Goal: Task Accomplishment & Management: Manage account settings

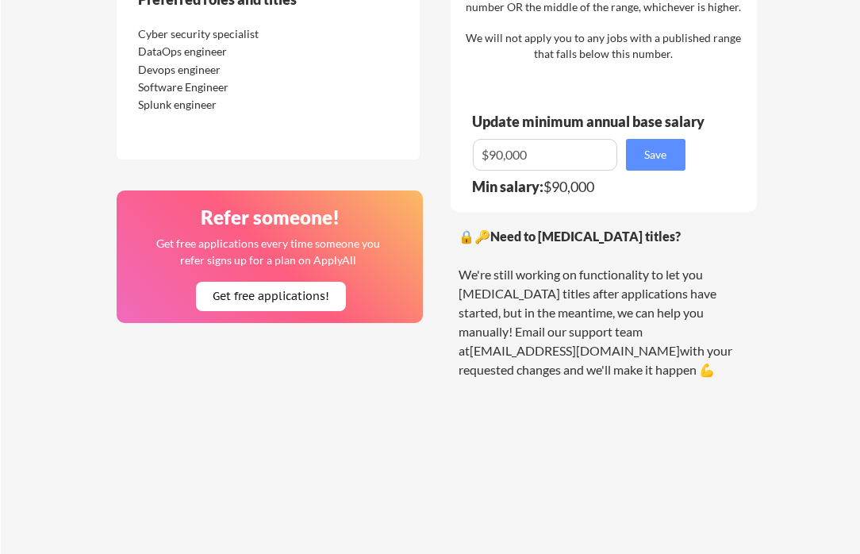
scroll to position [1114, 0]
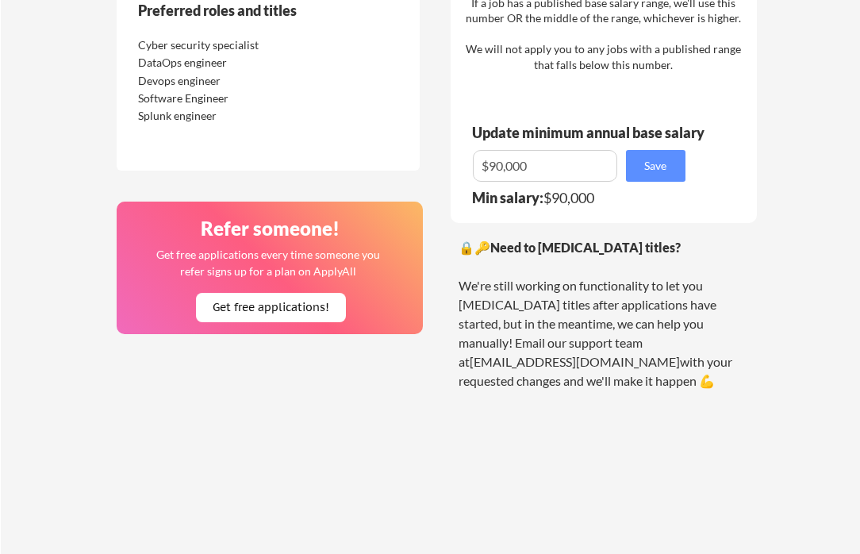
click at [496, 168] on input "input" at bounding box center [545, 166] width 144 height 32
type input "$."
type input "$85,000"
click at [645, 173] on button "Save" at bounding box center [655, 166] width 59 height 32
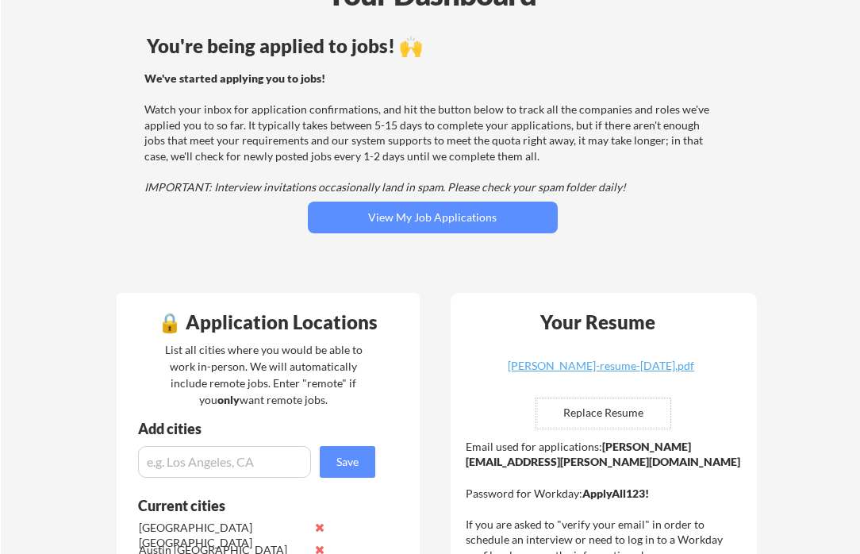
scroll to position [0, 0]
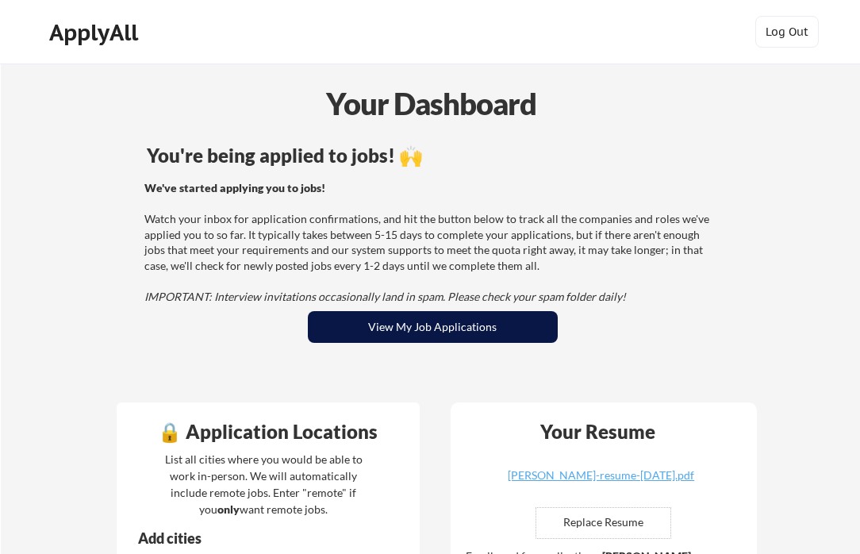
click at [404, 328] on button "View My Job Applications" at bounding box center [433, 327] width 250 height 32
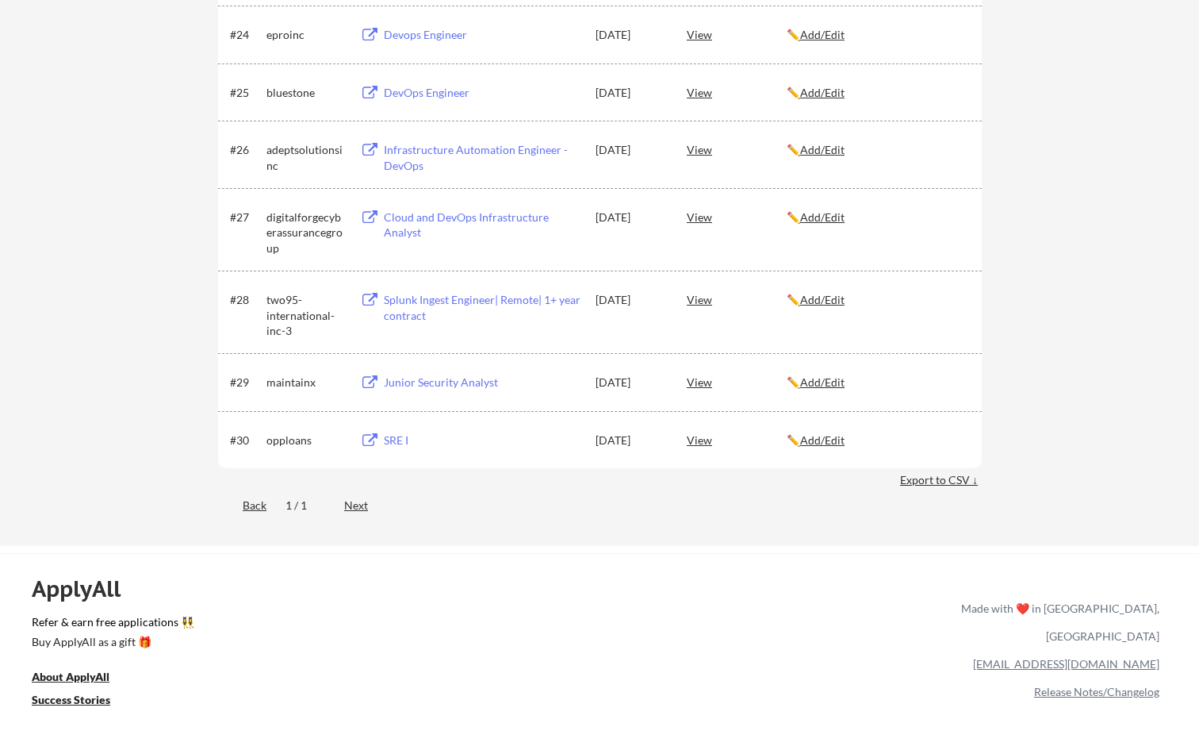
scroll to position [1740, 0]
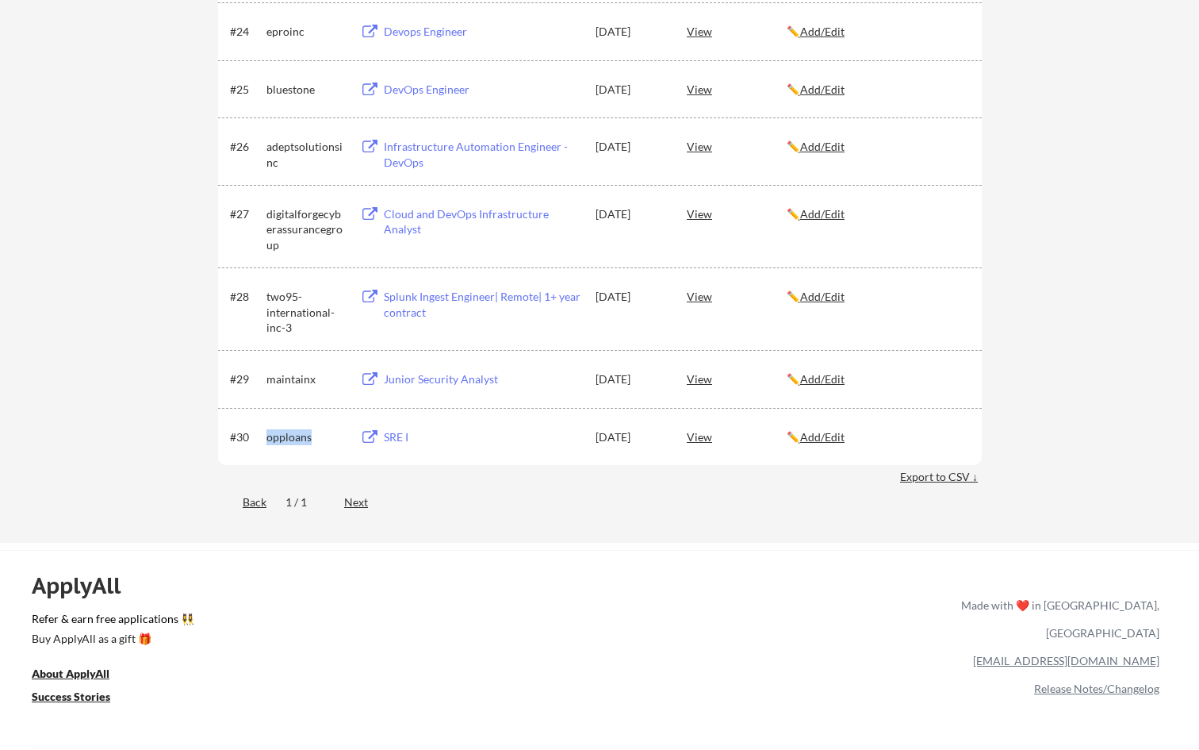
drag, startPoint x: 313, startPoint y: 432, endPoint x: 267, endPoint y: 436, distance: 46.2
click at [267, 436] on div "opploans" at bounding box center [306, 437] width 79 height 16
copy div "opploans"
click at [701, 439] on div "View" at bounding box center [737, 436] width 100 height 29
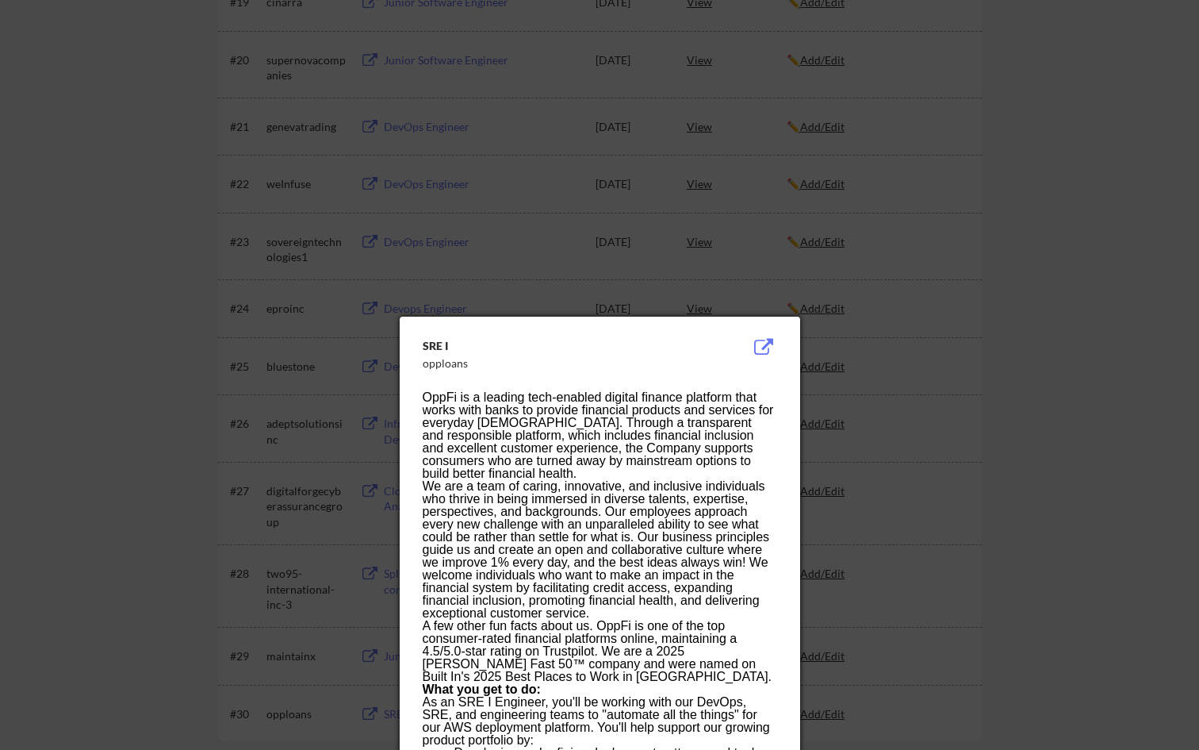
scroll to position [1446, 0]
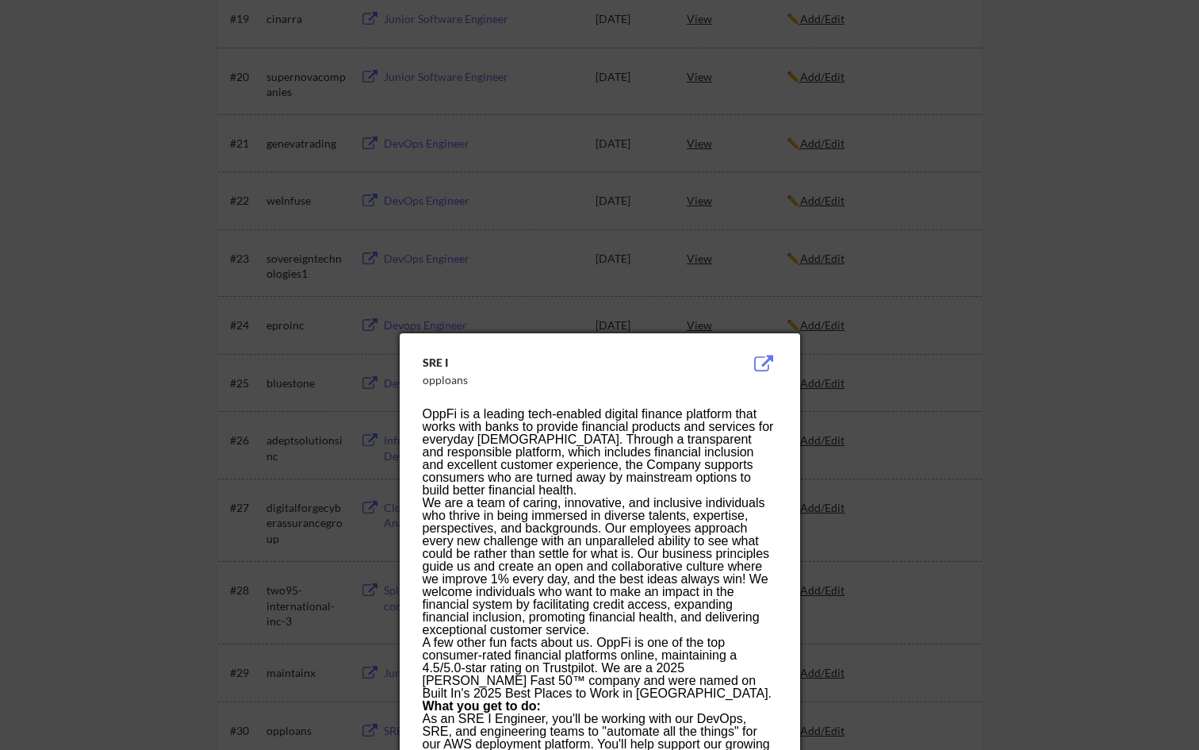
drag, startPoint x: 420, startPoint y: 380, endPoint x: 473, endPoint y: 383, distance: 53.2
click at [473, 383] on div "opploans" at bounding box center [560, 380] width 274 height 16
drag, startPoint x: 473, startPoint y: 383, endPoint x: 424, endPoint y: 385, distance: 48.4
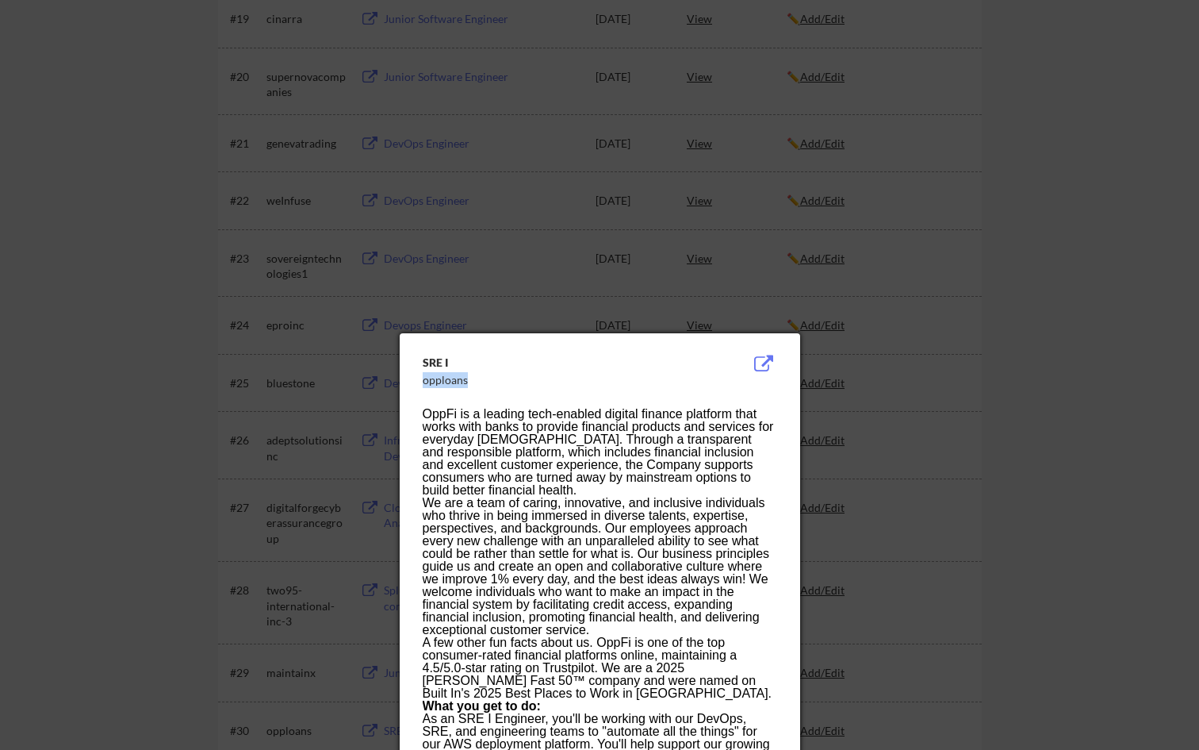
click at [424, 385] on div "opploans" at bounding box center [560, 380] width 274 height 16
copy div "opploans"
click at [859, 427] on div at bounding box center [599, 375] width 1199 height 750
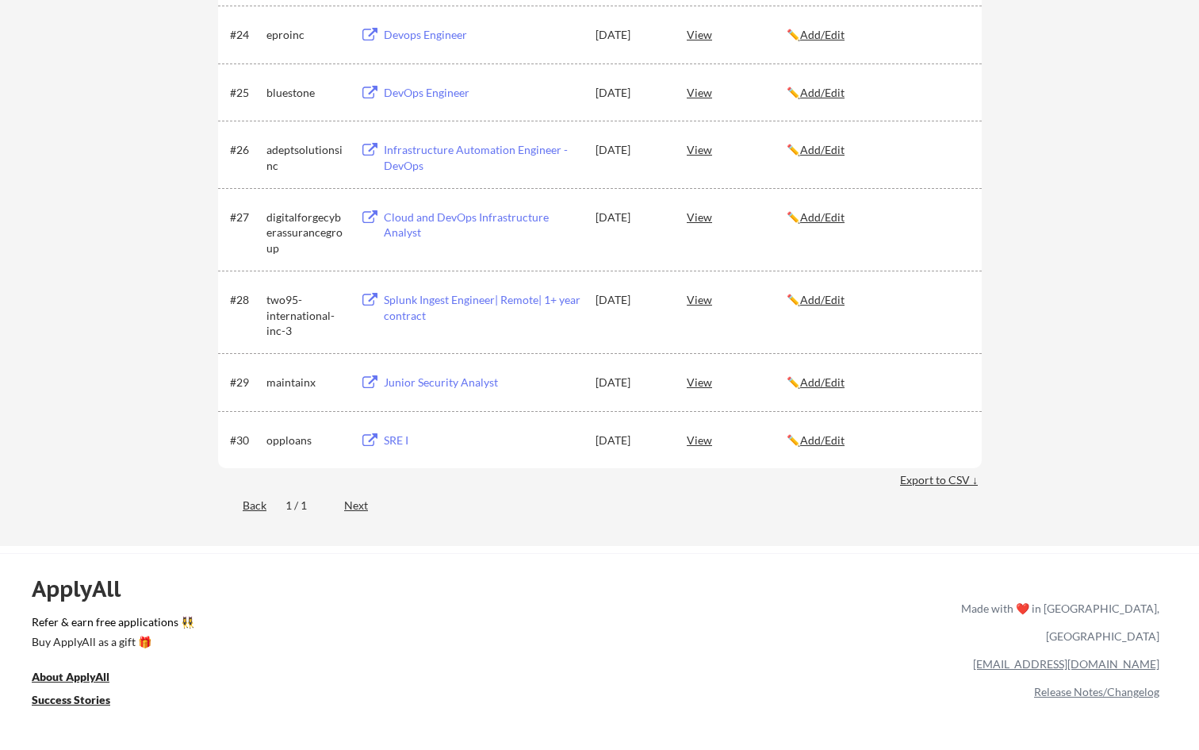
scroll to position [1724, 0]
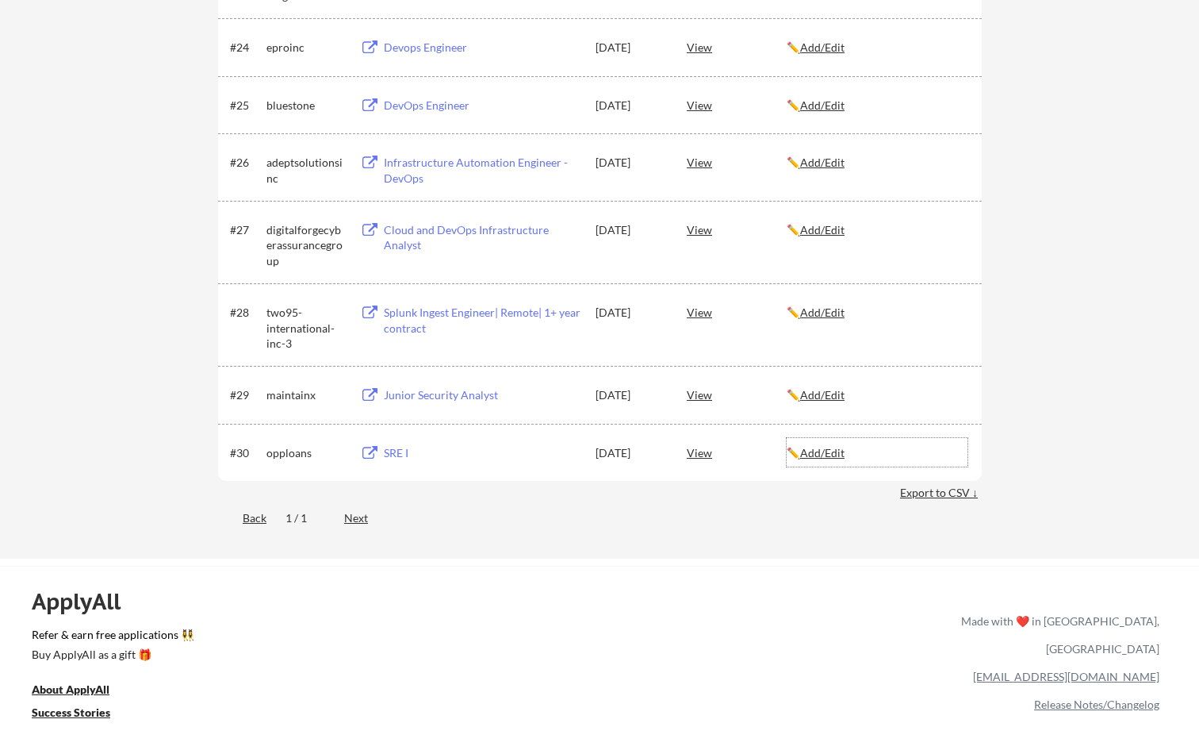
click at [841, 453] on u "Add/Edit" at bounding box center [822, 452] width 44 height 13
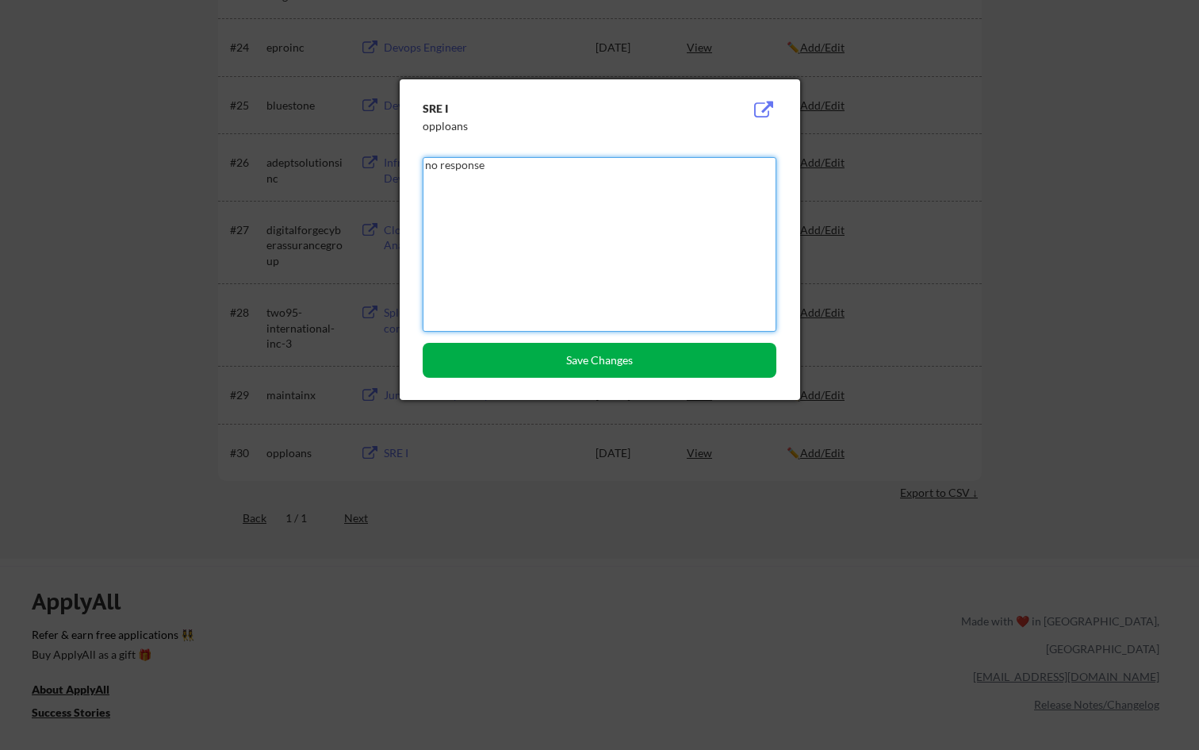
type textarea "no response"
click at [731, 362] on button "Save Changes" at bounding box center [600, 360] width 354 height 35
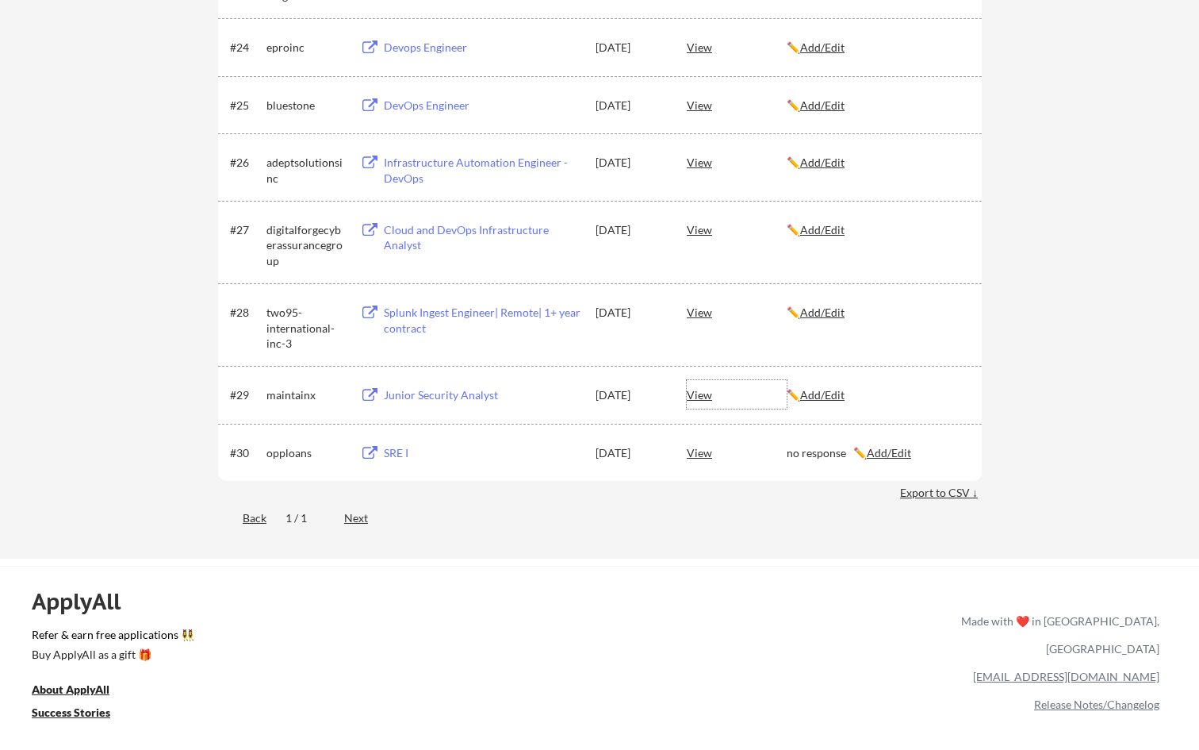
click at [696, 396] on div "View" at bounding box center [737, 394] width 100 height 29
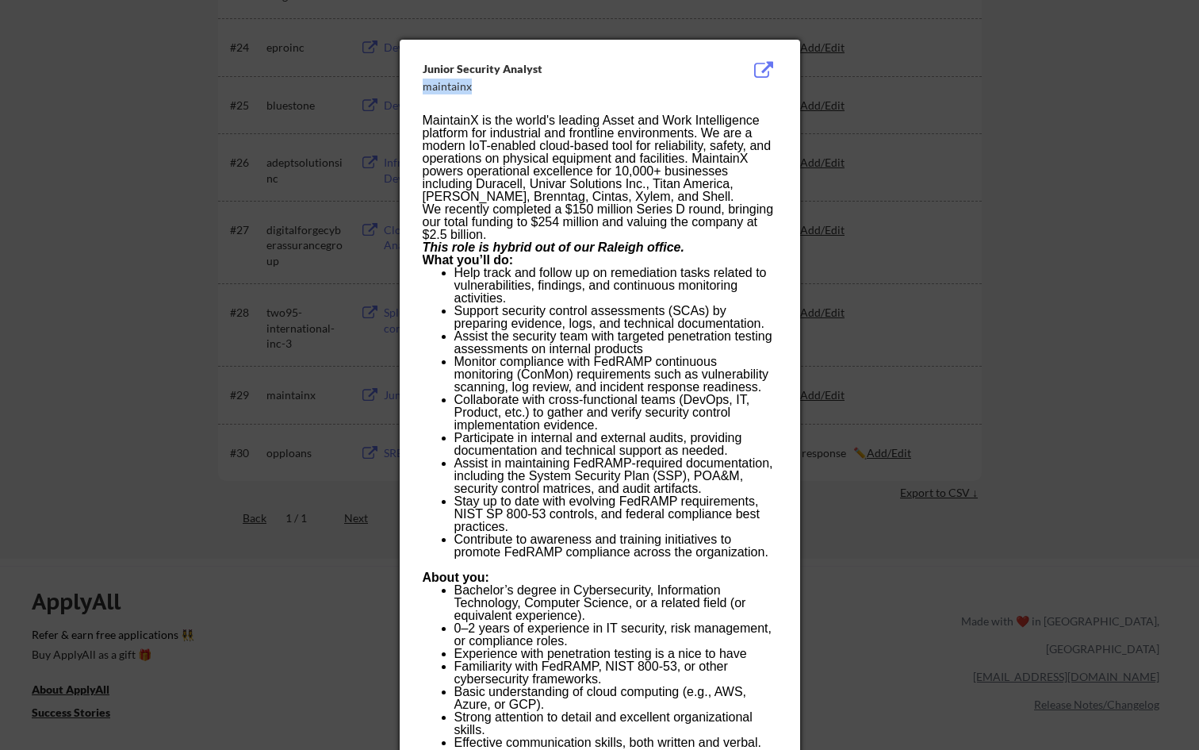
drag, startPoint x: 492, startPoint y: 89, endPoint x: 425, endPoint y: 81, distance: 67.1
click at [425, 81] on div "maintainx" at bounding box center [560, 87] width 274 height 16
copy div "maintainx"
click at [859, 194] on div at bounding box center [599, 375] width 1199 height 750
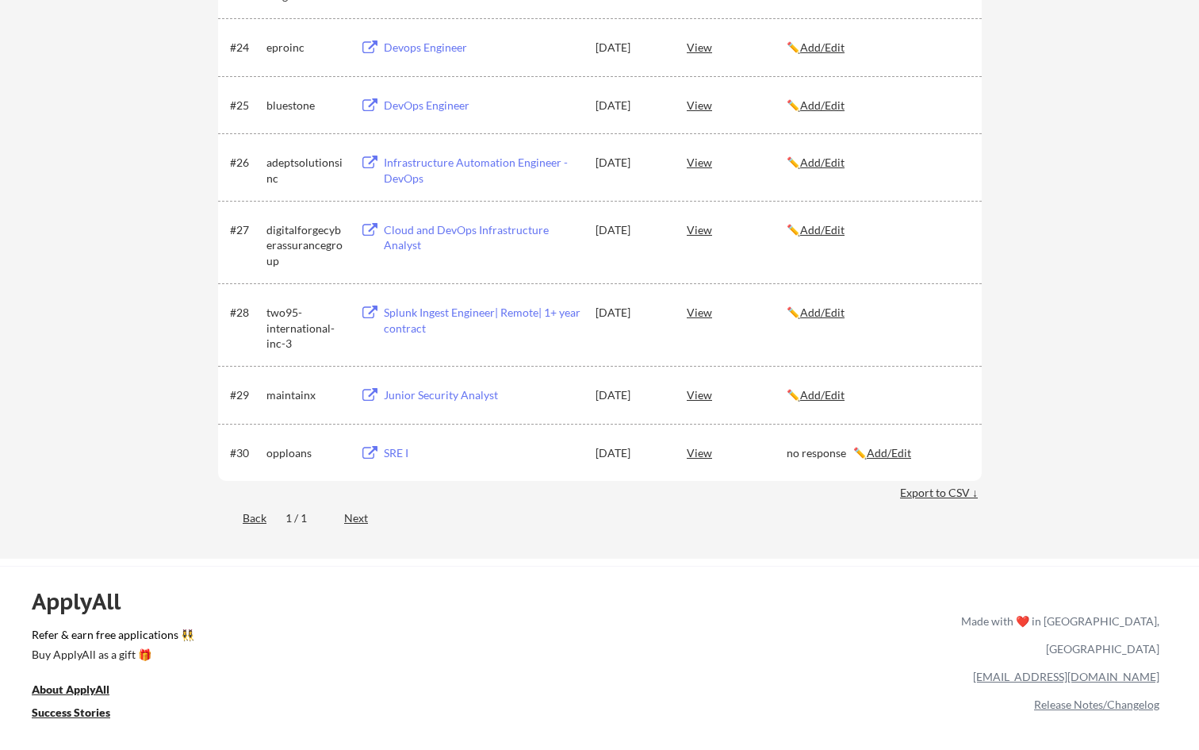
click at [830, 395] on u "Add/Edit" at bounding box center [822, 394] width 44 height 13
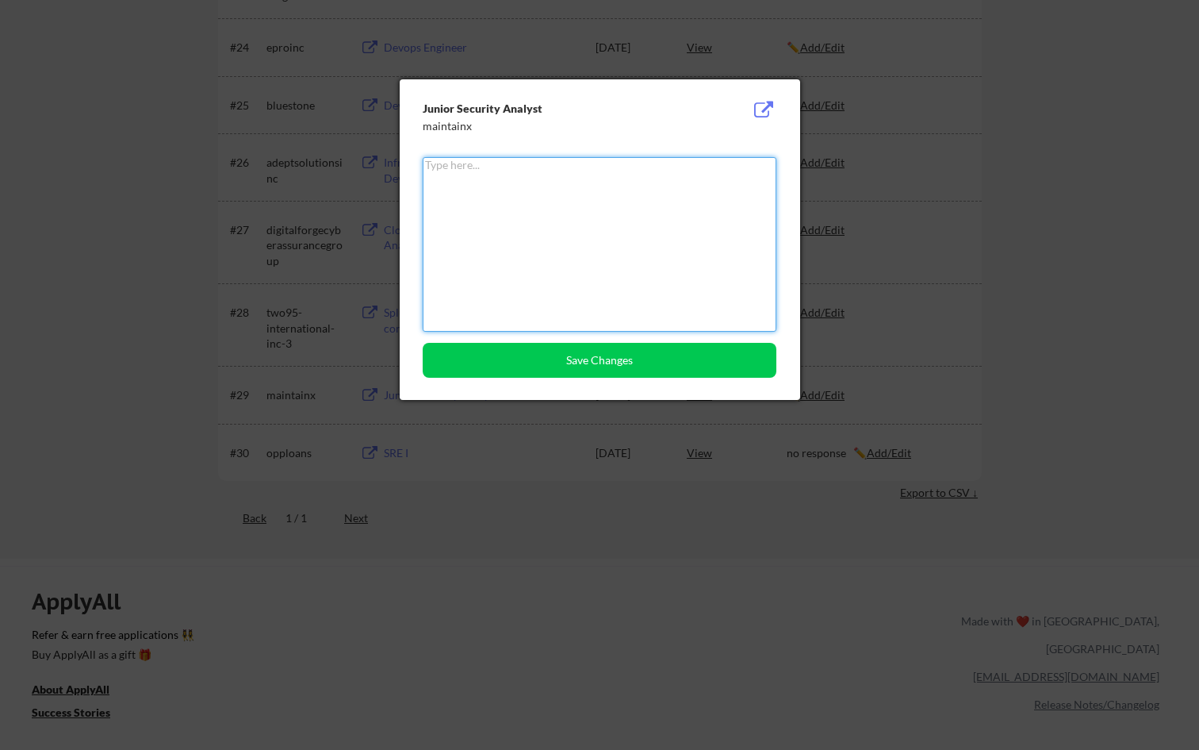
click at [693, 242] on textarea at bounding box center [600, 244] width 354 height 175
type textarea "d"
type textarea "N"
type textarea "T"
click at [468, 167] on textarea "Turn it down" at bounding box center [600, 244] width 354 height 175
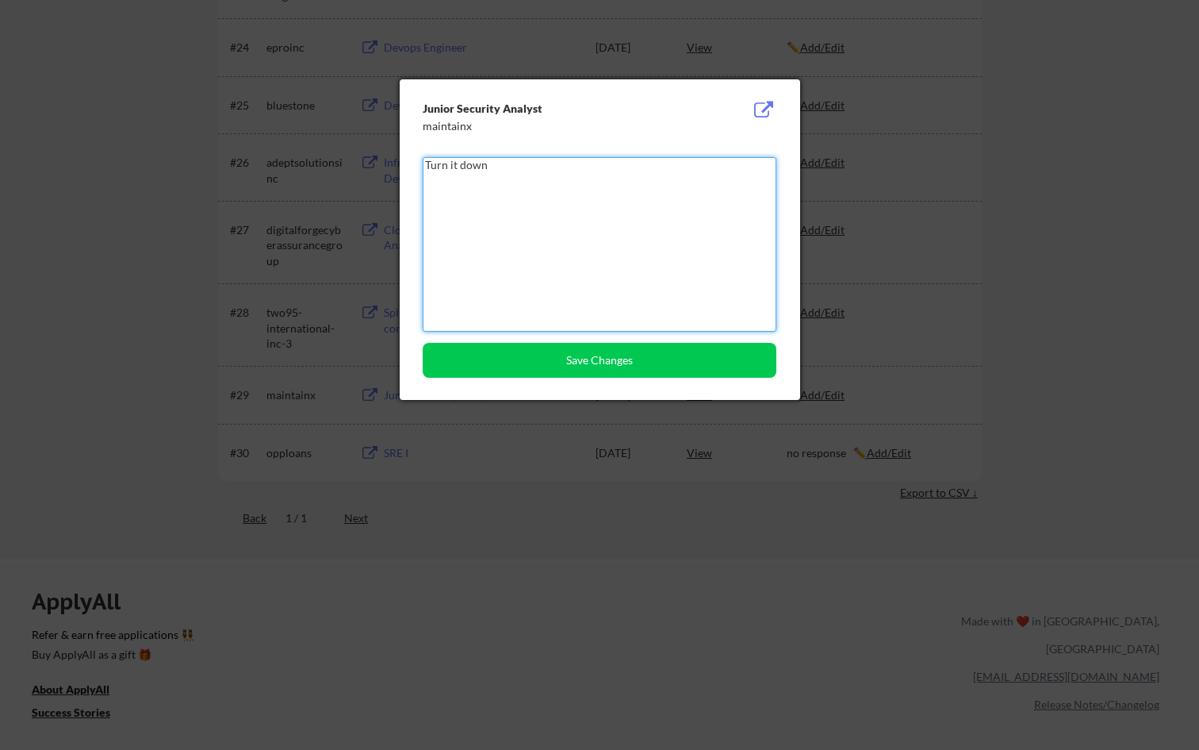
click at [455, 166] on textarea "Turn it down" at bounding box center [600, 244] width 354 height 175
type textarea "Turned down"
click at [592, 371] on button "Save Changes" at bounding box center [600, 360] width 354 height 35
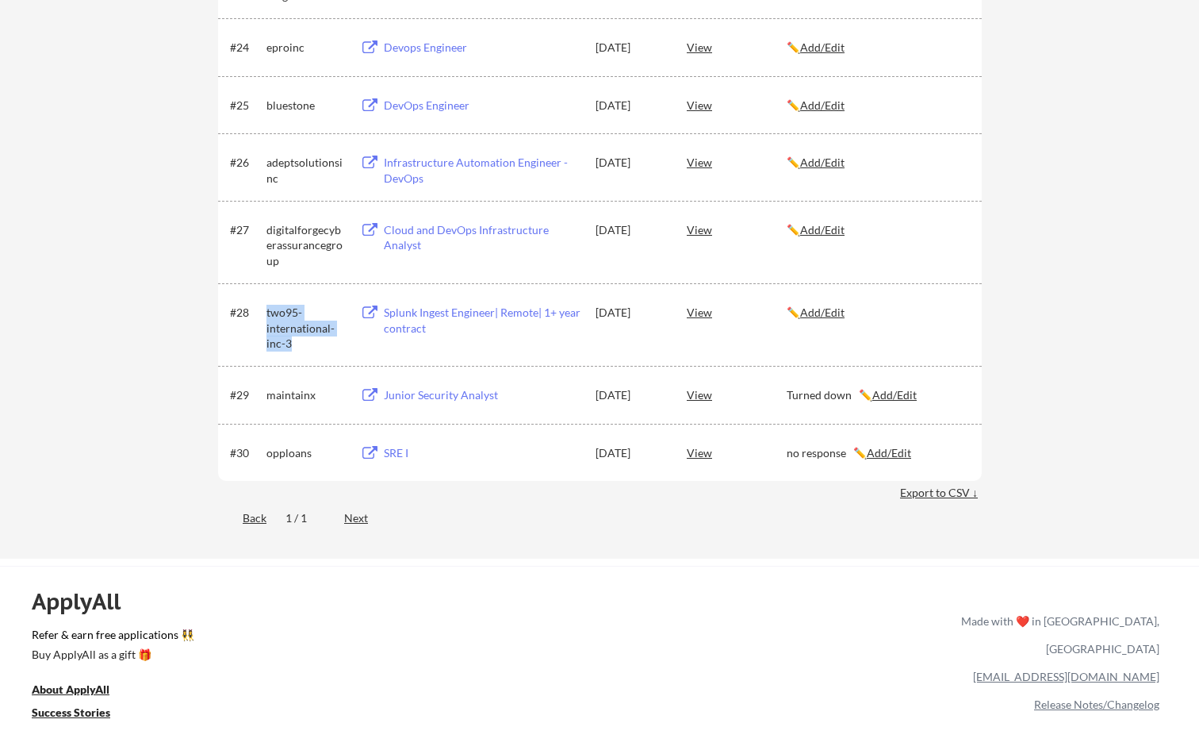
drag, startPoint x: 267, startPoint y: 311, endPoint x: 297, endPoint y: 344, distance: 44.3
click at [297, 344] on div "two95-international-inc-3" at bounding box center [306, 328] width 79 height 47
copy div "two95-international-inc-3"
click at [693, 312] on div "View" at bounding box center [737, 311] width 100 height 29
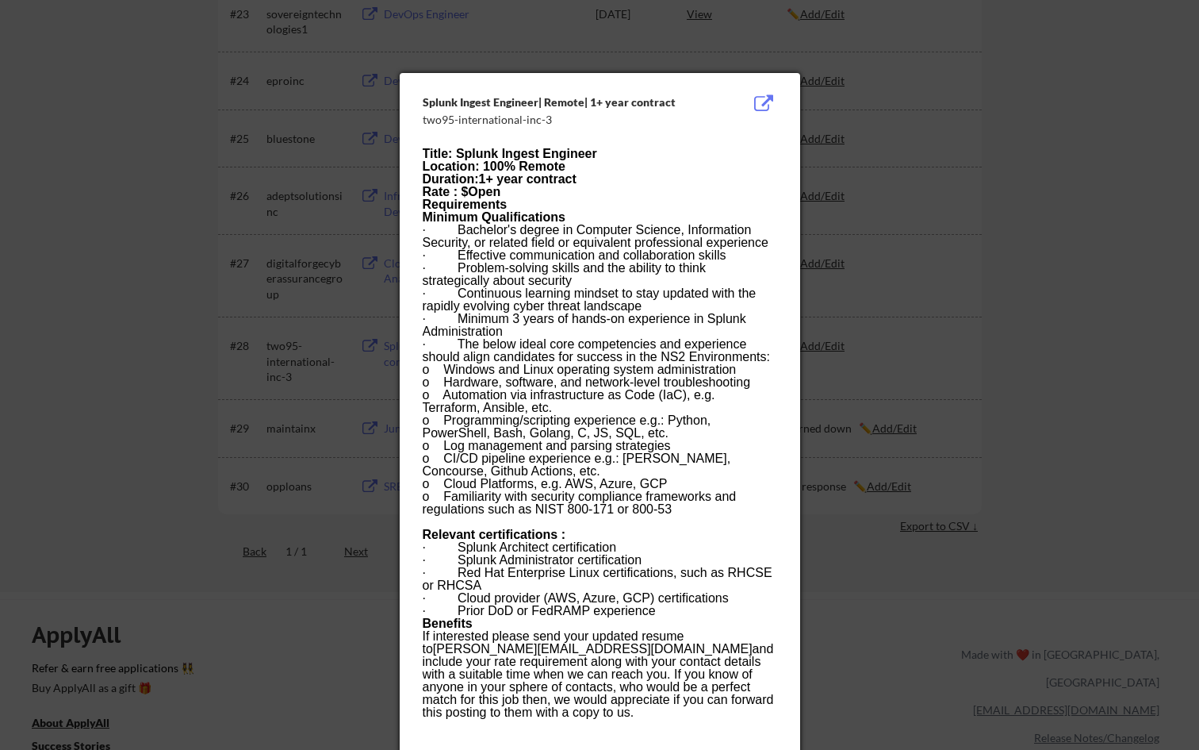
scroll to position [1689, 0]
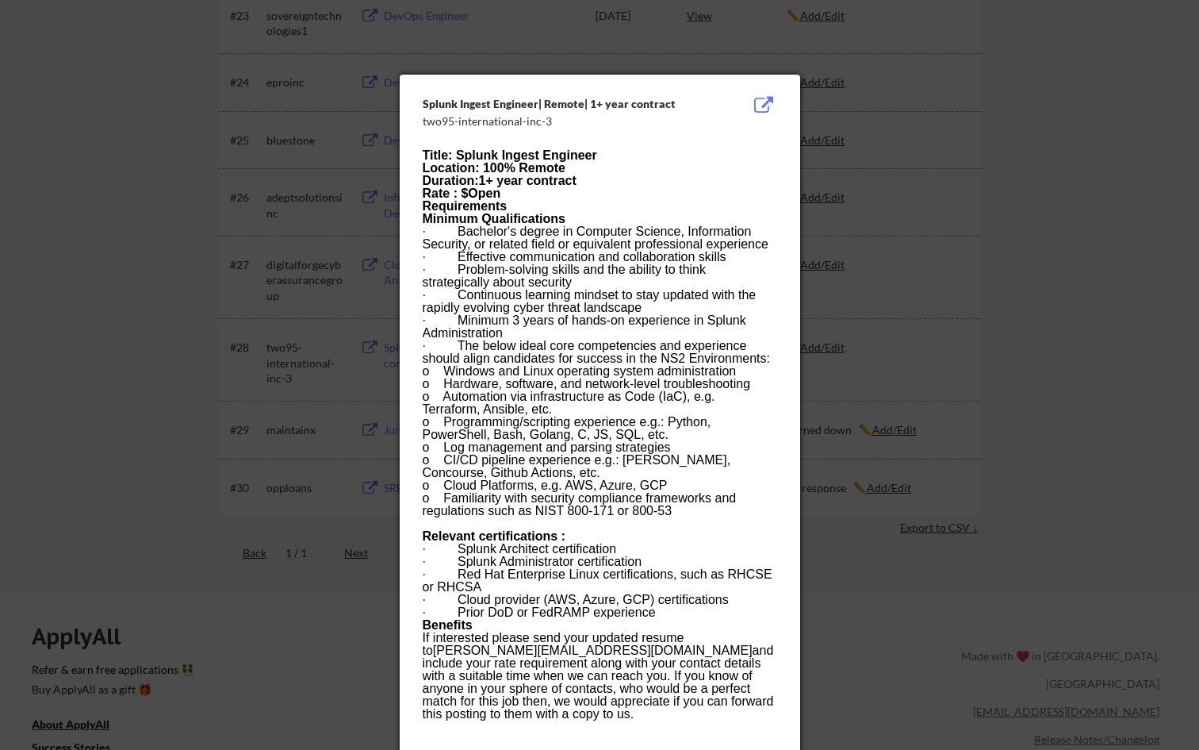
click at [859, 251] on div at bounding box center [599, 375] width 1199 height 750
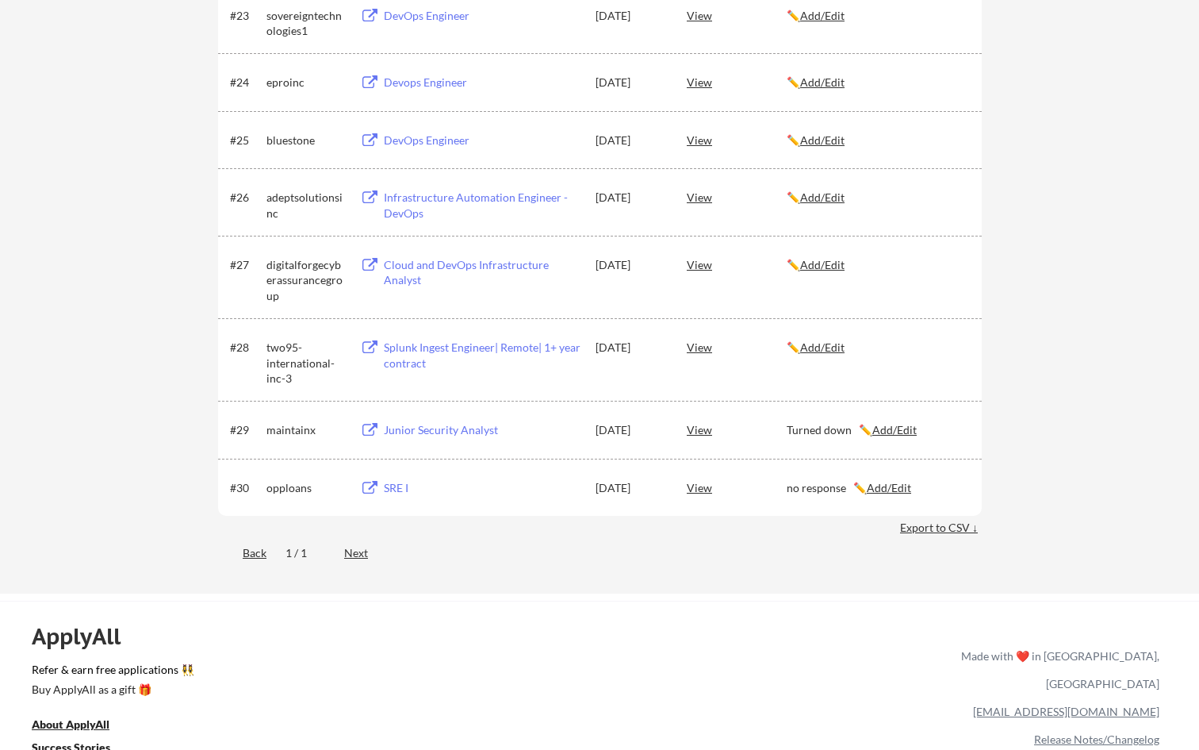
click at [845, 347] on u "Add/Edit" at bounding box center [822, 346] width 44 height 13
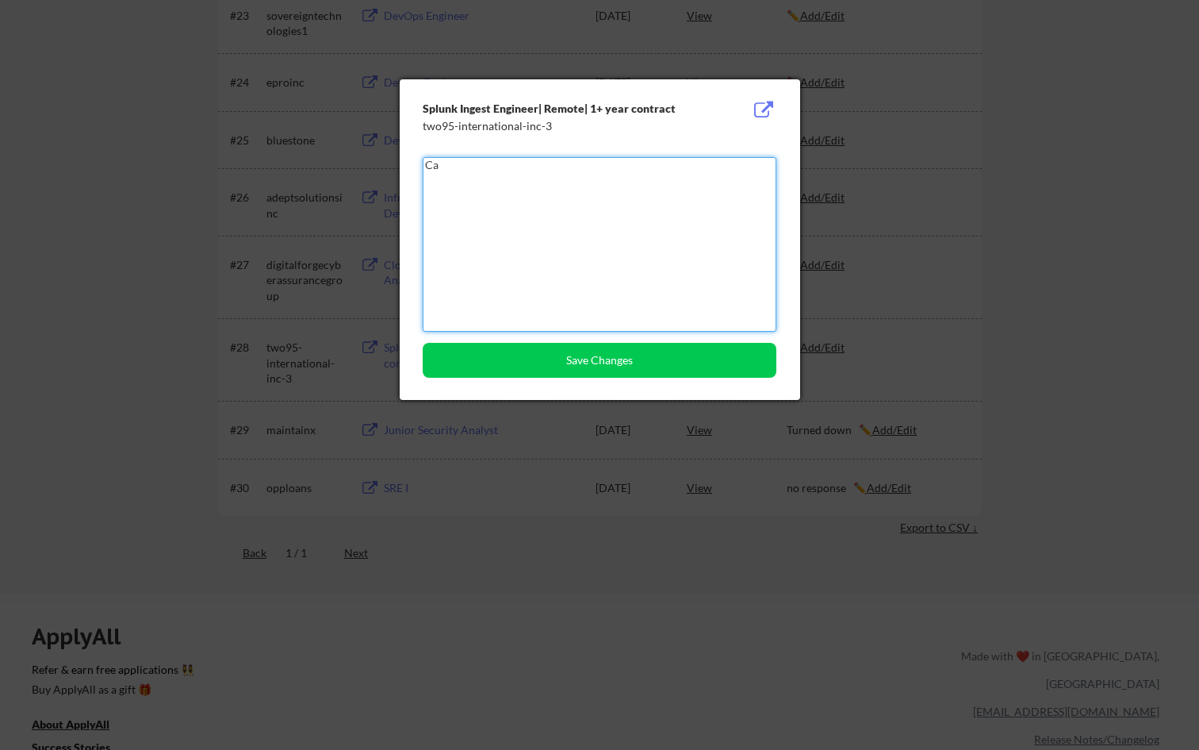
type textarea "C"
type textarea "N"
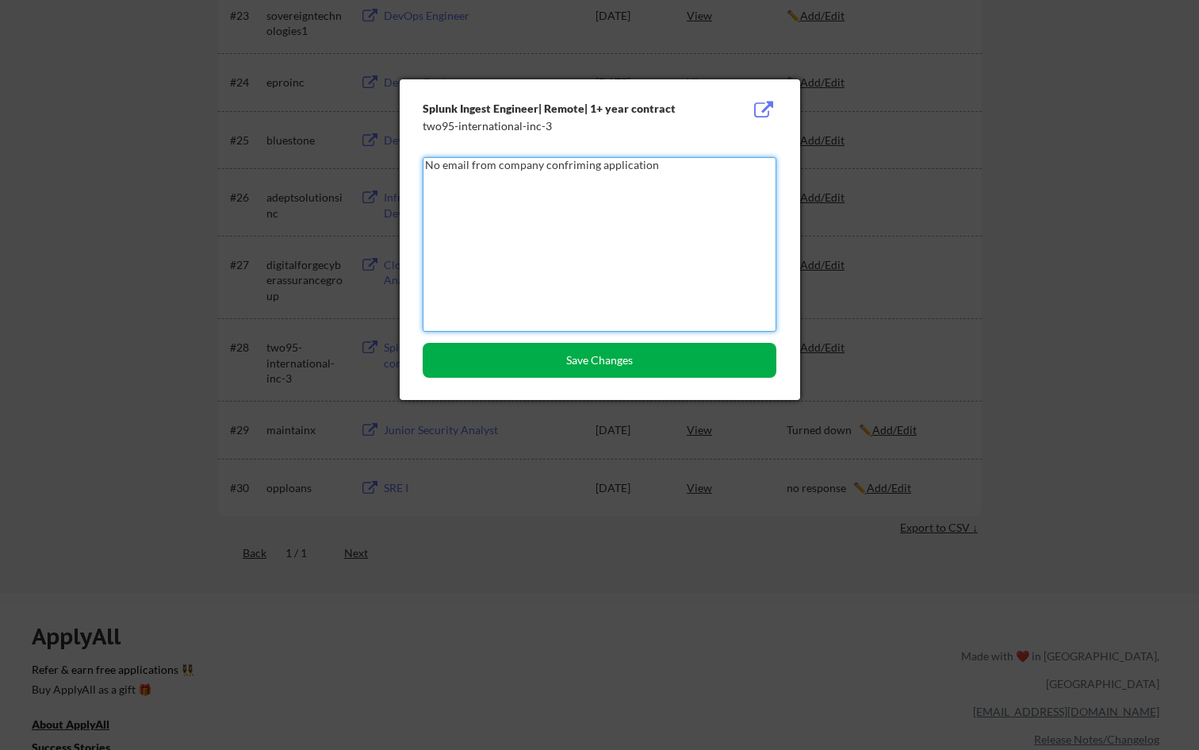
type textarea "No email from company confriming application"
click at [717, 351] on button "Save Changes" at bounding box center [600, 360] width 354 height 35
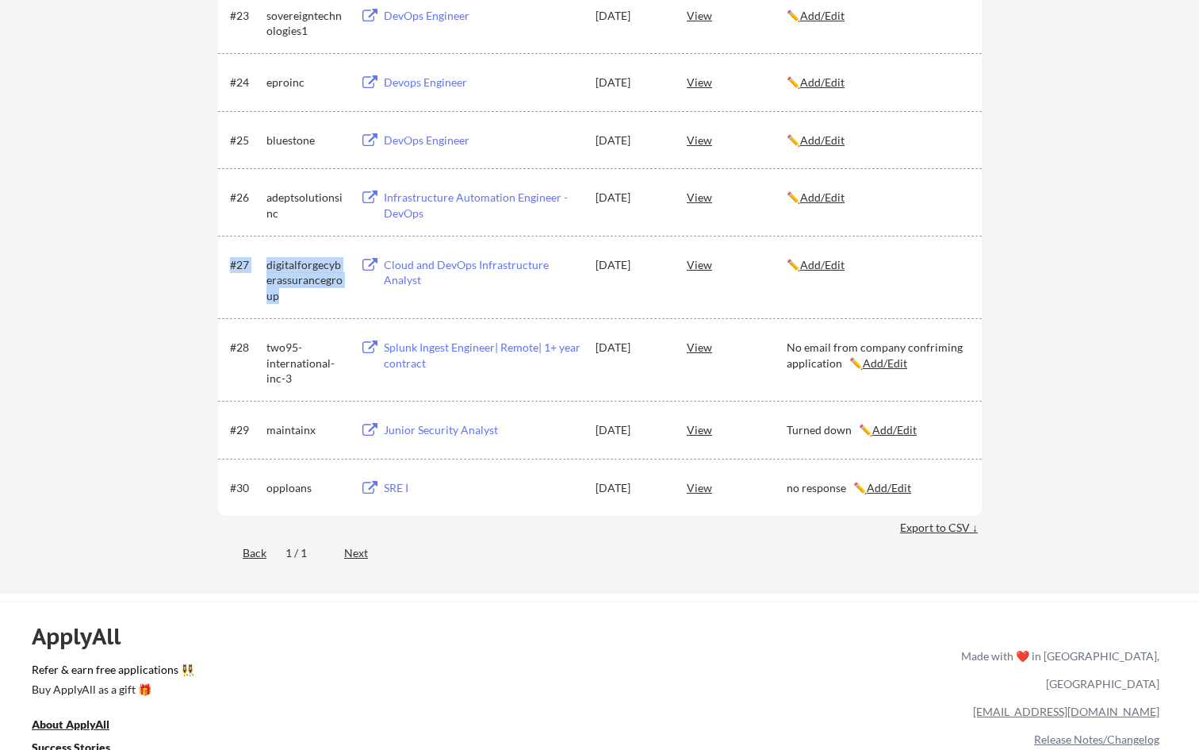
drag, startPoint x: 263, startPoint y: 263, endPoint x: 280, endPoint y: 290, distance: 32.8
click at [280, 290] on div "#27 digitalforgecyberassurancegroup Cloud and DevOps Infrastructure Analyst Aug…" at bounding box center [599, 277] width 738 height 54
click at [280, 290] on div "digitalforgecyberassurancegroup" at bounding box center [306, 280] width 79 height 47
drag, startPoint x: 282, startPoint y: 291, endPoint x: 267, endPoint y: 265, distance: 30.6
click at [267, 265] on div "digitalforgecyberassurancegroup" at bounding box center [306, 280] width 79 height 47
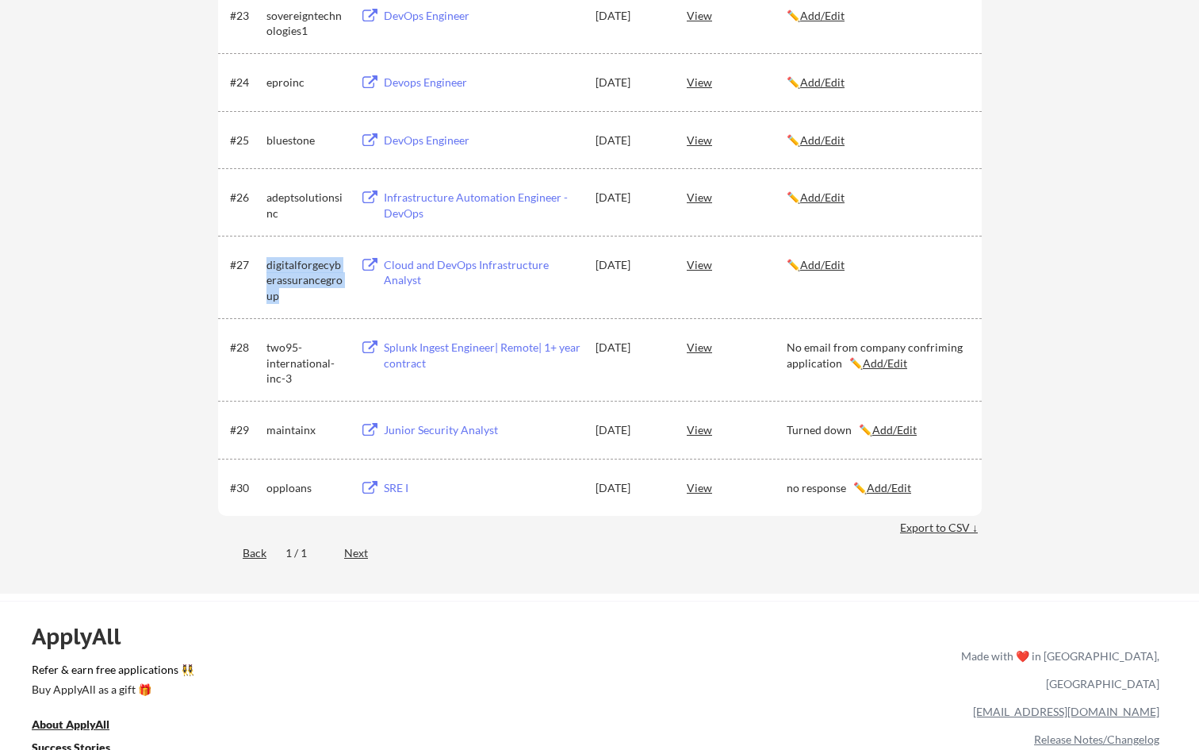
copy div "digitalforgecyberassurancegroup"
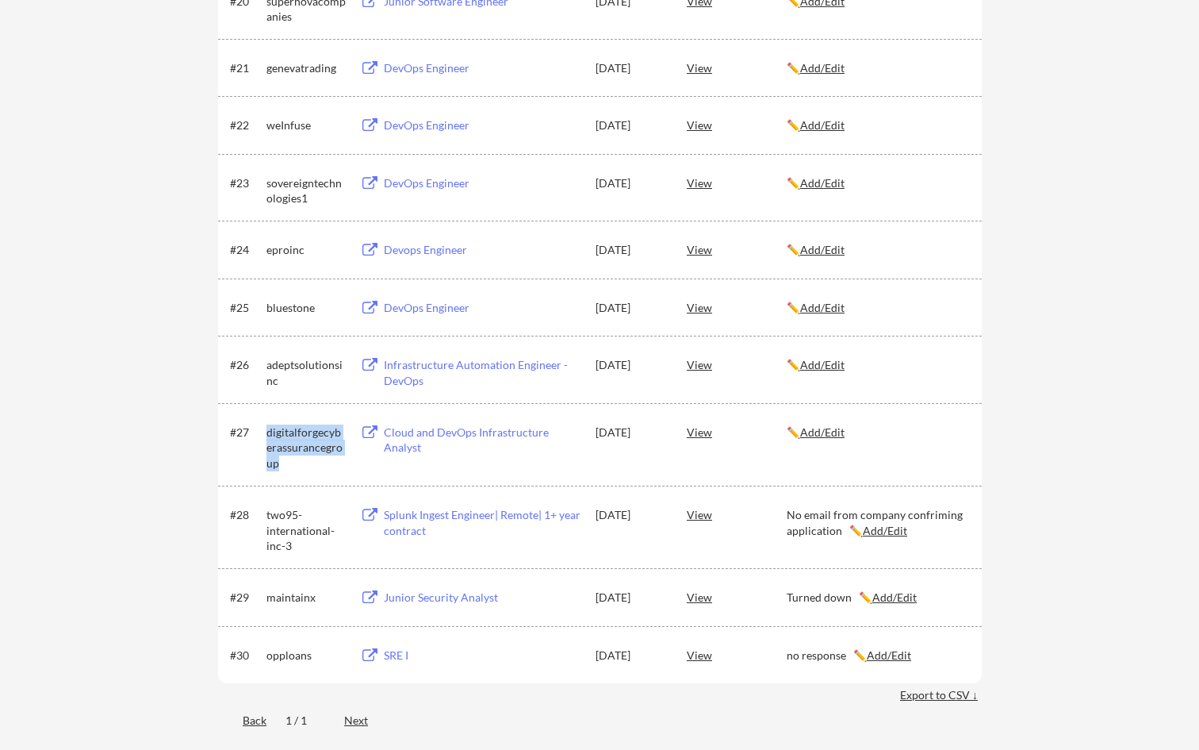
scroll to position [1532, 0]
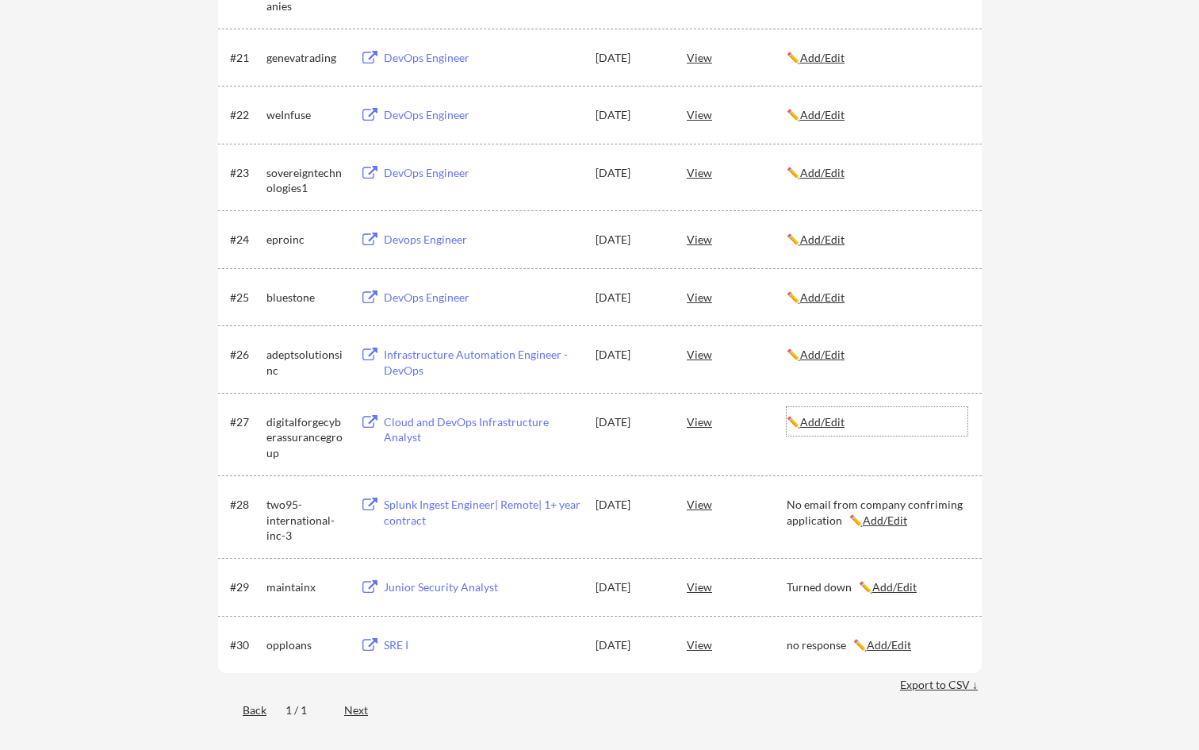
click at [829, 417] on u "Add/Edit" at bounding box center [822, 421] width 44 height 13
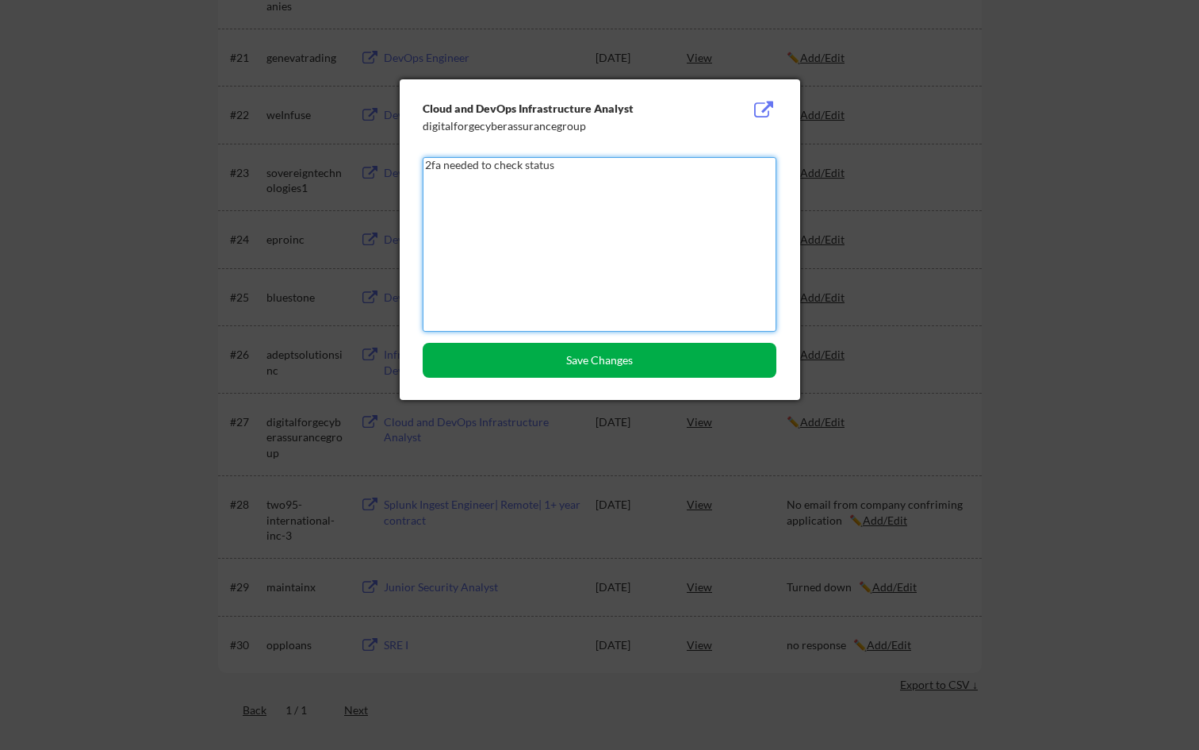
type textarea "2fa needed to check status"
click at [547, 360] on button "Save Changes" at bounding box center [600, 360] width 354 height 35
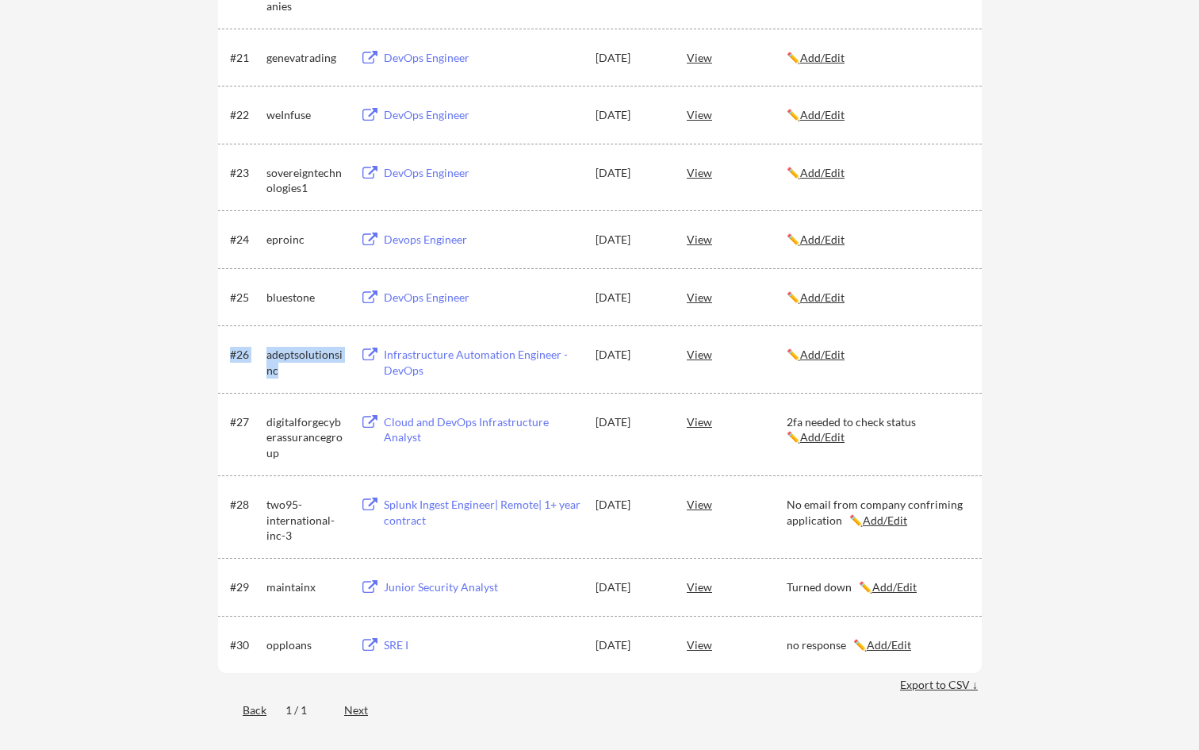
drag, startPoint x: 295, startPoint y: 371, endPoint x: 263, endPoint y: 352, distance: 37.0
click at [263, 352] on div "#26 adeptsolutionsinc Infrastructure Automation Engineer - DevOps Aug 1, 2025 V…" at bounding box center [599, 359] width 738 height 38
click at [294, 367] on div "adeptsolutionsinc" at bounding box center [306, 362] width 79 height 31
drag, startPoint x: 294, startPoint y: 367, endPoint x: 269, endPoint y: 351, distance: 29.3
click at [269, 351] on div "adeptsolutionsinc" at bounding box center [306, 362] width 79 height 31
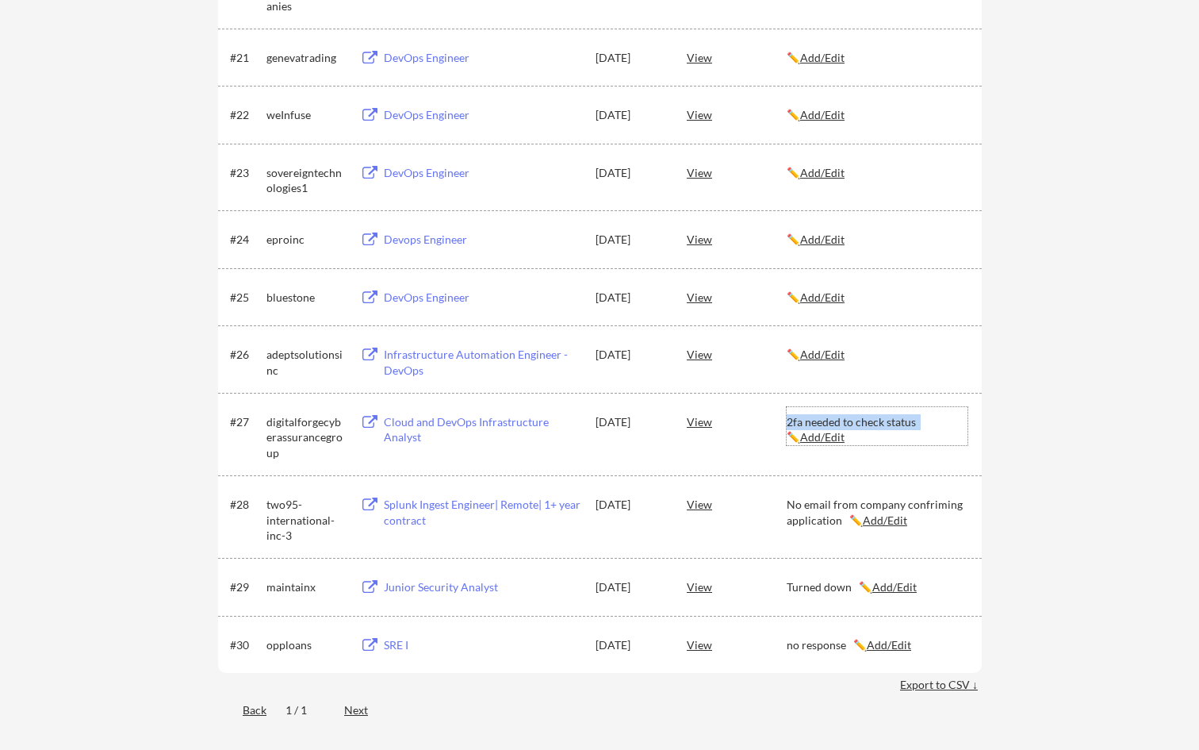
drag, startPoint x: 789, startPoint y: 420, endPoint x: 918, endPoint y: 420, distance: 129.3
click at [859, 421] on div "2fa needed to check status ✏️ Add/Edit" at bounding box center [877, 429] width 181 height 31
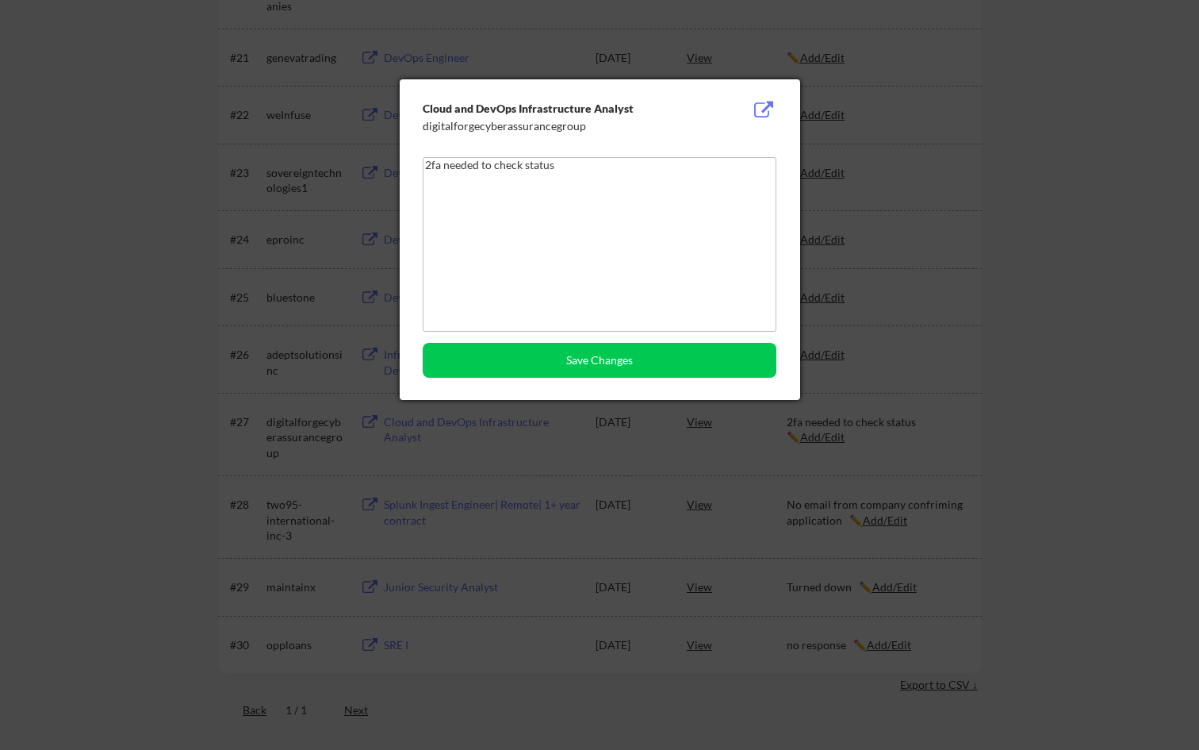
click at [859, 297] on div at bounding box center [599, 375] width 1199 height 750
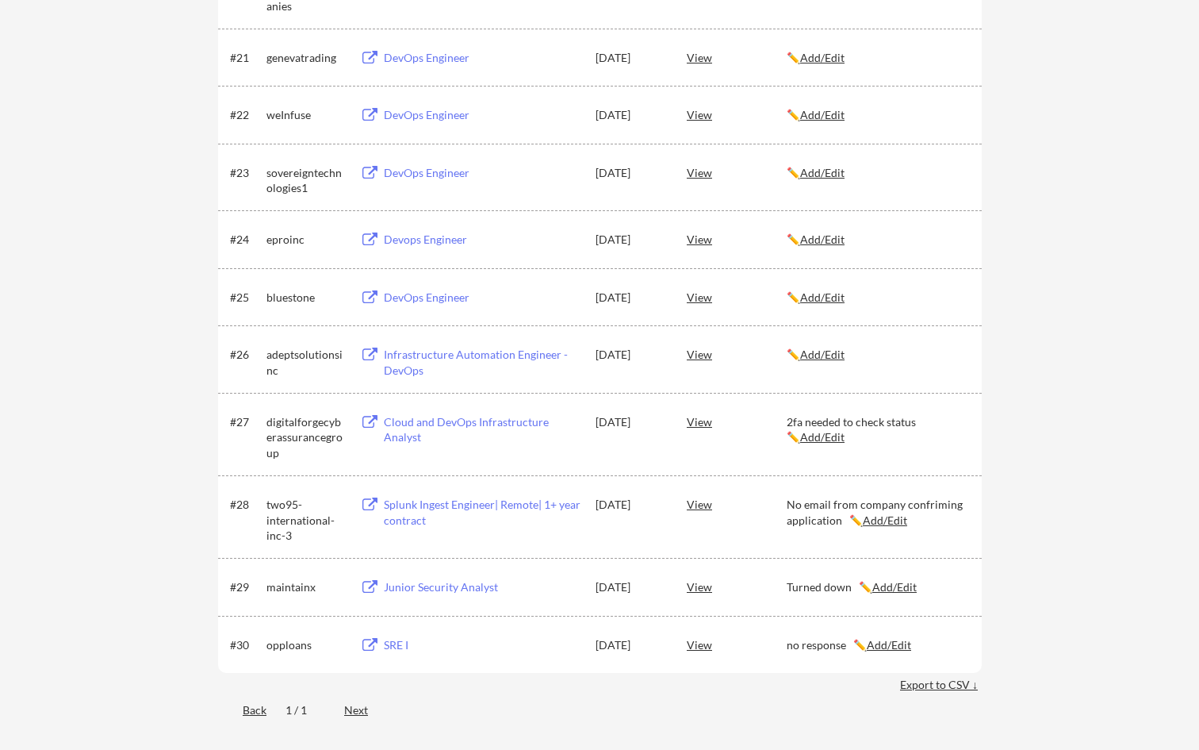
click at [832, 353] on u "Add/Edit" at bounding box center [822, 353] width 44 height 13
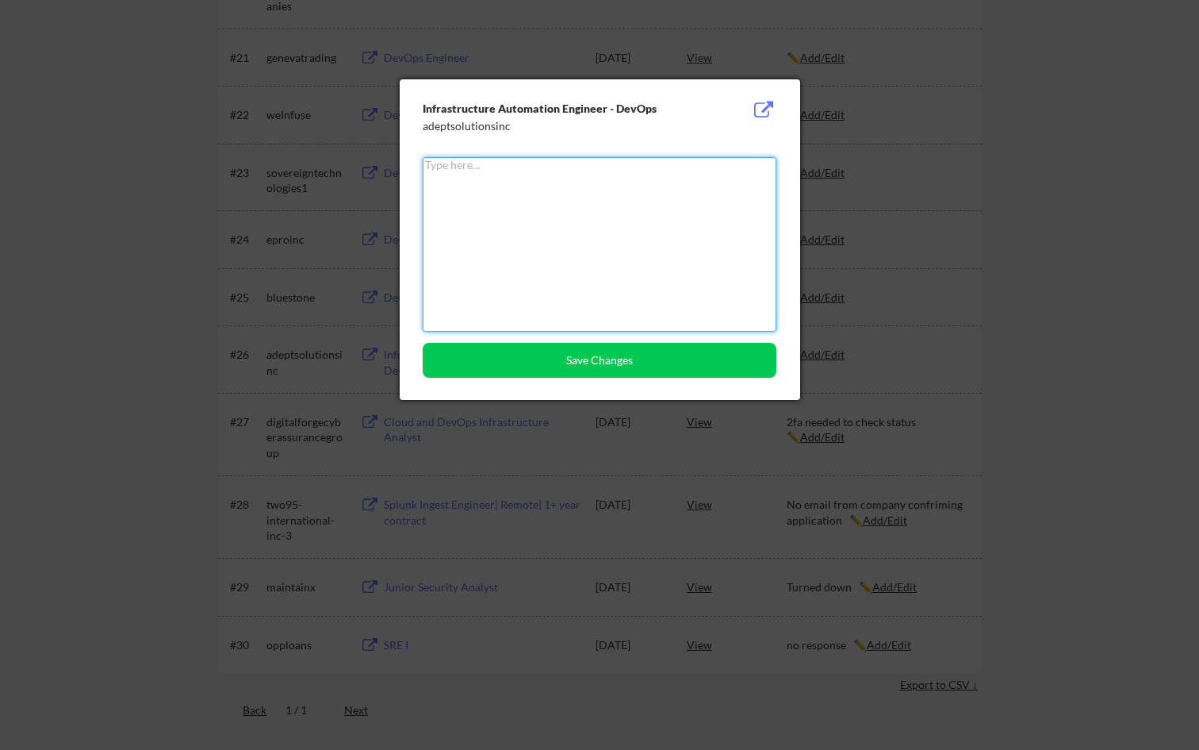
click at [643, 194] on textarea at bounding box center [600, 244] width 354 height 175
paste textarea "2fa needed to check status"
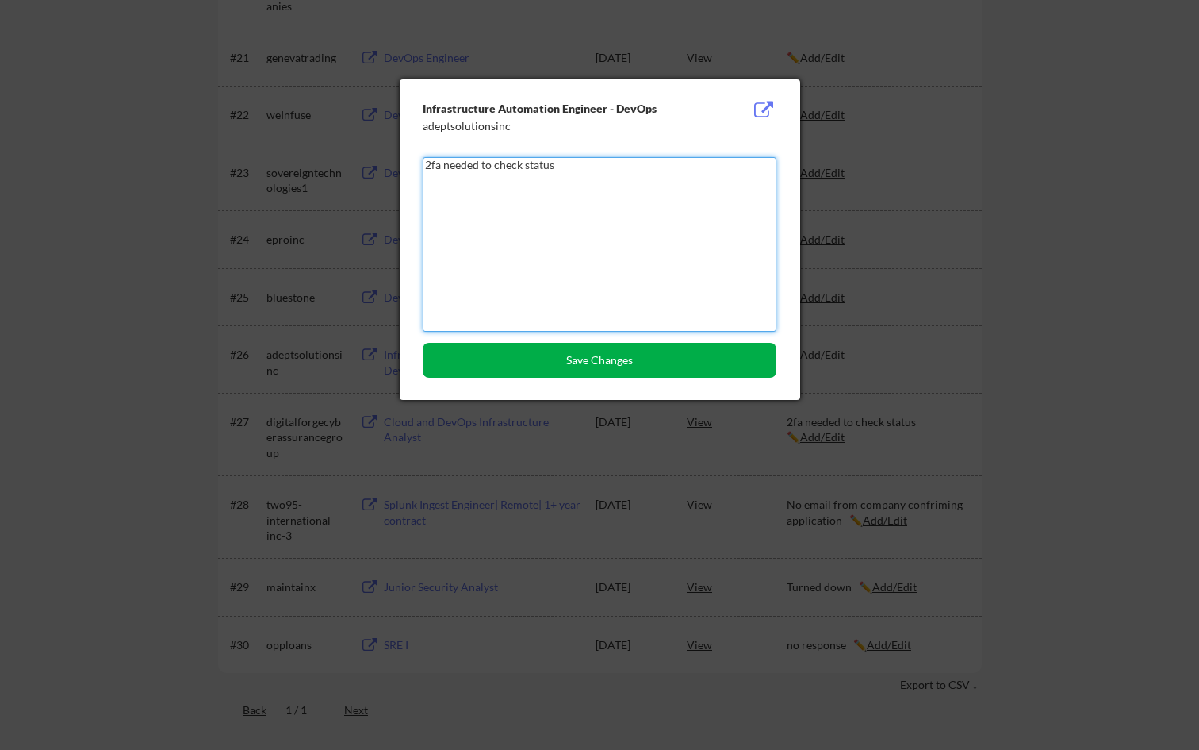
type textarea "2fa needed to check status"
click at [608, 354] on button "Save Changes" at bounding box center [600, 360] width 354 height 35
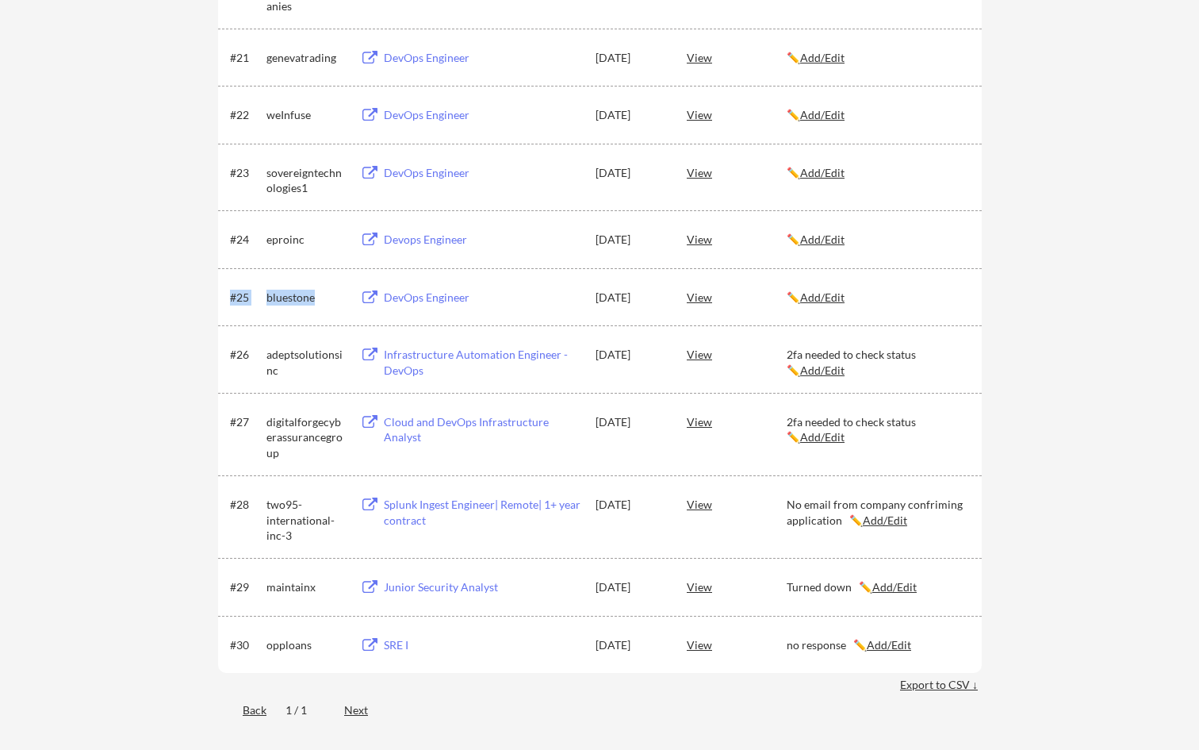
drag, startPoint x: 320, startPoint y: 296, endPoint x: 263, endPoint y: 303, distance: 56.8
click at [263, 303] on div "#25 bluestone DevOps Engineer Aug 1, 2025 View ✏️ Add/Edit" at bounding box center [599, 296] width 738 height 29
drag, startPoint x: 265, startPoint y: 296, endPoint x: 317, endPoint y: 299, distance: 51.7
click at [317, 299] on div "#25 bluestone DevOps Engineer Aug 1, 2025 View ✏️ Add/Edit" at bounding box center [599, 296] width 738 height 29
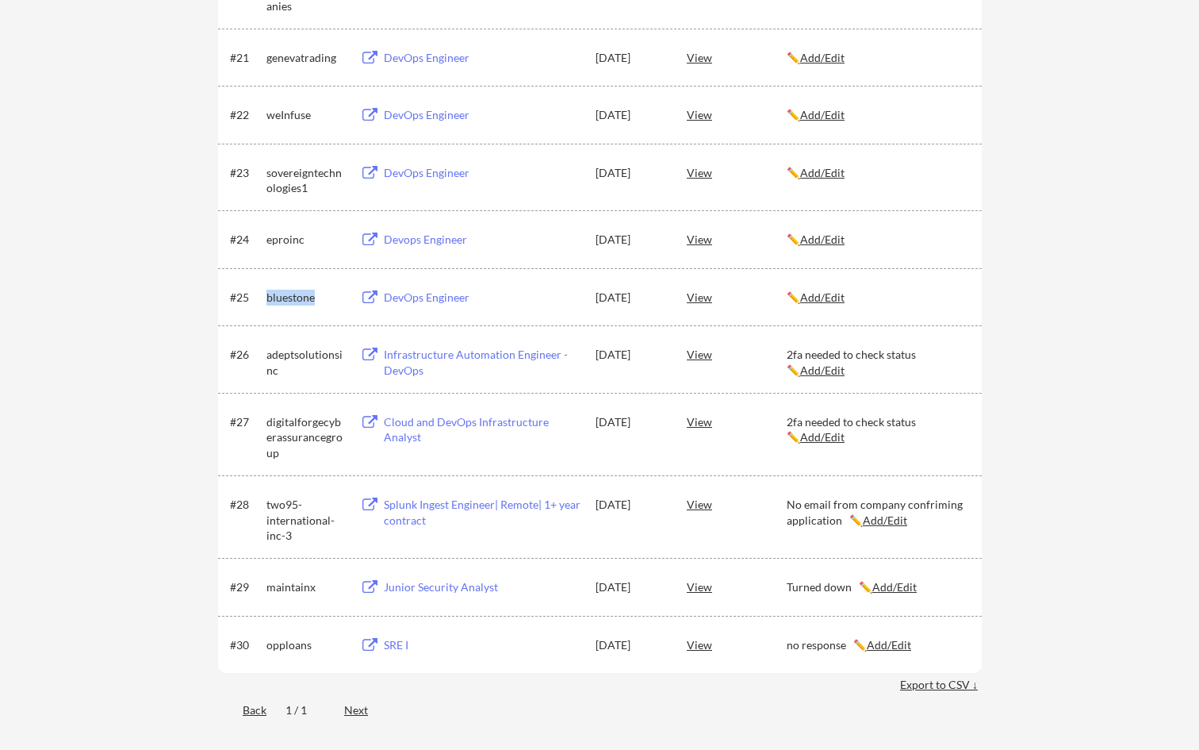
copy div "bluestone"
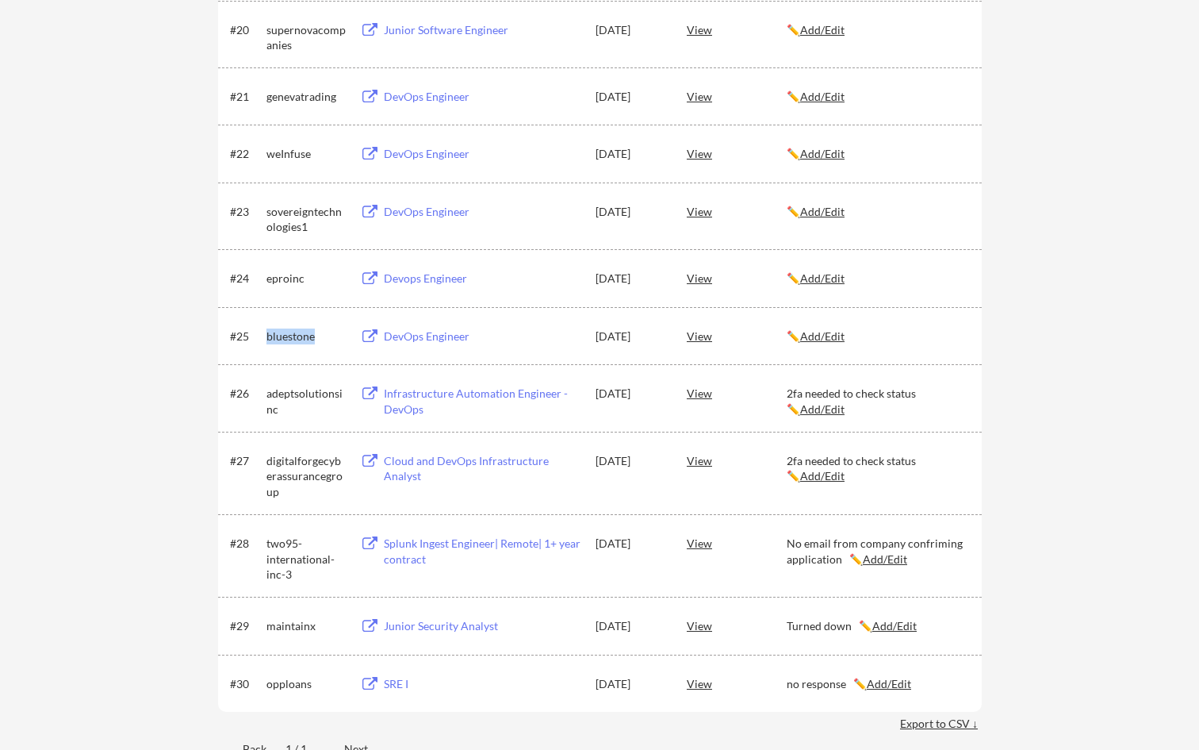
scroll to position [1495, 0]
click at [826, 332] on u "Add/Edit" at bounding box center [822, 333] width 44 height 13
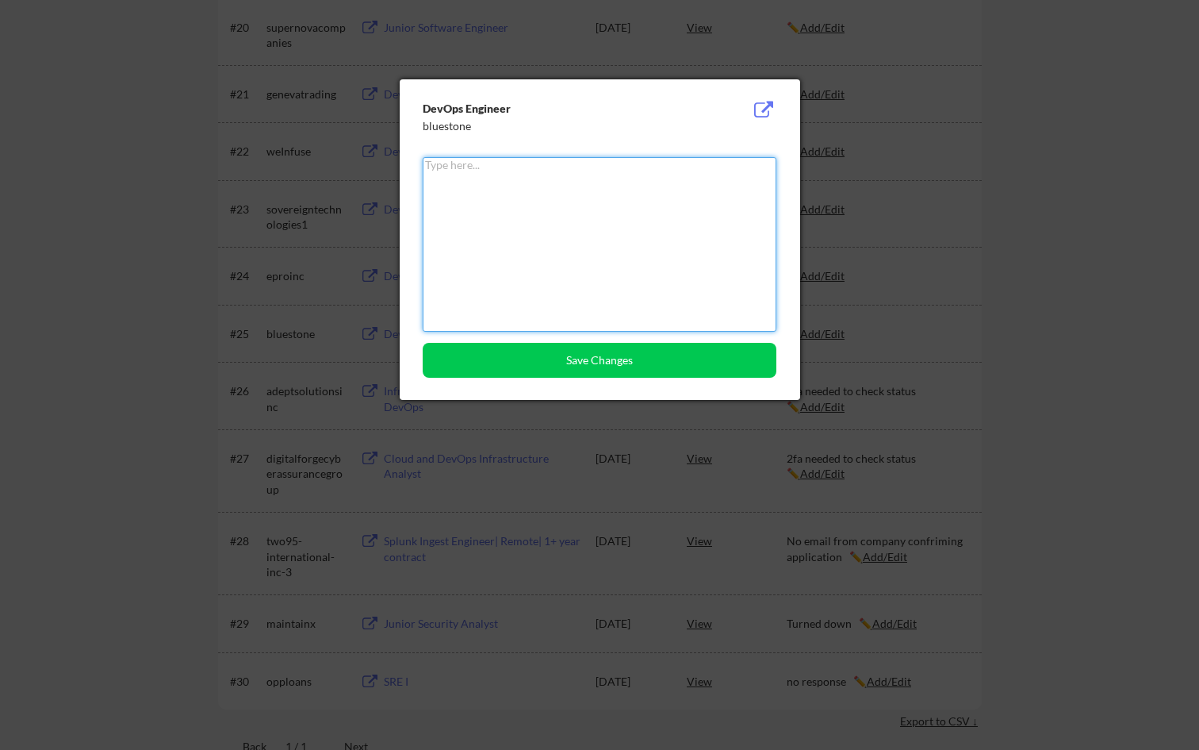
click at [585, 220] on textarea at bounding box center [600, 244] width 354 height 175
paste textarea "bluestone"
type textarea "bluestone"
click at [859, 363] on div at bounding box center [599, 375] width 1199 height 750
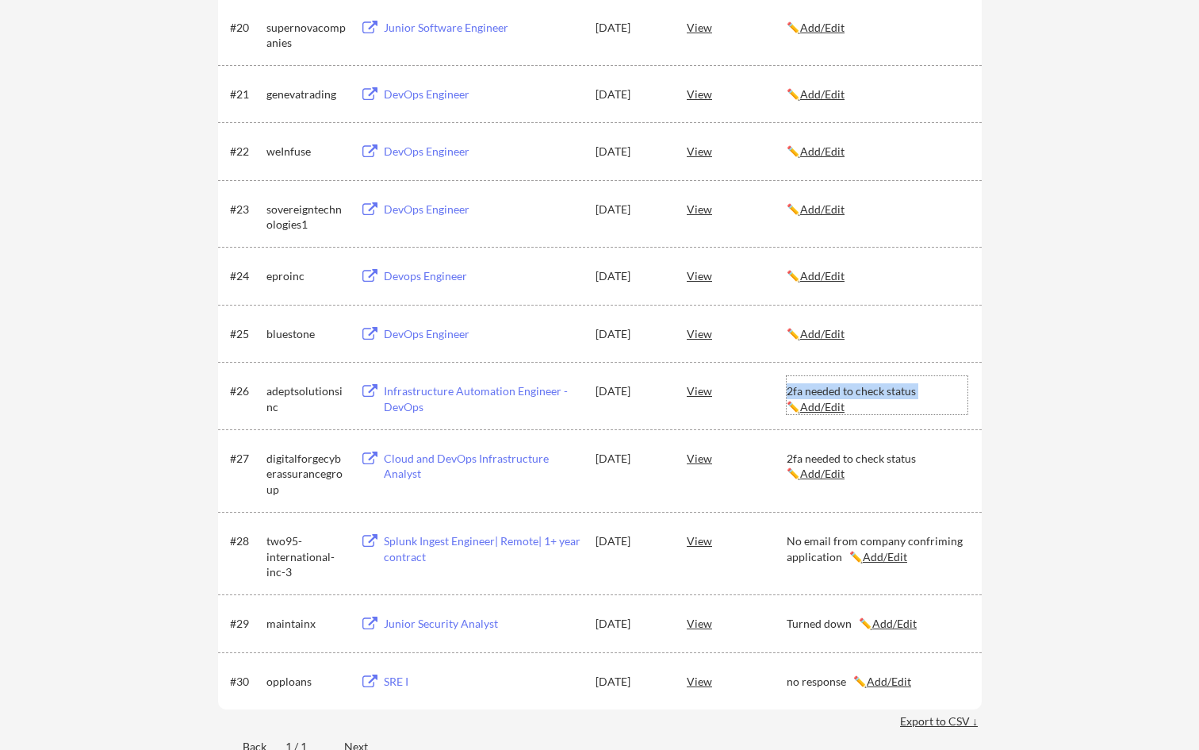
drag, startPoint x: 787, startPoint y: 389, endPoint x: 916, endPoint y: 389, distance: 129.3
click at [859, 389] on div "2fa needed to check status ✏️ Add/Edit" at bounding box center [877, 398] width 181 height 31
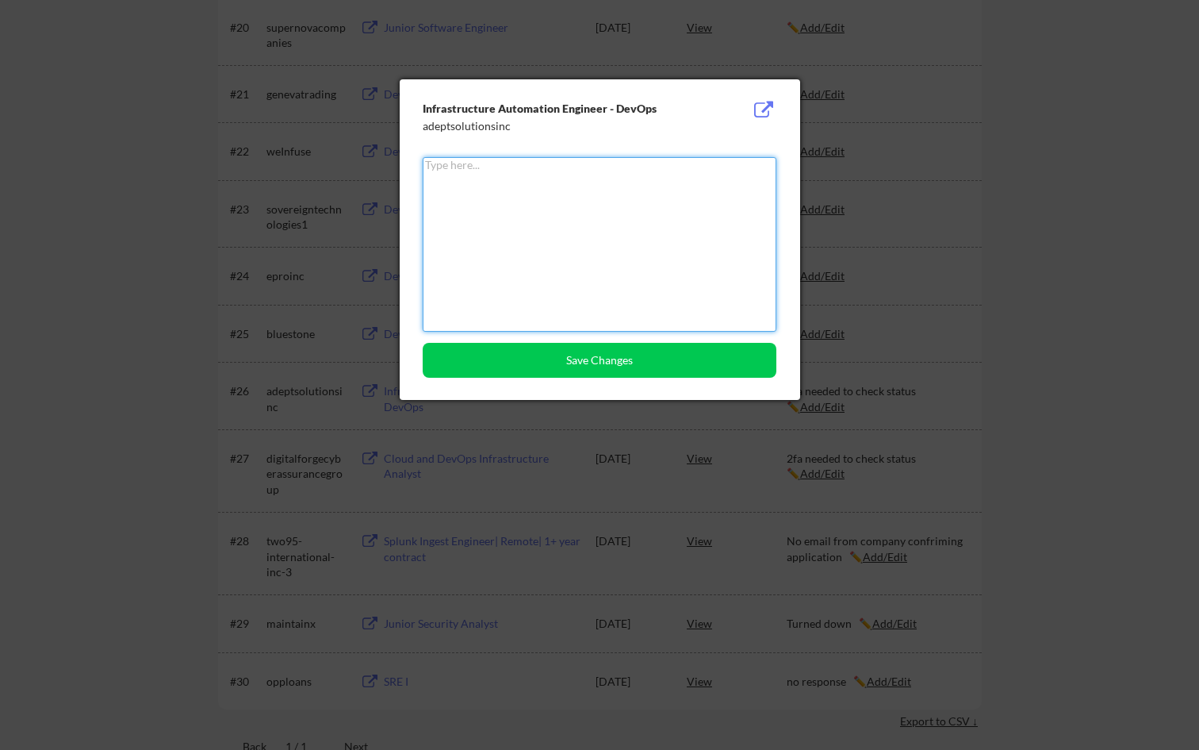
click at [859, 367] on div at bounding box center [599, 375] width 1199 height 750
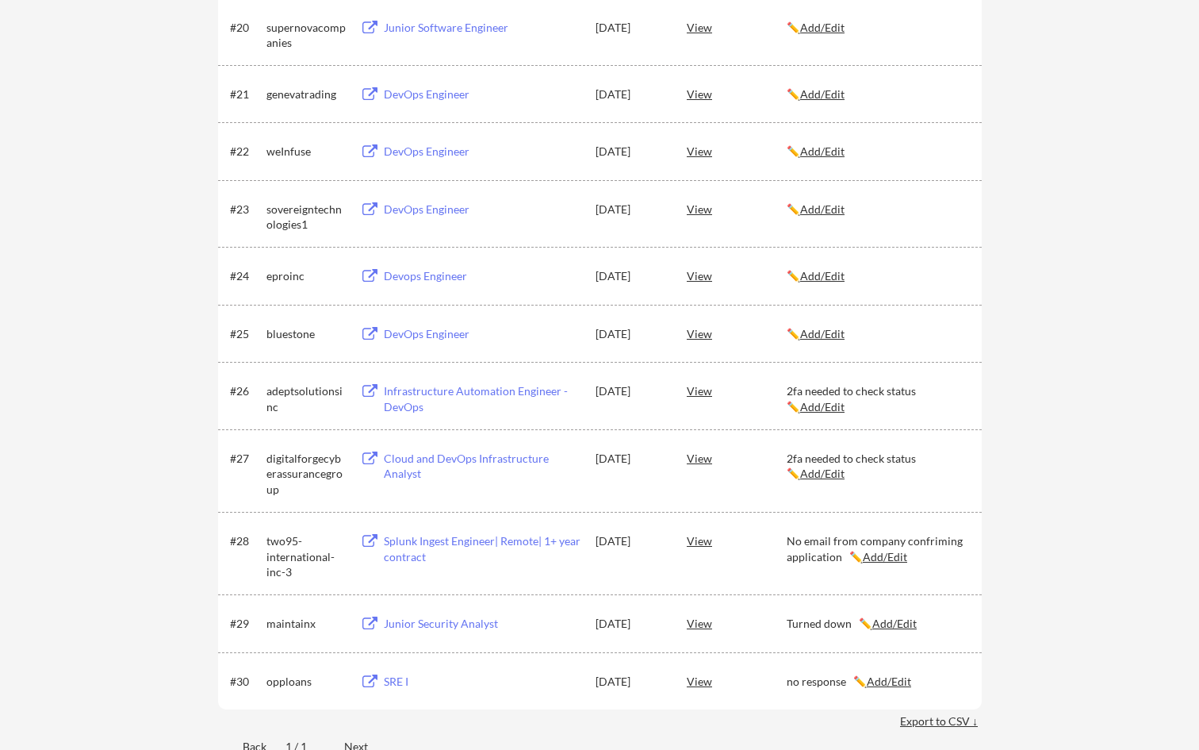
click at [859, 392] on div "2fa needed to check status ✏️ Add/Edit" at bounding box center [877, 398] width 181 height 31
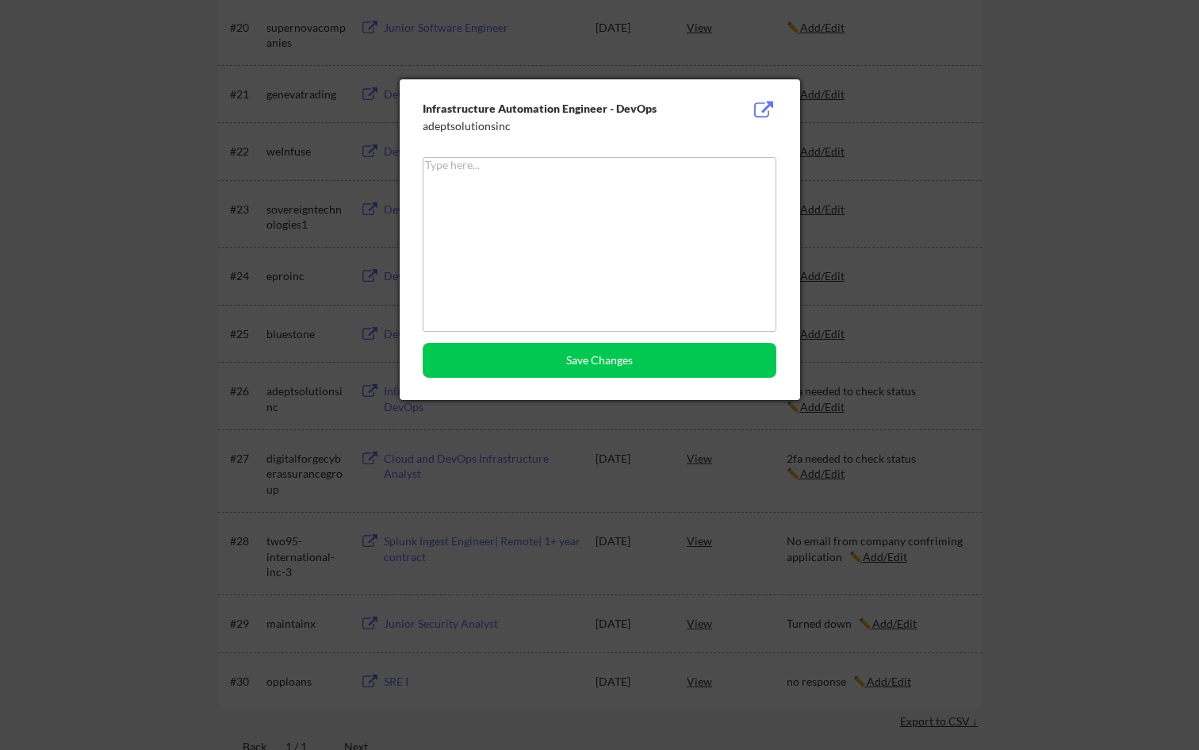
click at [859, 298] on div at bounding box center [599, 375] width 1199 height 750
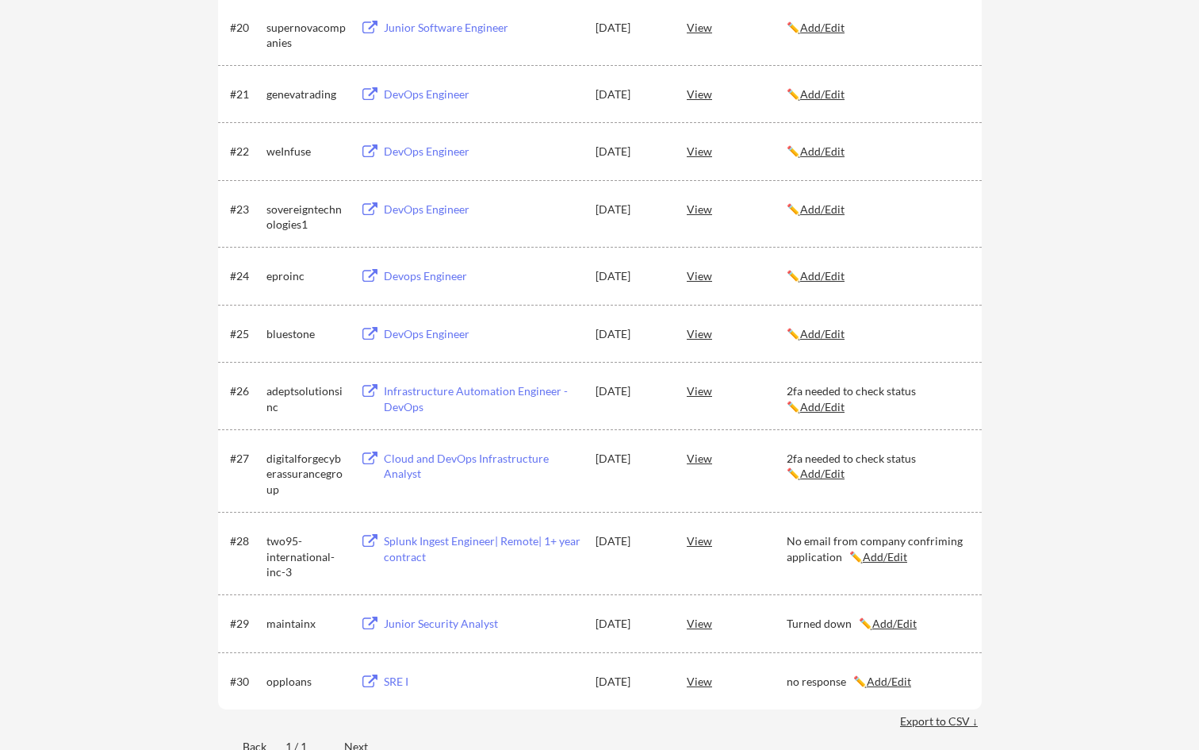
click at [802, 408] on u "Add/Edit" at bounding box center [822, 406] width 44 height 13
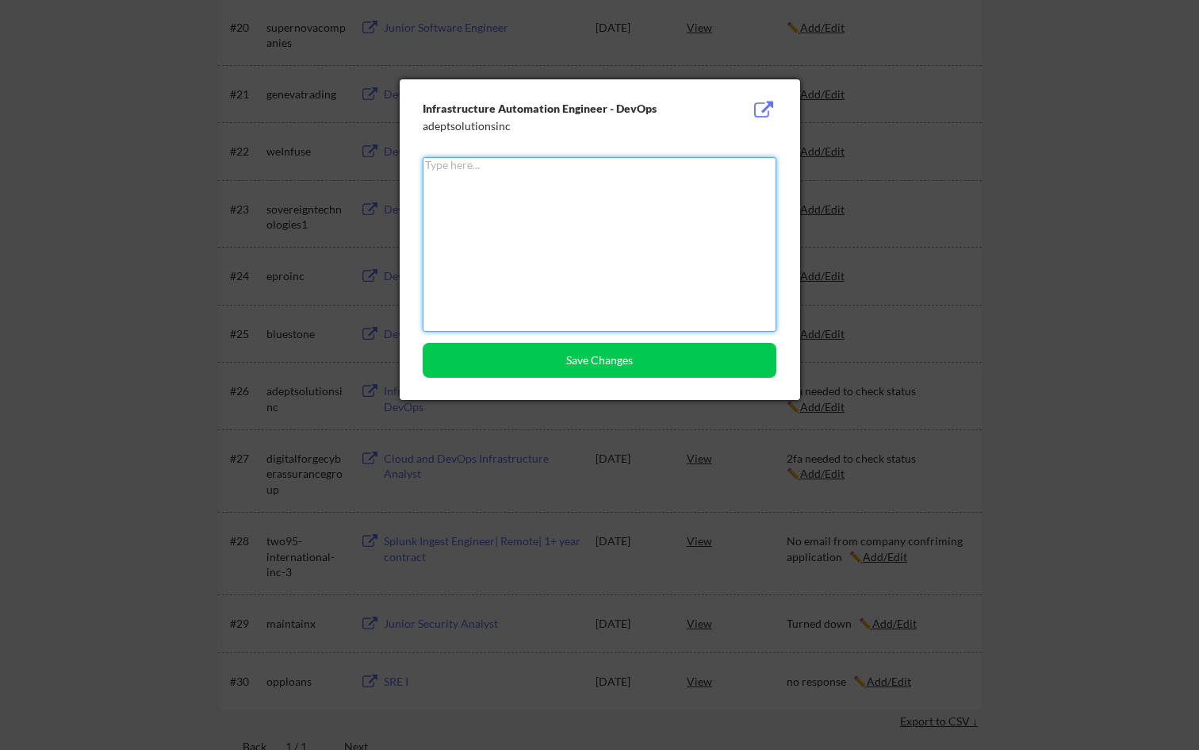
click at [859, 387] on div at bounding box center [599, 375] width 1199 height 750
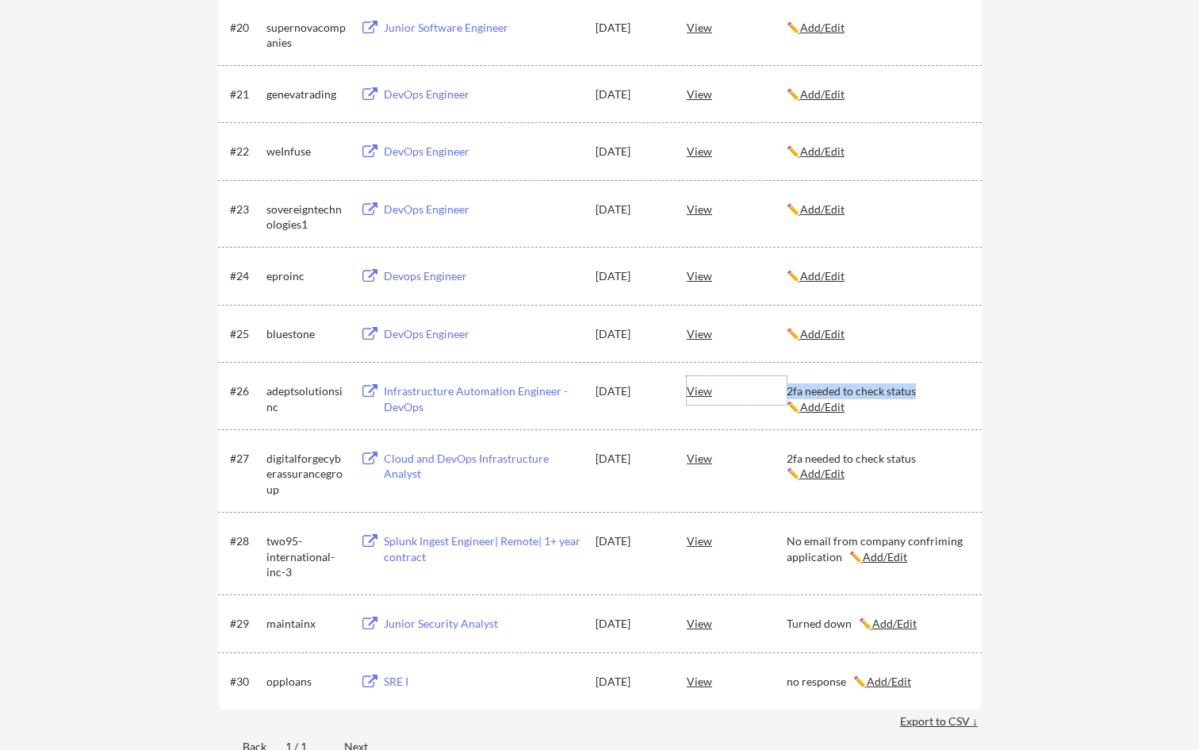
drag, startPoint x: 785, startPoint y: 390, endPoint x: 914, endPoint y: 396, distance: 129.5
click at [859, 396] on div "#26 adeptsolutionsinc Infrastructure Automation Engineer - DevOps Aug 1, 2025 V…" at bounding box center [599, 395] width 738 height 38
copy div "2fa needed to check status"
drag, startPoint x: 917, startPoint y: 394, endPoint x: 785, endPoint y: 389, distance: 132.6
click at [785, 389] on div "#26 adeptsolutionsinc Infrastructure Automation Engineer - DevOps Aug 1, 2025 V…" at bounding box center [599, 395] width 738 height 38
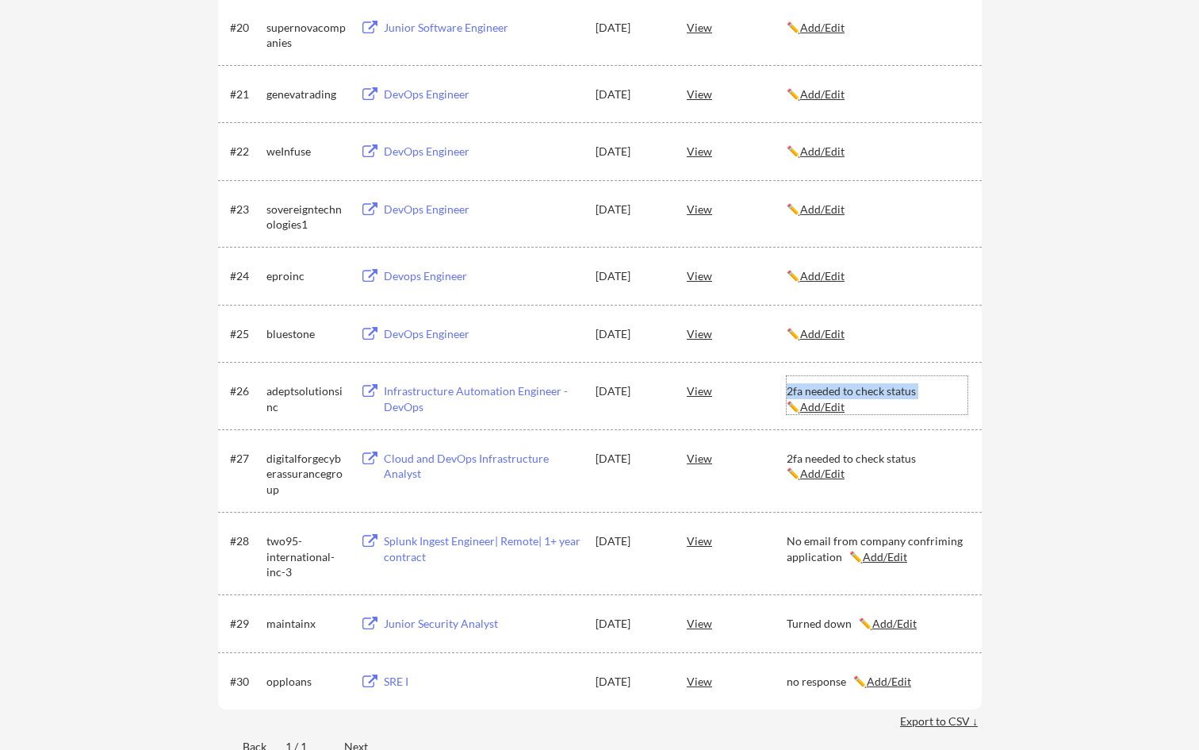
copy div "2fa needed to check status"
click at [820, 337] on u "Add/Edit" at bounding box center [822, 333] width 44 height 13
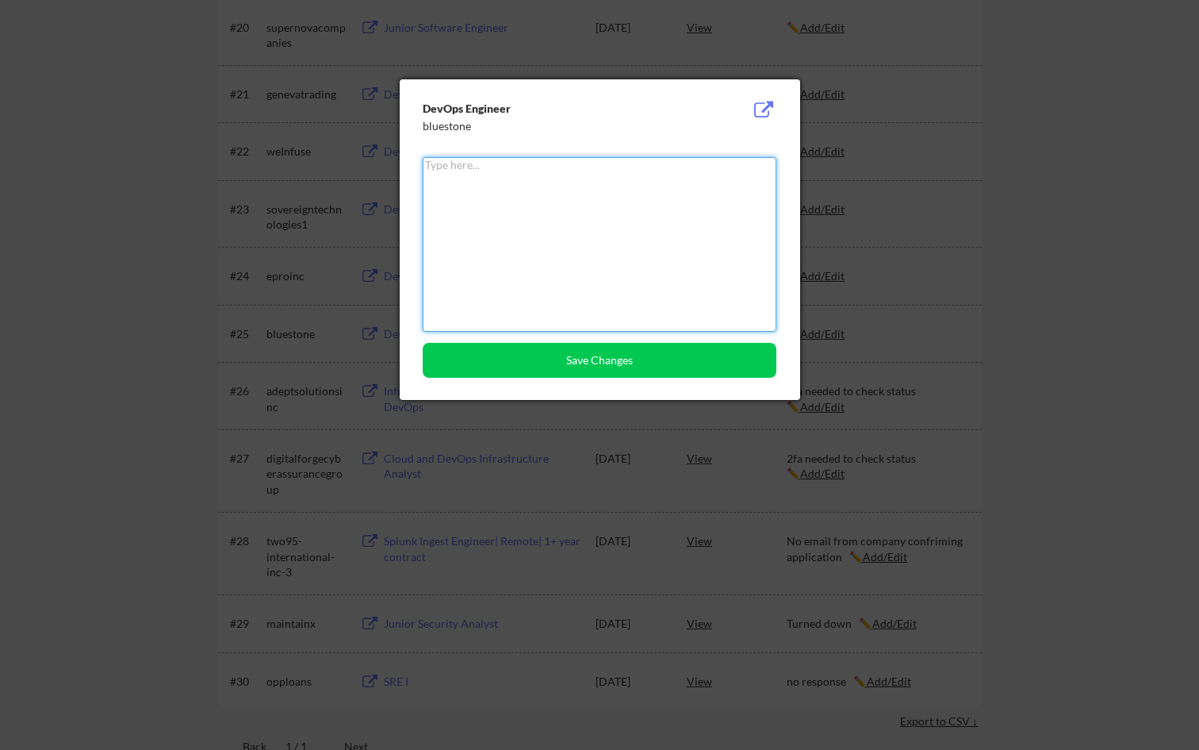
paste textarea "2fa needed to check status"
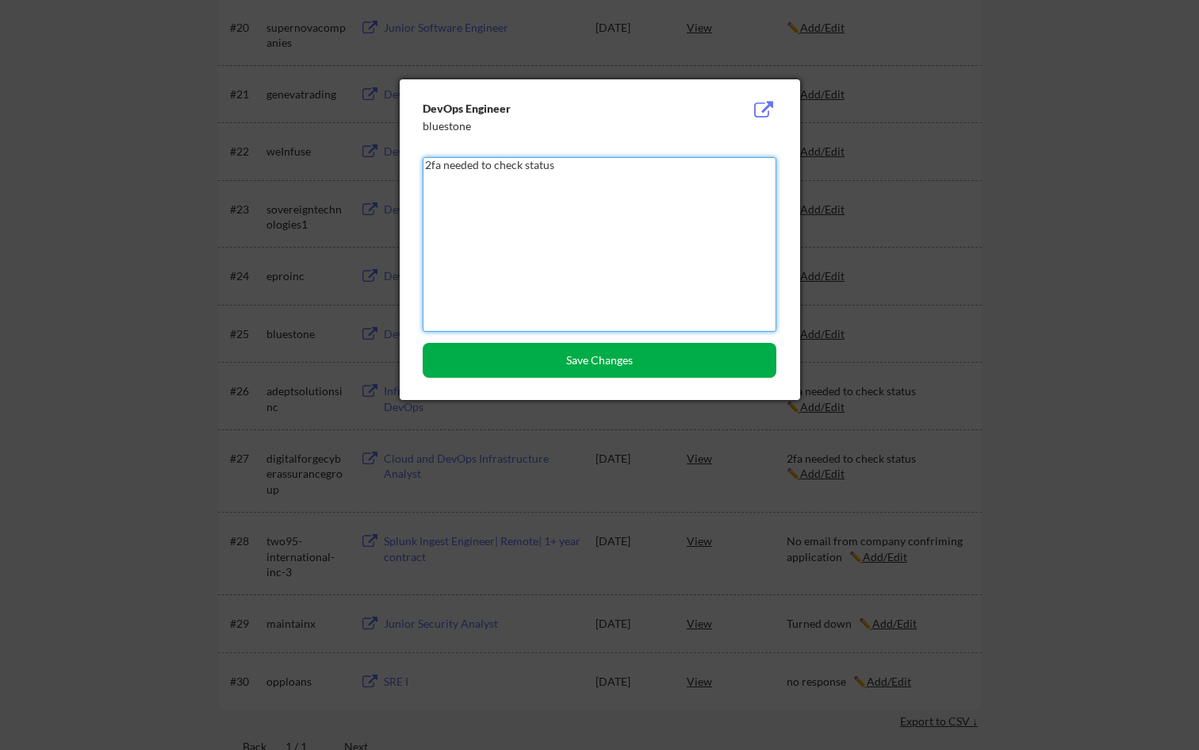
type textarea "2fa needed to check status"
click at [693, 359] on button "Save Changes" at bounding box center [600, 360] width 354 height 35
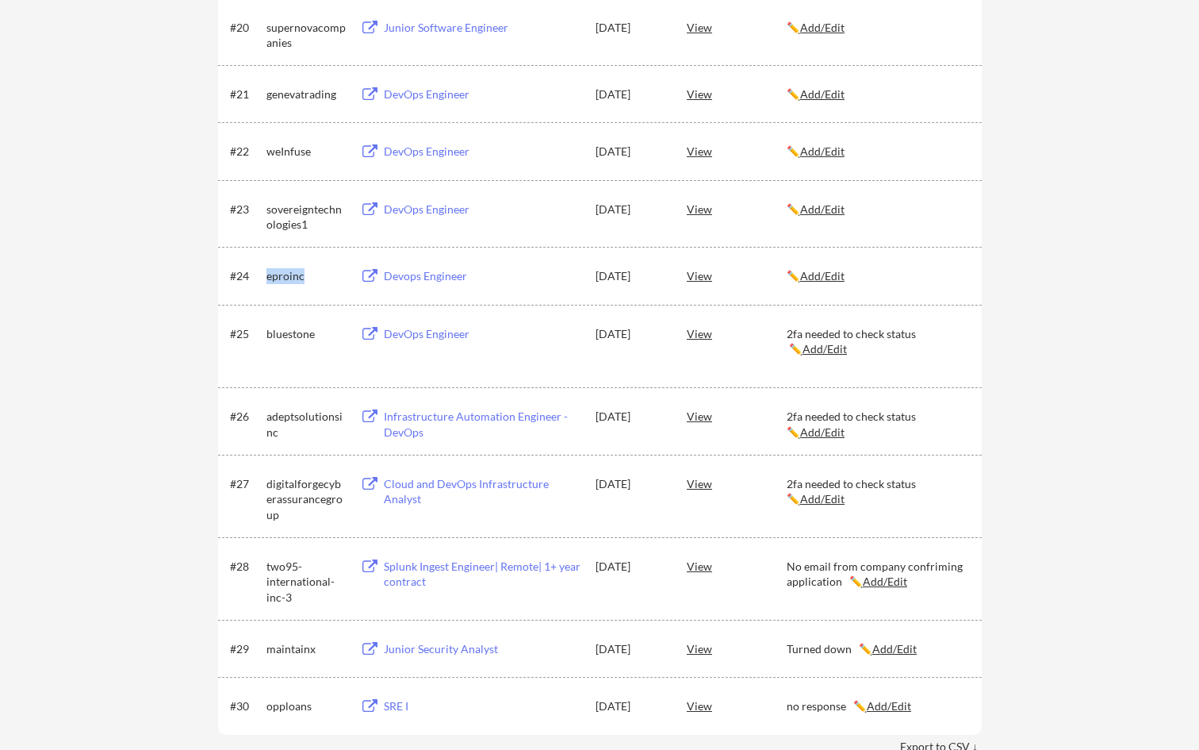
drag, startPoint x: 307, startPoint y: 274, endPoint x: 264, endPoint y: 274, distance: 42.8
click at [264, 274] on div "#24 eproinc Devops Engineer Aug 1, 2025 View ✏️ Add/Edit" at bounding box center [599, 275] width 738 height 29
copy div "eproinc"
click at [839, 281] on u "Add/Edit" at bounding box center [822, 275] width 44 height 13
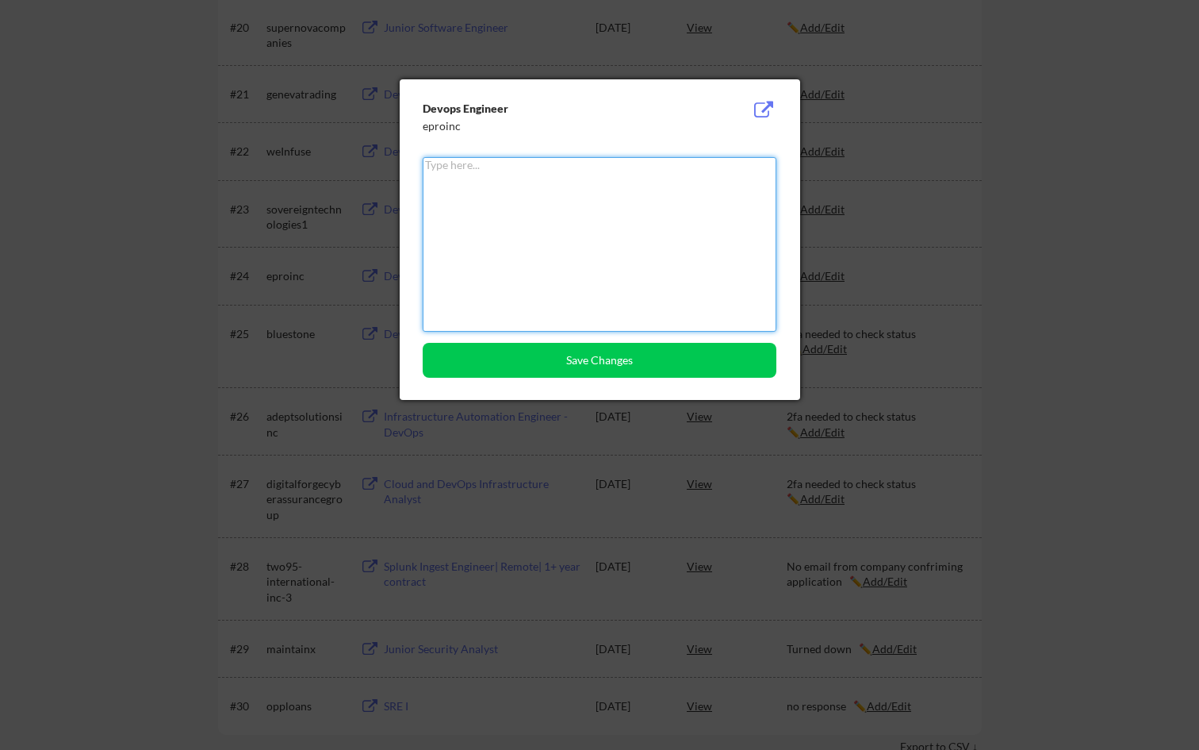
click at [647, 219] on textarea at bounding box center [600, 244] width 354 height 175
paste textarea "eproinc"
type textarea "eproinc"
click at [859, 401] on div at bounding box center [599, 375] width 1199 height 750
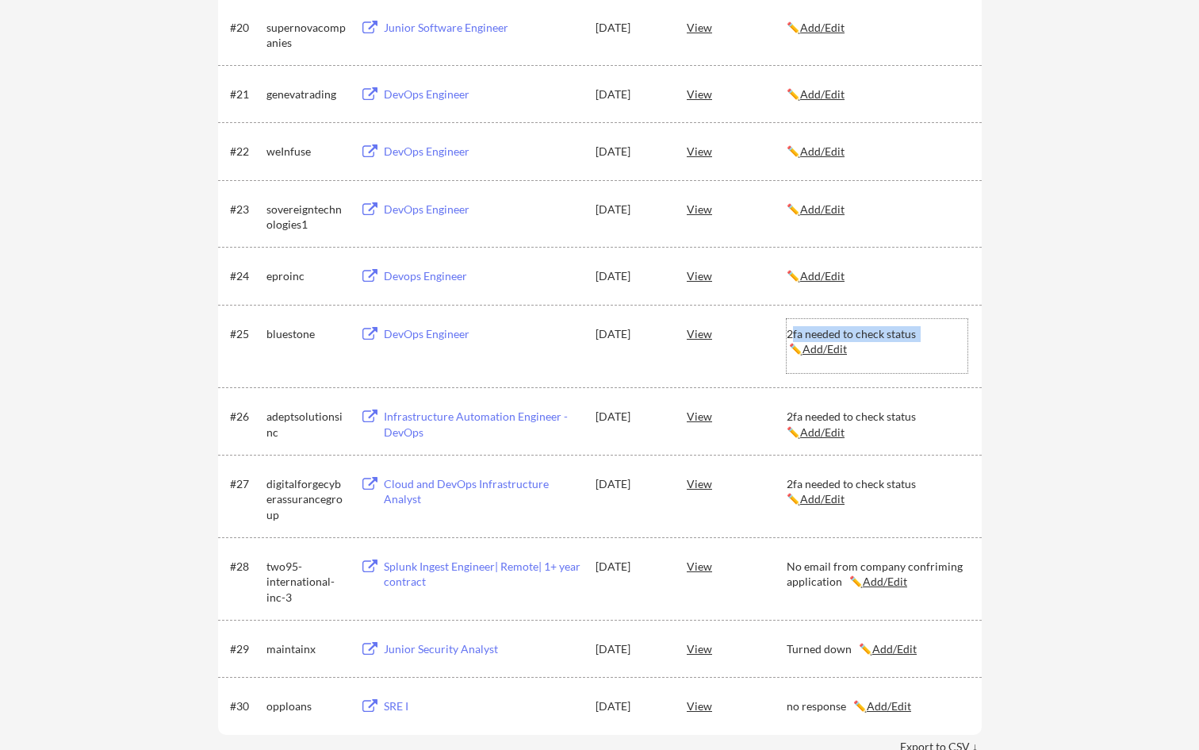
drag, startPoint x: 787, startPoint y: 350, endPoint x: 917, endPoint y: 355, distance: 130.2
click at [859, 355] on div "2fa needed to check status ✏️ Add/Edit" at bounding box center [877, 341] width 181 height 31
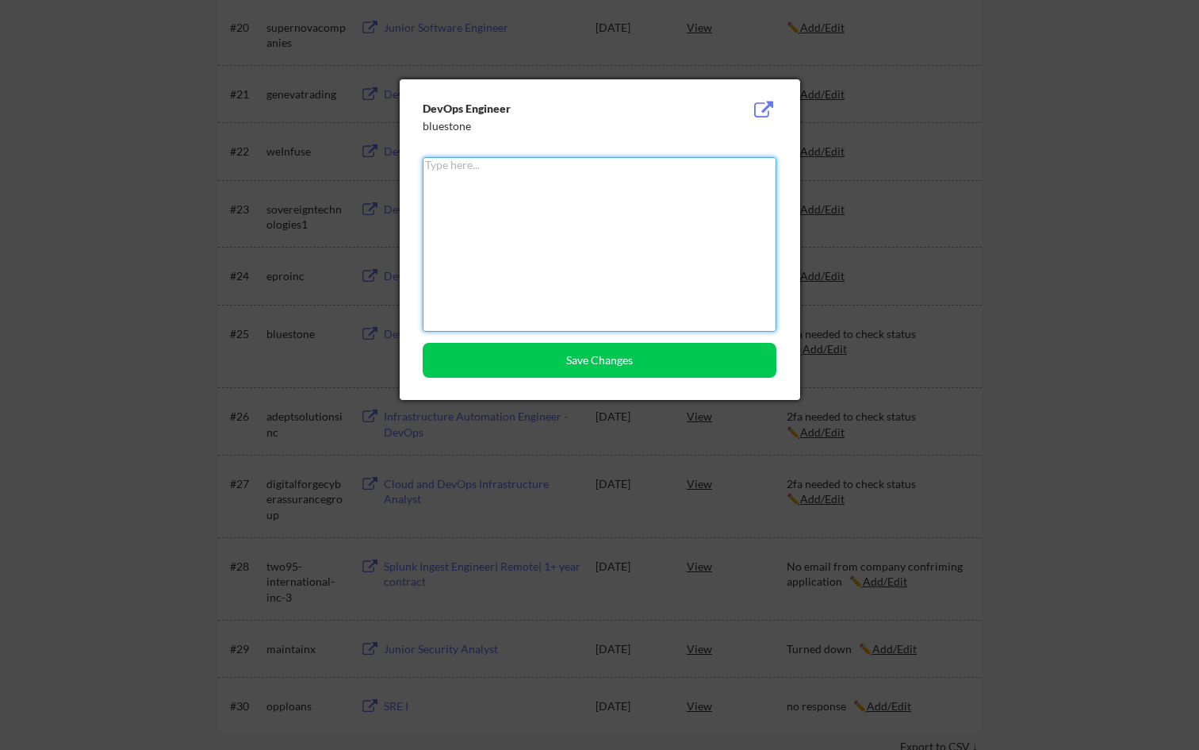
click at [859, 358] on div at bounding box center [599, 375] width 1199 height 750
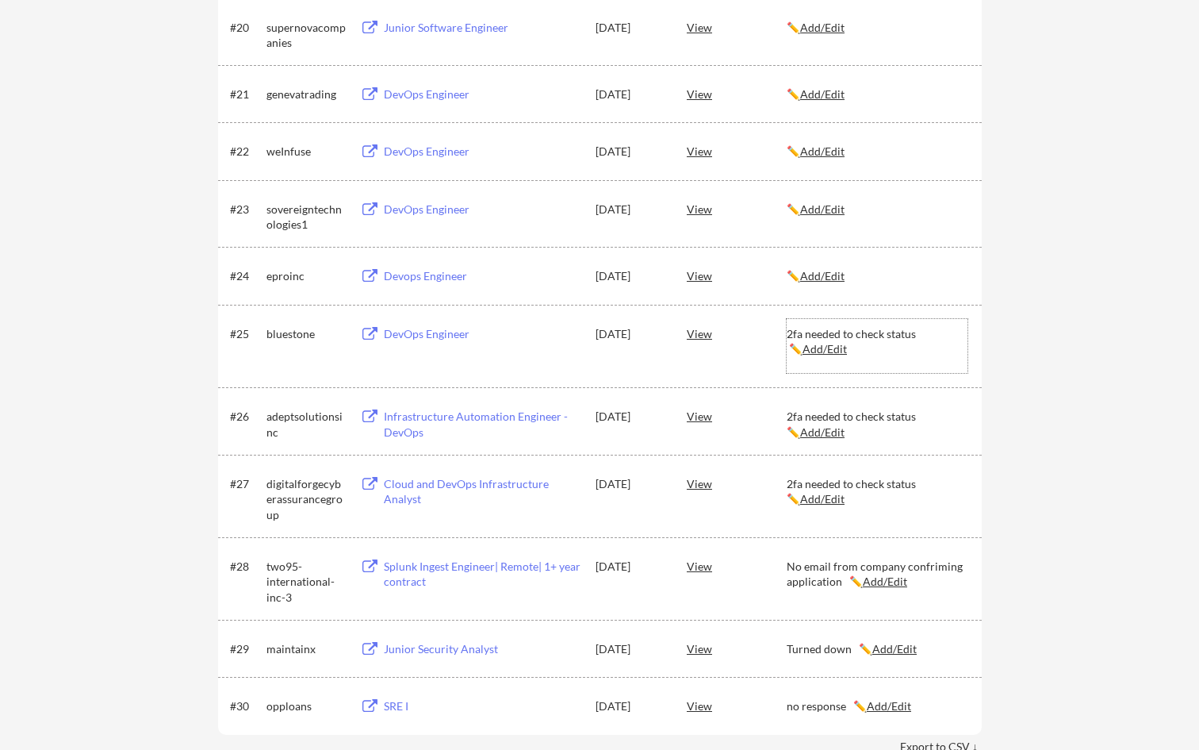
click at [859, 355] on div "2fa needed to check status ✏️ Add/Edit" at bounding box center [877, 341] width 181 height 31
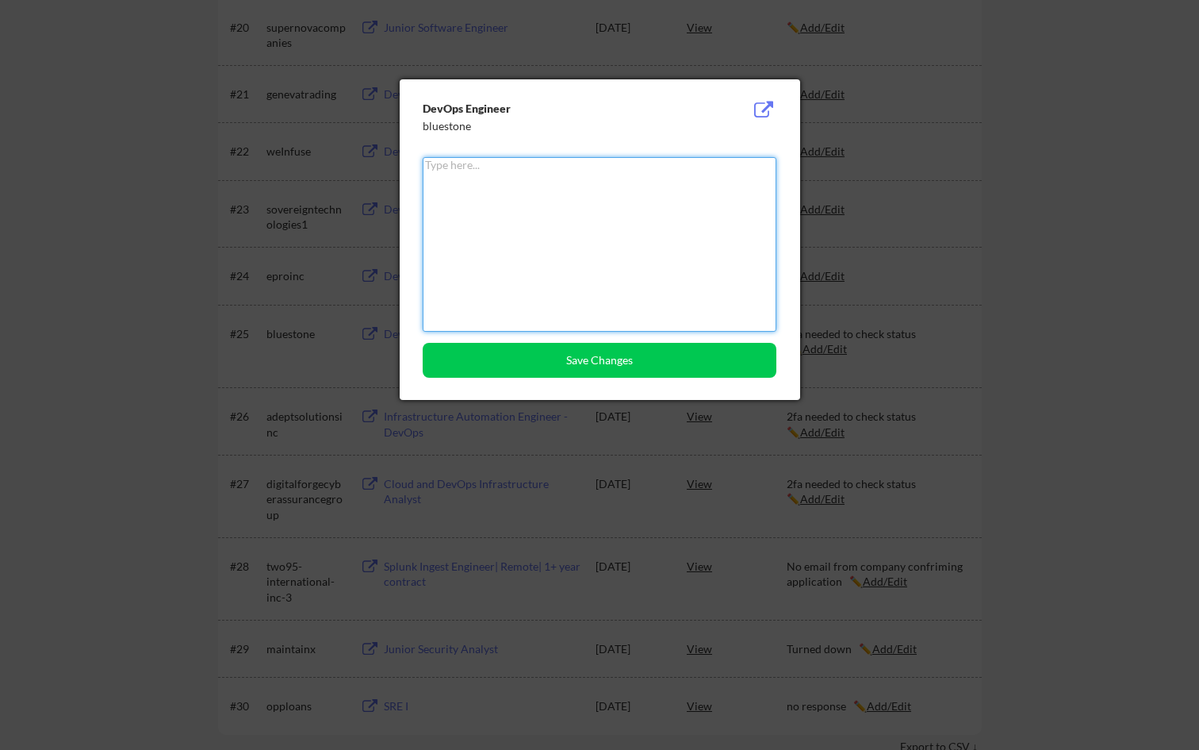
click at [859, 350] on div at bounding box center [599, 375] width 1199 height 750
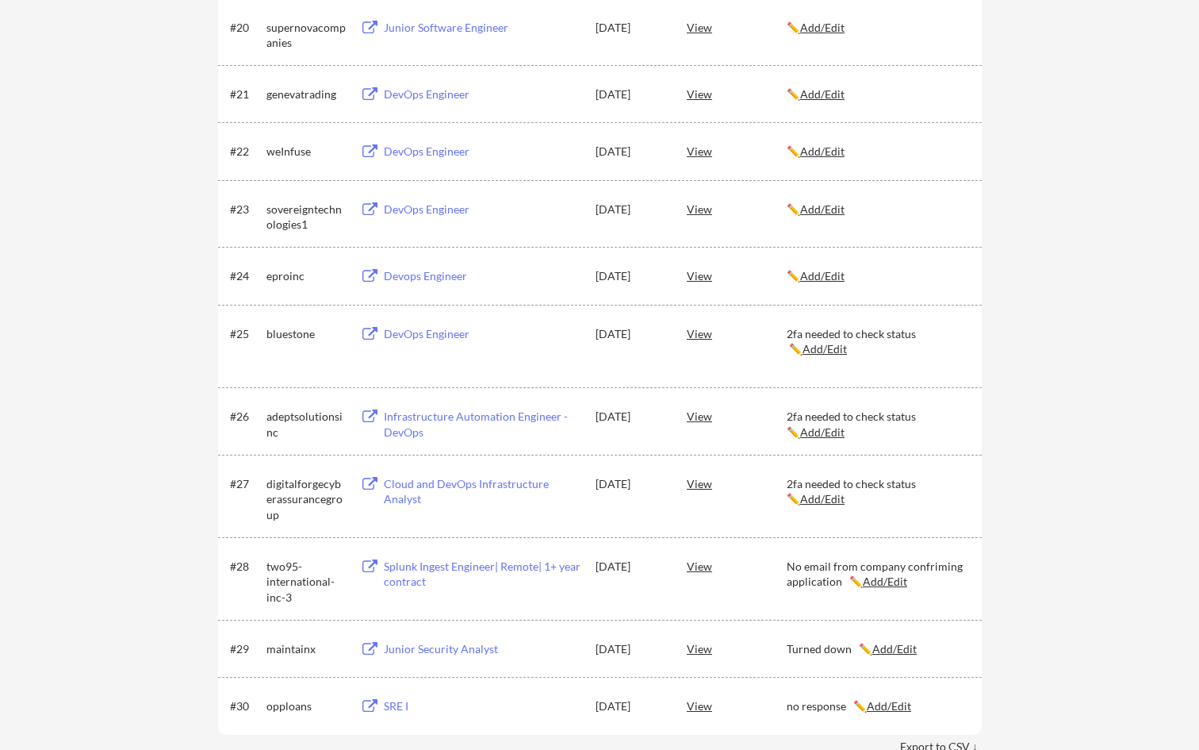
click at [859, 348] on div "2fa needed to check status ✏️ Add/Edit" at bounding box center [877, 341] width 181 height 31
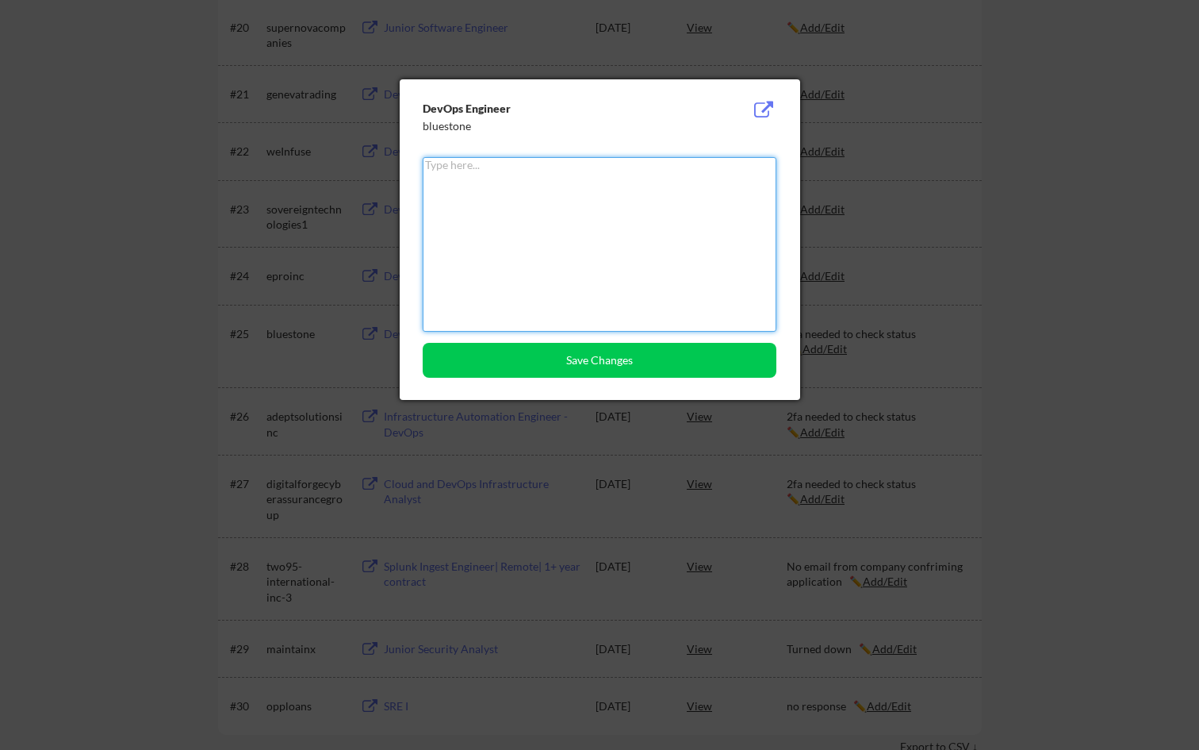
click at [859, 350] on div at bounding box center [599, 375] width 1199 height 750
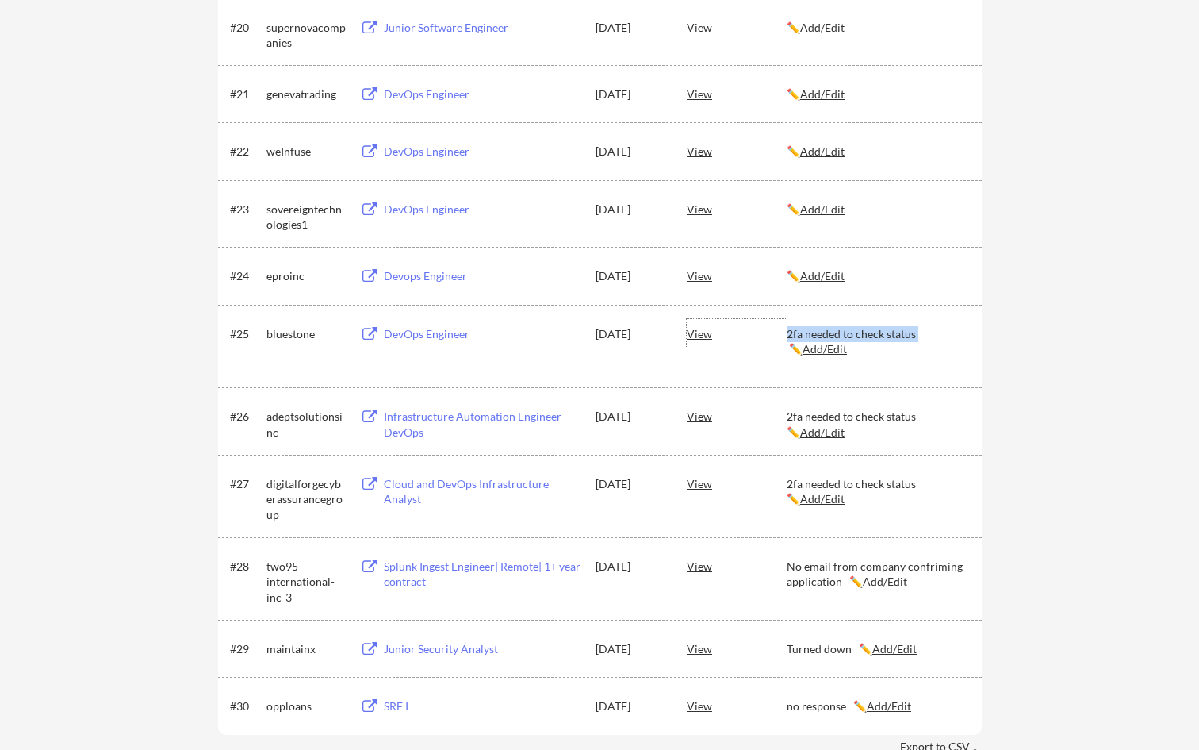
drag, startPoint x: 783, startPoint y: 347, endPoint x: 914, endPoint y: 351, distance: 131.0
click at [859, 351] on div "#25 bluestone DevOps Engineer Aug 1, 2025 View 2fa needed to check status ✏️ Ad…" at bounding box center [599, 346] width 738 height 54
copy div "2fa needed to check status"
click at [820, 276] on u "Add/Edit" at bounding box center [822, 275] width 44 height 13
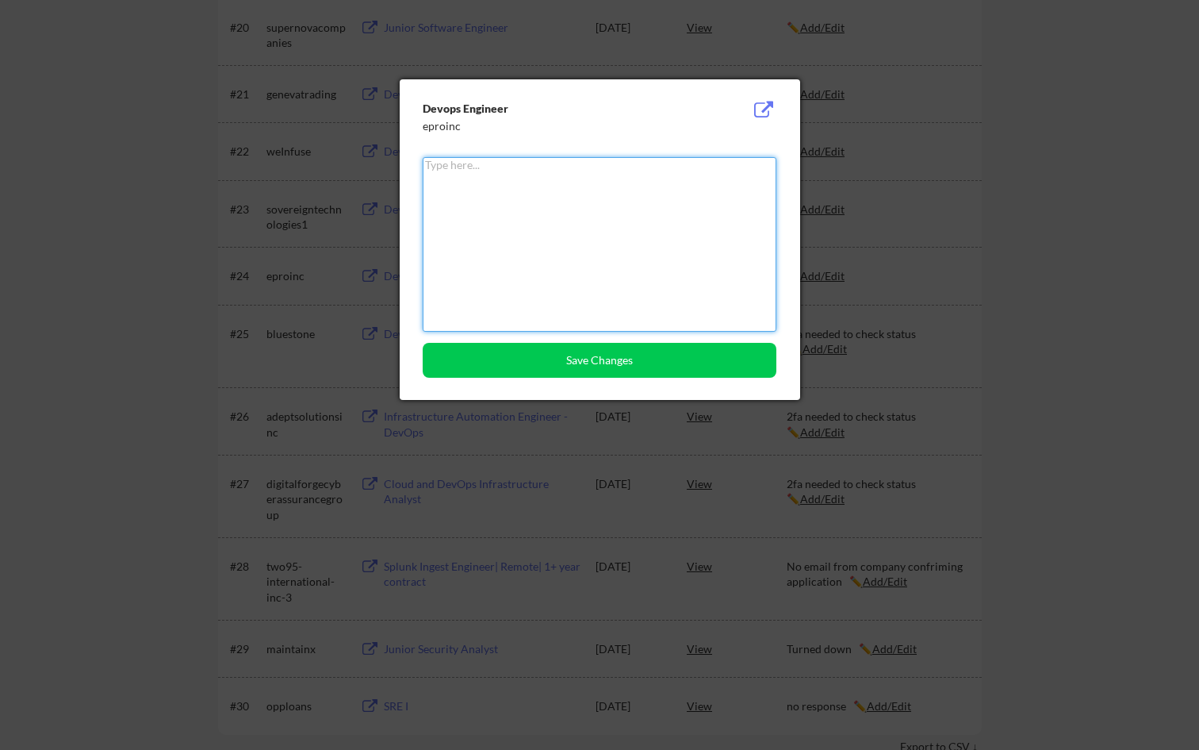
click at [654, 269] on textarea at bounding box center [600, 244] width 354 height 175
paste textarea "2fa needed to check status"
click at [479, 182] on textarea "2fa needed to check status" at bounding box center [600, 244] width 354 height 175
click at [428, 188] on textarea "2fa needed to check status" at bounding box center [600, 244] width 354 height 175
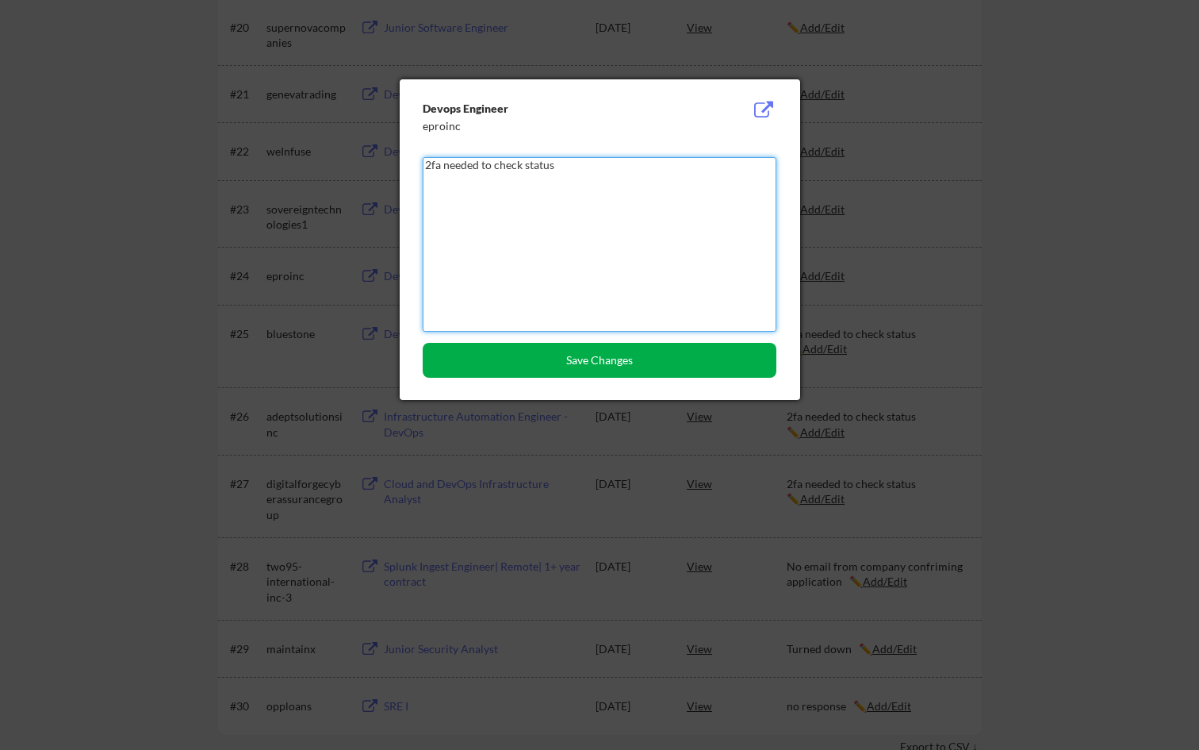
type textarea "2fa needed to check status"
click at [573, 349] on button "Save Changes" at bounding box center [600, 360] width 354 height 35
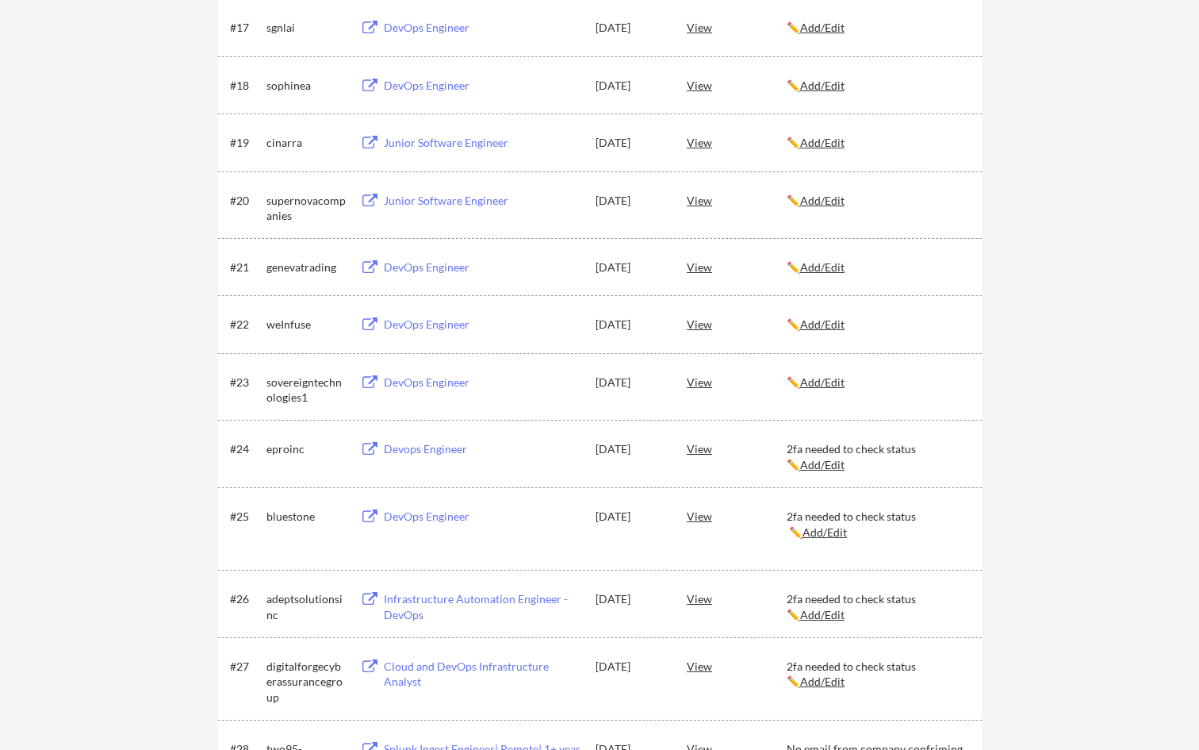
scroll to position [1322, 0]
drag, startPoint x: 319, startPoint y: 397, endPoint x: 267, endPoint y: 383, distance: 53.3
click at [267, 383] on div "sovereigntechnologies1" at bounding box center [306, 390] width 79 height 31
click at [829, 379] on u "Add/Edit" at bounding box center [822, 382] width 44 height 13
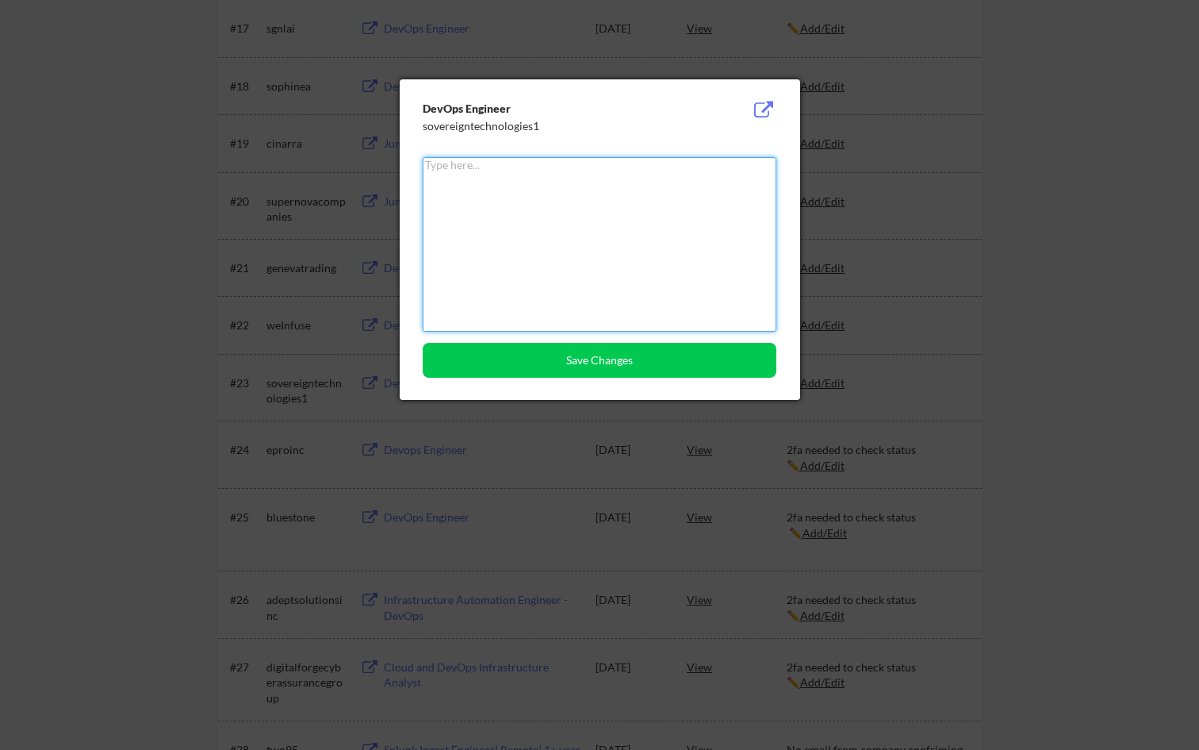
click at [634, 241] on textarea at bounding box center [600, 244] width 354 height 175
paste textarea "sovereigntechnologies1"
type textarea "sovereigntechnologies1"
click at [859, 367] on div at bounding box center [599, 375] width 1199 height 750
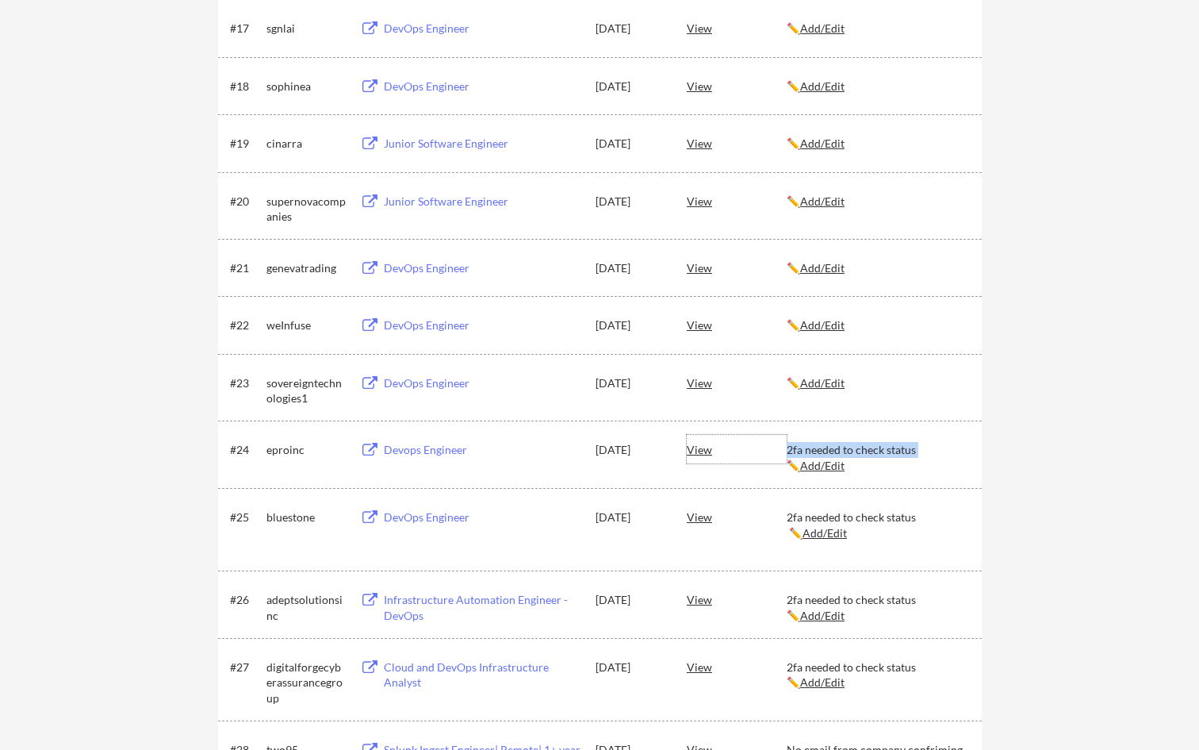
drag, startPoint x: 785, startPoint y: 449, endPoint x: 916, endPoint y: 449, distance: 130.9
click at [859, 449] on div "#24 eproinc Devops Engineer Aug 1, 2025 View 2fa needed to check status ✏️ Add/…" at bounding box center [599, 454] width 738 height 38
click at [831, 383] on u "Add/Edit" at bounding box center [822, 382] width 44 height 13
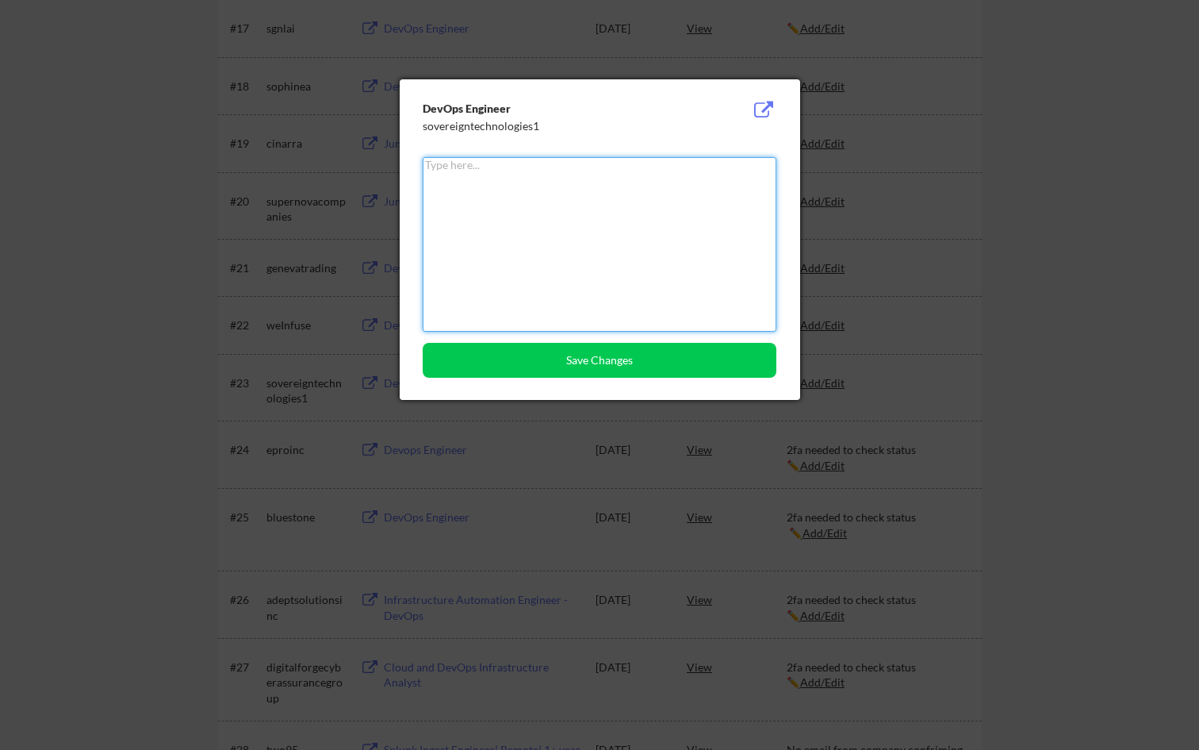
click at [587, 263] on textarea at bounding box center [600, 244] width 354 height 175
paste textarea "2fa needed to check status"
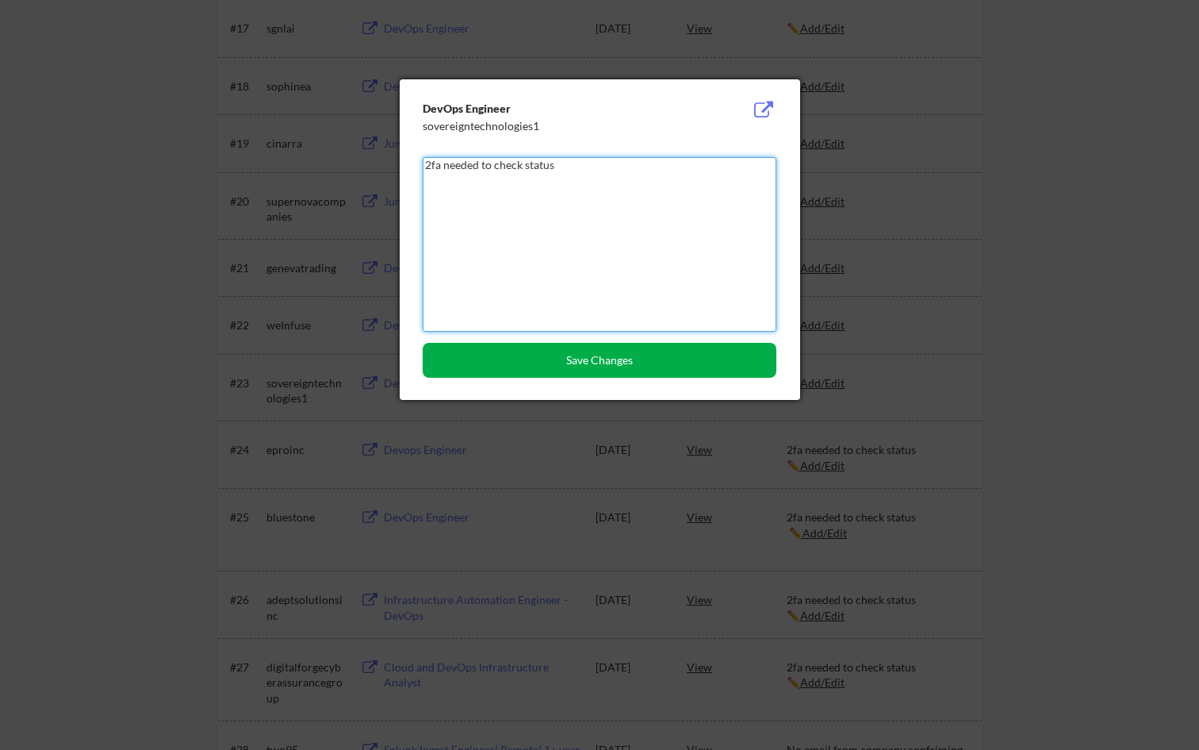
type textarea "2fa needed to check status"
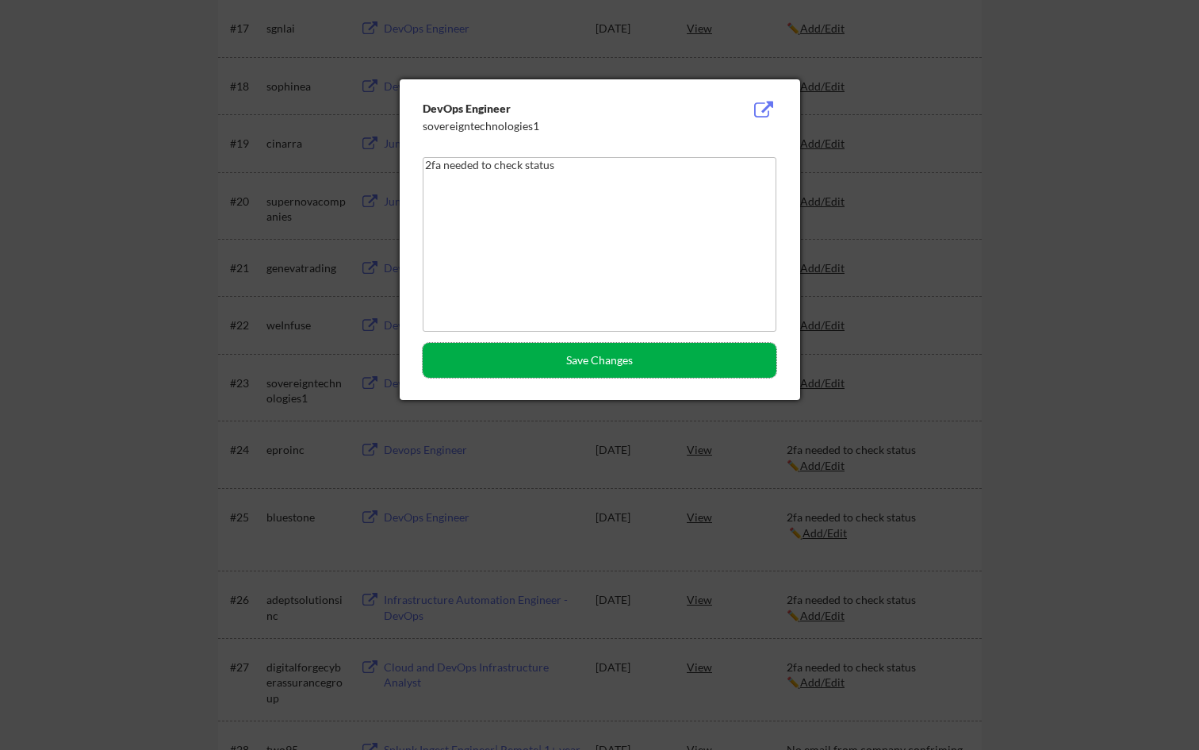
click at [596, 353] on button "Save Changes" at bounding box center [600, 360] width 354 height 35
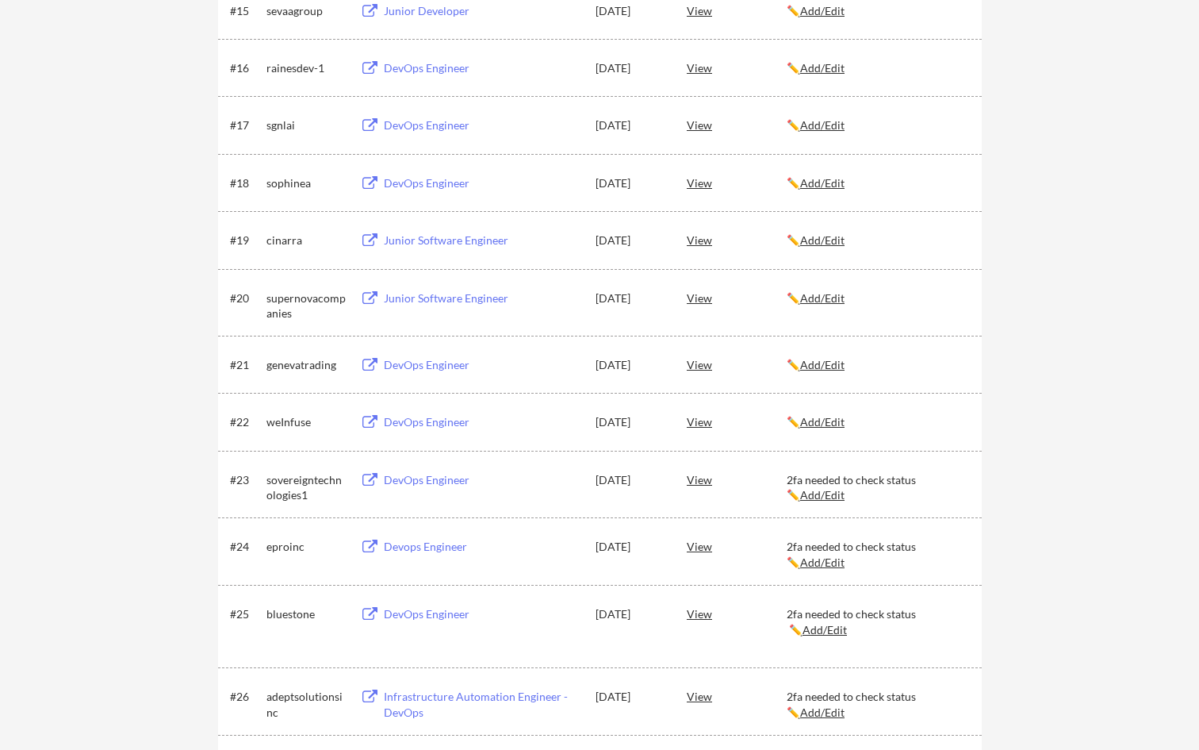
scroll to position [1273, 0]
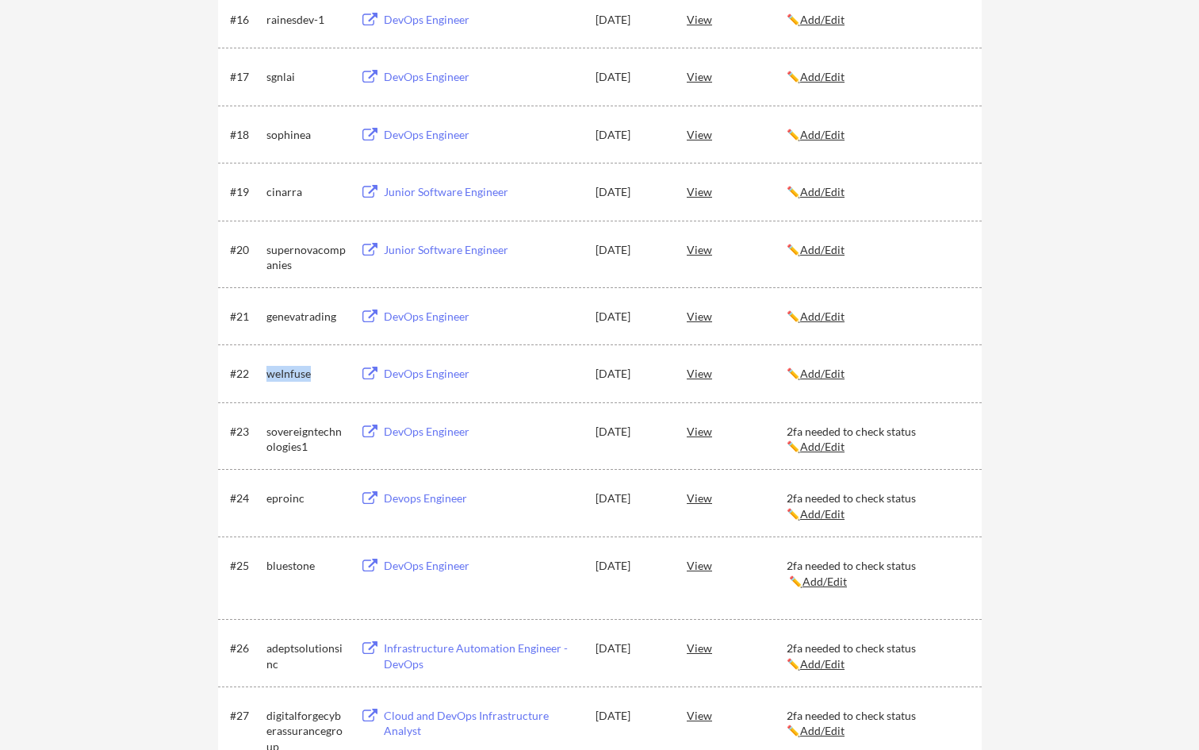
drag, startPoint x: 267, startPoint y: 376, endPoint x: 313, endPoint y: 377, distance: 46.8
click at [313, 377] on div "weInfuse" at bounding box center [306, 374] width 79 height 16
click at [836, 366] on div "✏️ Add/Edit" at bounding box center [877, 373] width 181 height 29
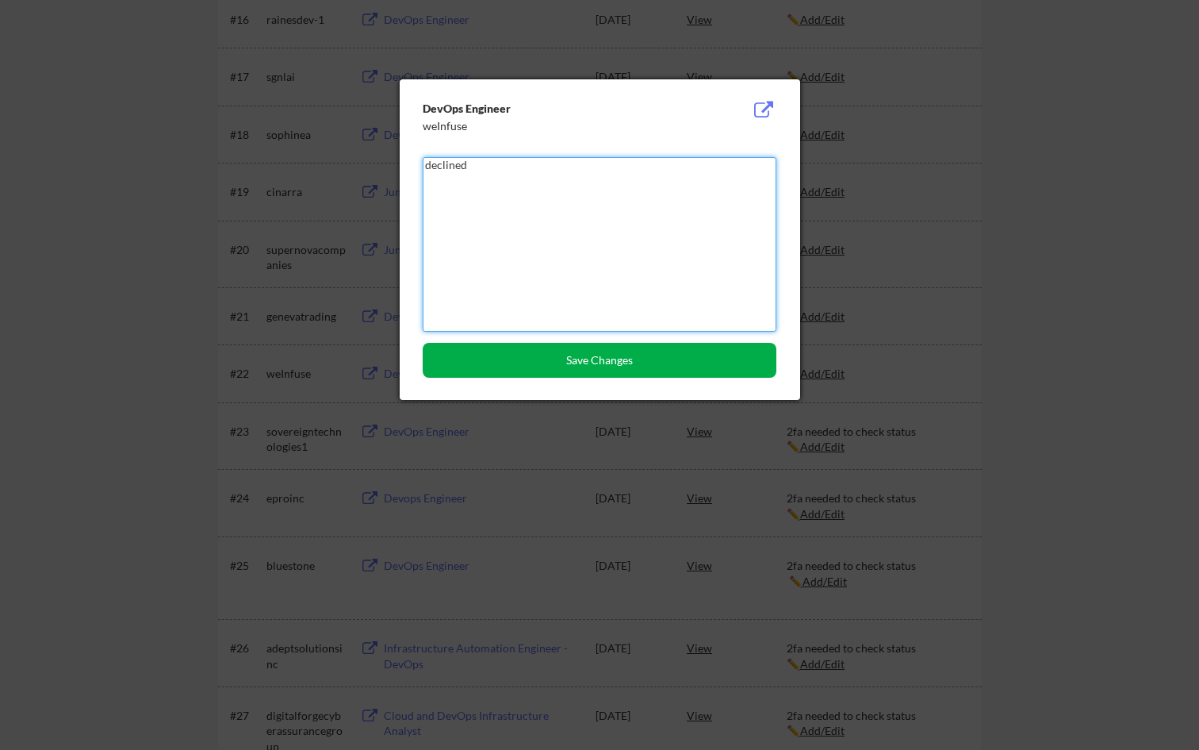
type textarea "declined"
click at [728, 360] on button "Save Changes" at bounding box center [600, 360] width 354 height 35
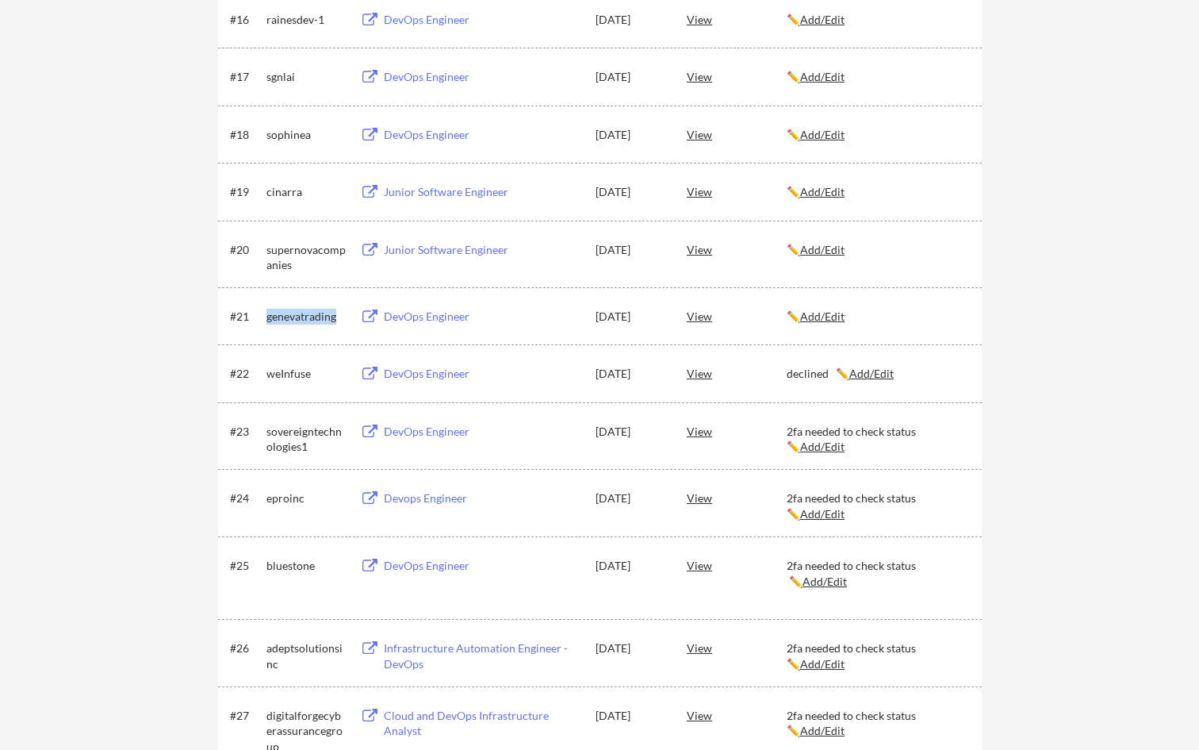
drag, startPoint x: 259, startPoint y: 317, endPoint x: 333, endPoint y: 321, distance: 74.7
click at [334, 321] on div "#21 genevatrading DevOps Engineer Aug 1, 2025 View ✏️ Add/Edit" at bounding box center [599, 315] width 738 height 29
click at [830, 314] on u "Add/Edit" at bounding box center [822, 315] width 44 height 13
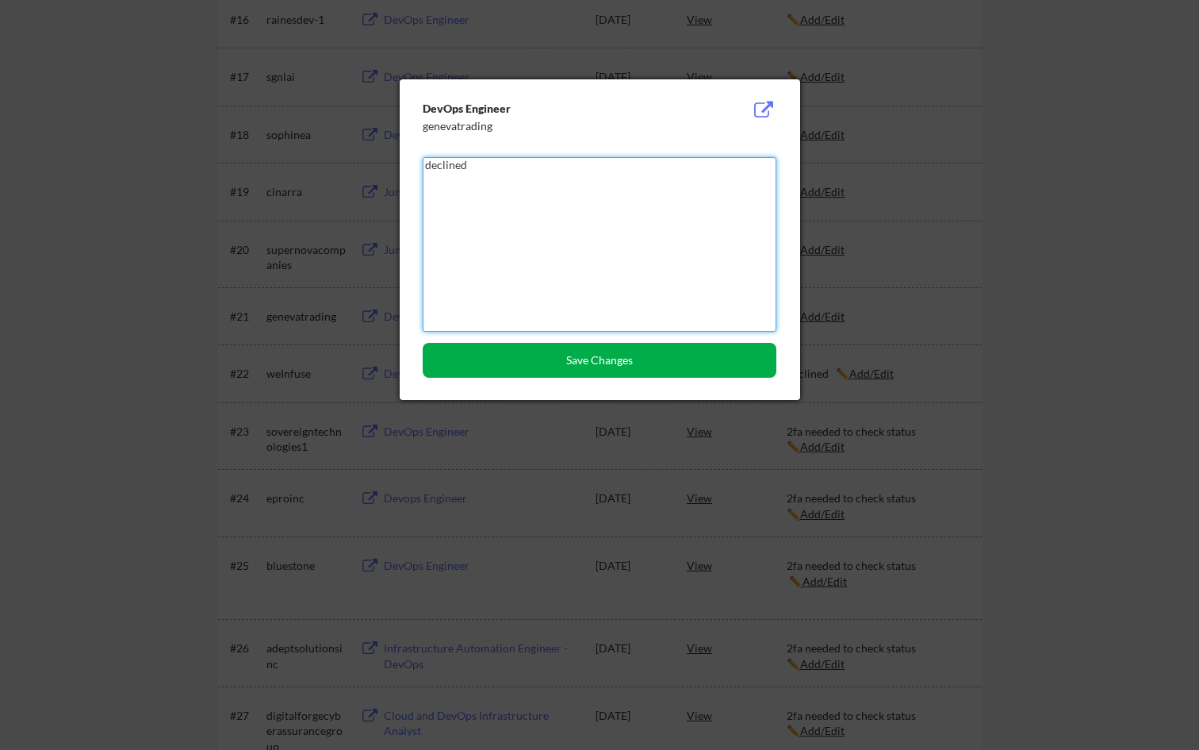
type textarea "declined"
click at [718, 349] on button "Save Changes" at bounding box center [600, 360] width 354 height 35
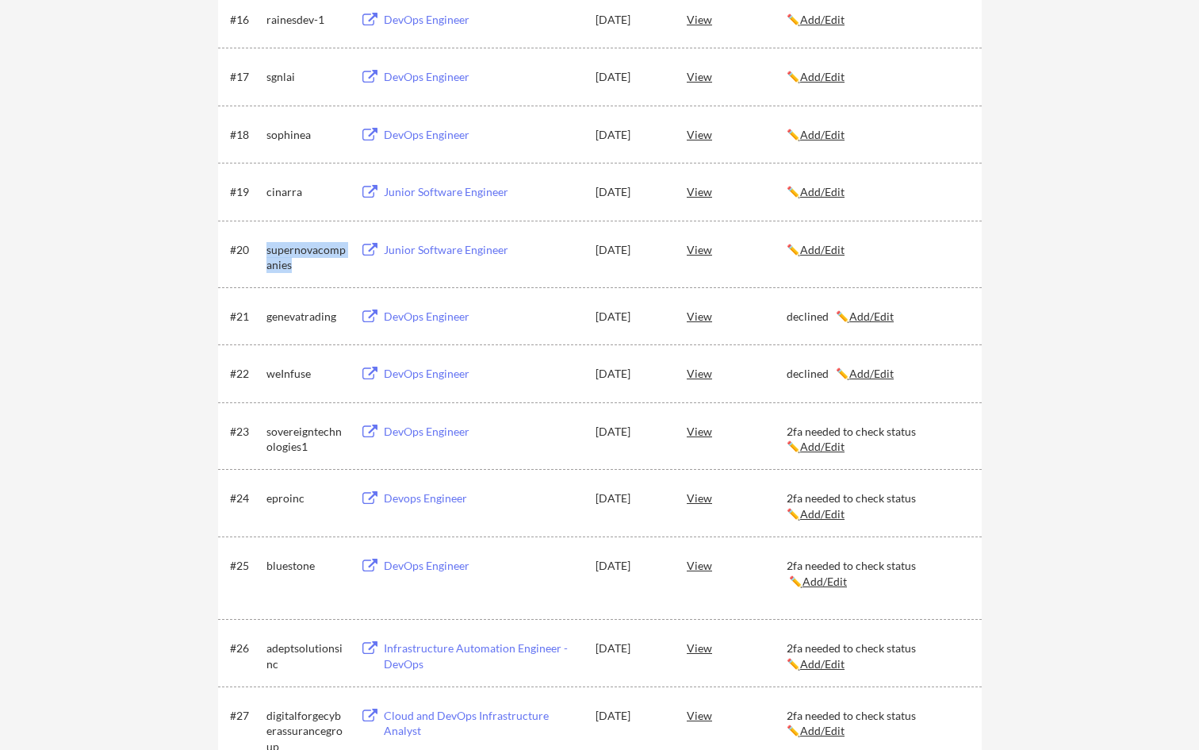
drag, startPoint x: 306, startPoint y: 266, endPoint x: 266, endPoint y: 258, distance: 41.2
click at [267, 258] on div "supernovacompanies" at bounding box center [306, 257] width 79 height 31
click at [823, 248] on u "Add/Edit" at bounding box center [822, 249] width 44 height 13
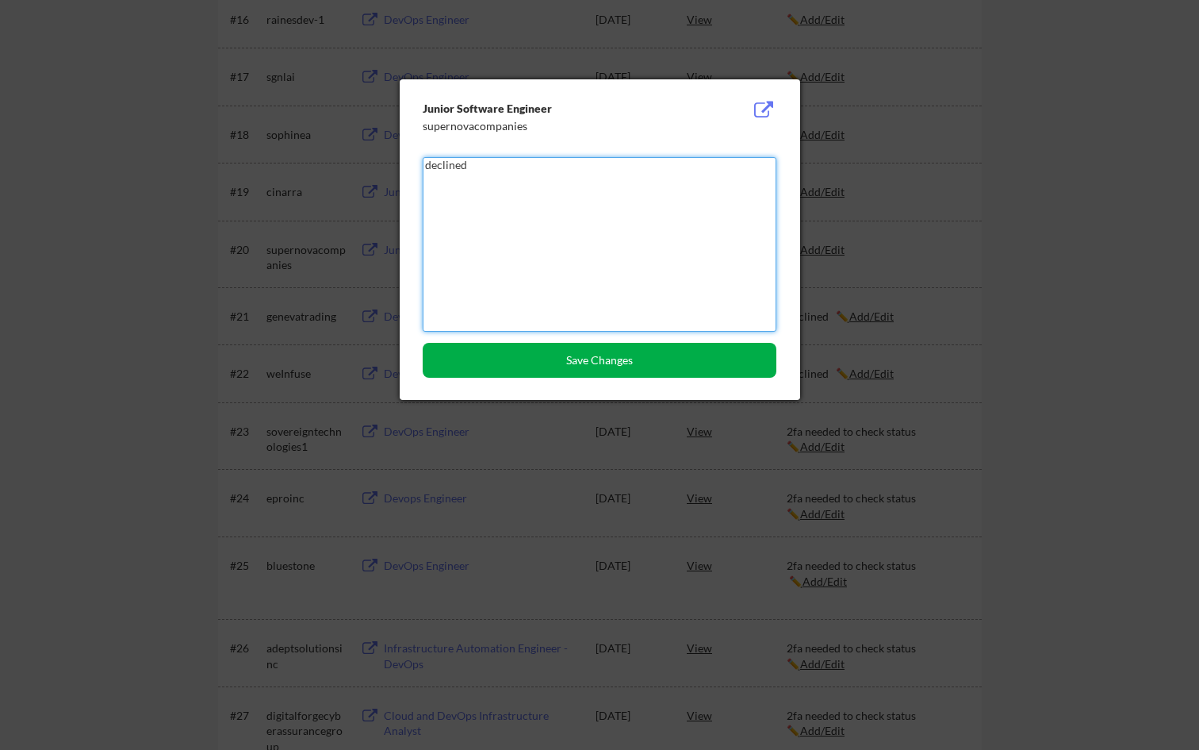
click at [721, 363] on button "Save Changes" at bounding box center [600, 360] width 354 height 35
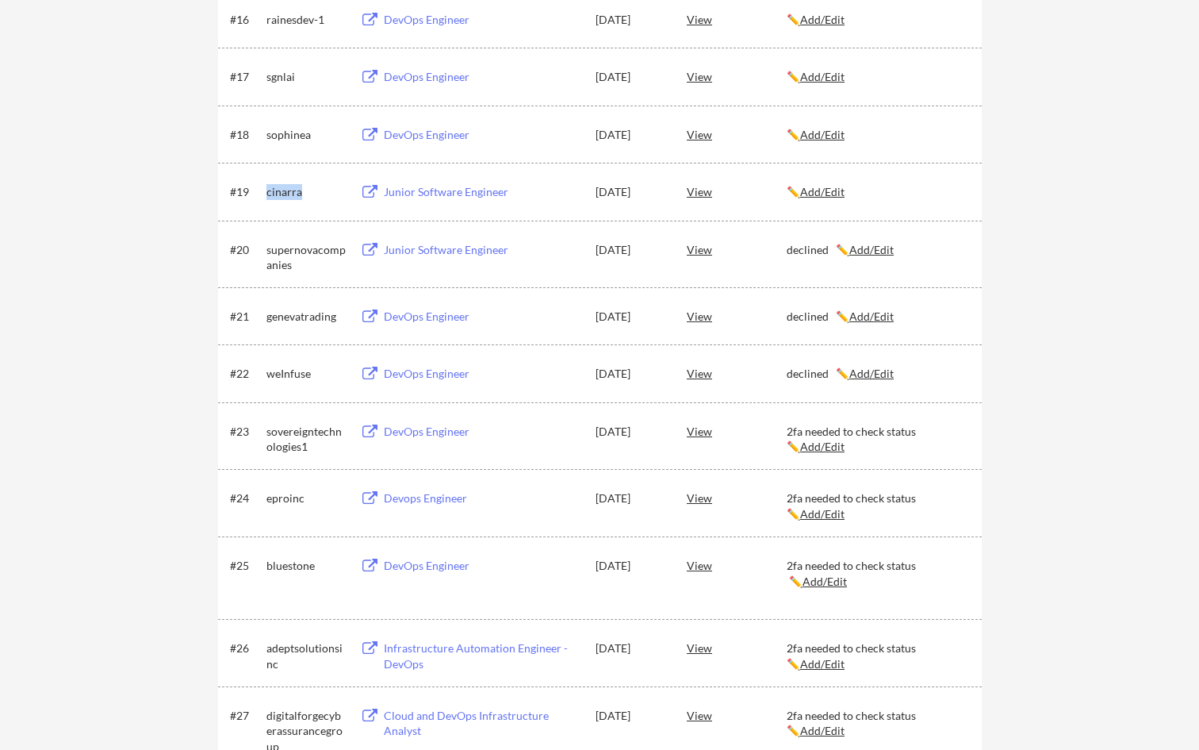
drag, startPoint x: 307, startPoint y: 191, endPoint x: 266, endPoint y: 196, distance: 41.5
click at [266, 196] on div "#19 cinarra Junior Software Engineer Aug 4, 2025 View ✏️ Add/Edit" at bounding box center [599, 191] width 738 height 29
drag, startPoint x: 787, startPoint y: 430, endPoint x: 913, endPoint y: 435, distance: 126.2
click at [859, 435] on div "2fa needed to check status ✏️ Add/Edit" at bounding box center [877, 439] width 181 height 31
type textarea "2fa needed to check status"
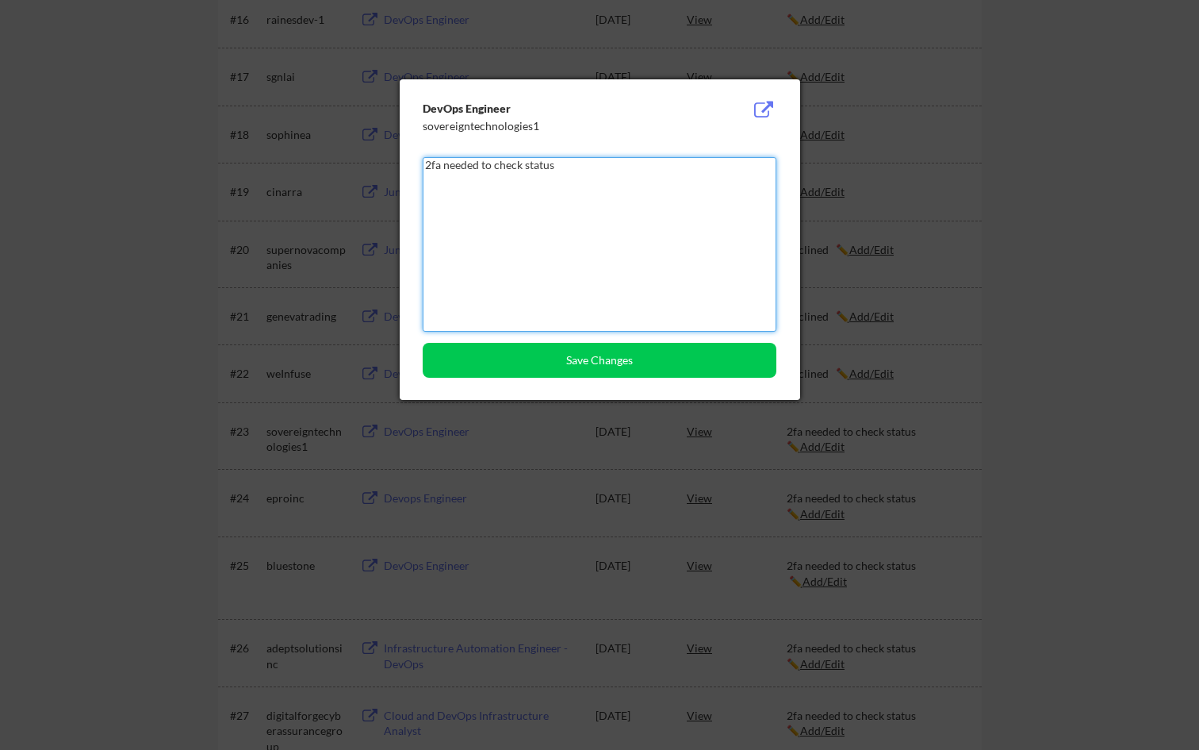
click at [859, 240] on div at bounding box center [599, 375] width 1199 height 750
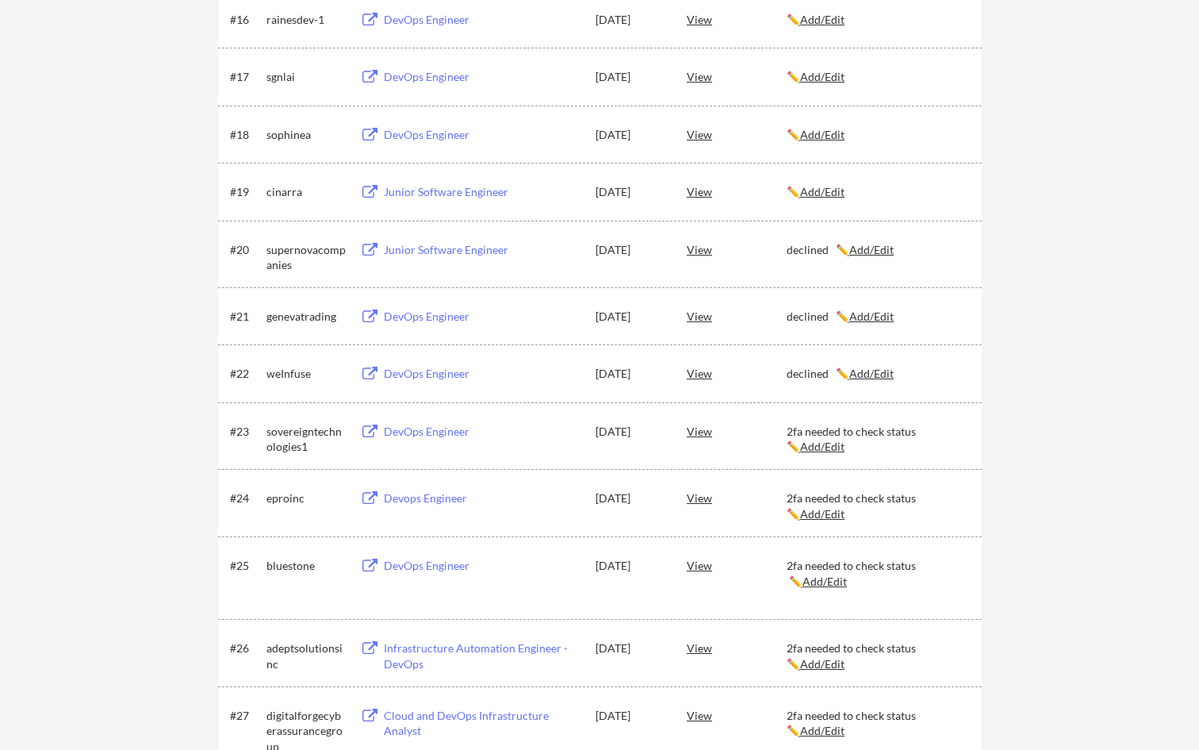
click at [816, 190] on u "Add/Edit" at bounding box center [822, 191] width 44 height 13
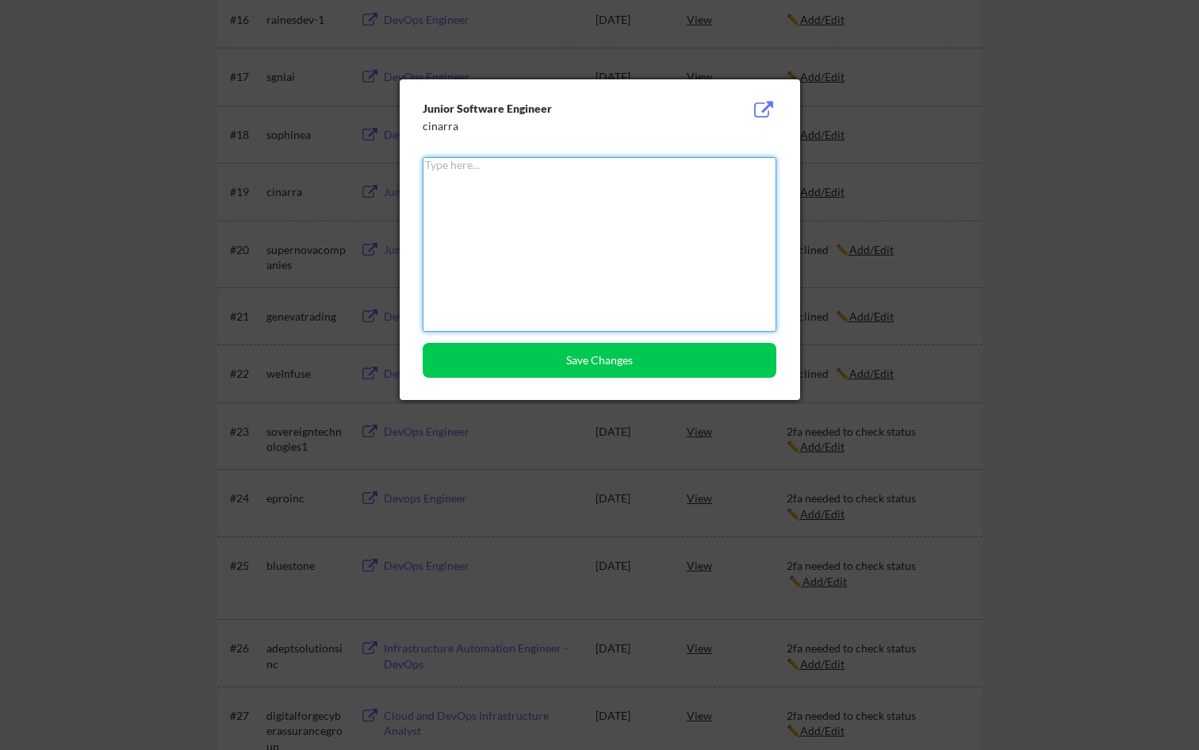
click at [532, 195] on textarea at bounding box center [600, 244] width 354 height 175
paste textarea "2fa needed to check status"
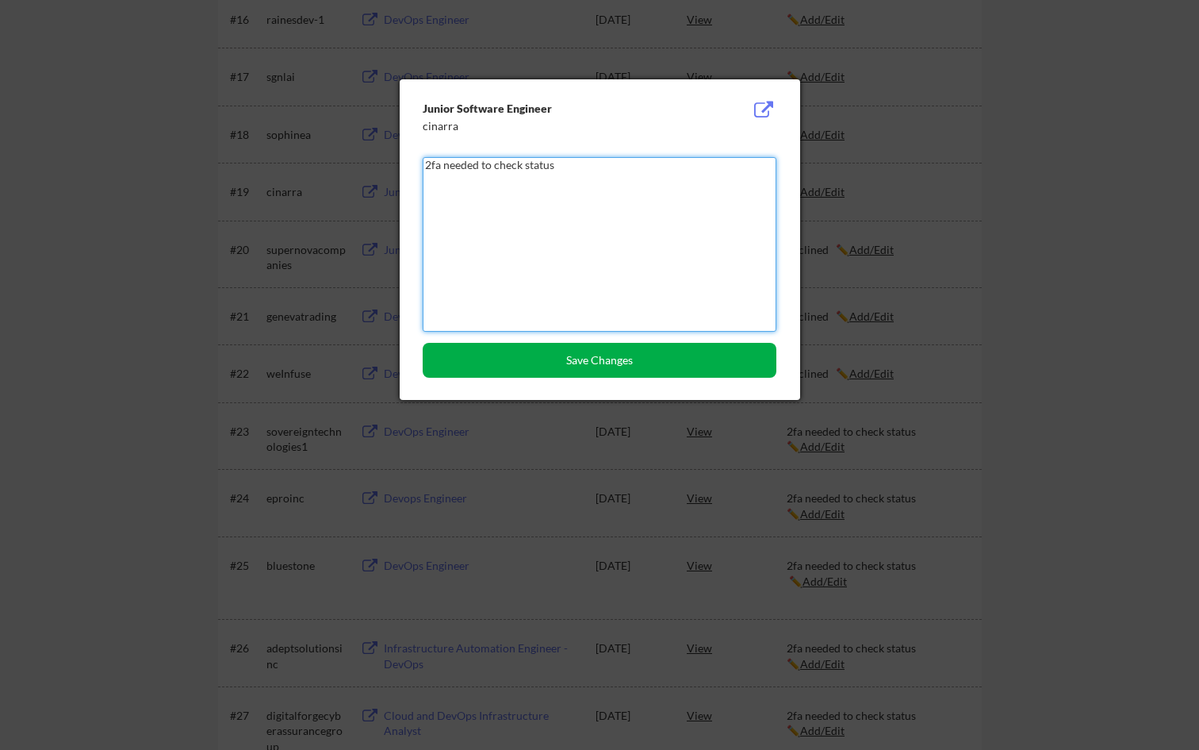
type textarea "2fa needed to check status"
click at [560, 352] on button "Save Changes" at bounding box center [600, 360] width 354 height 35
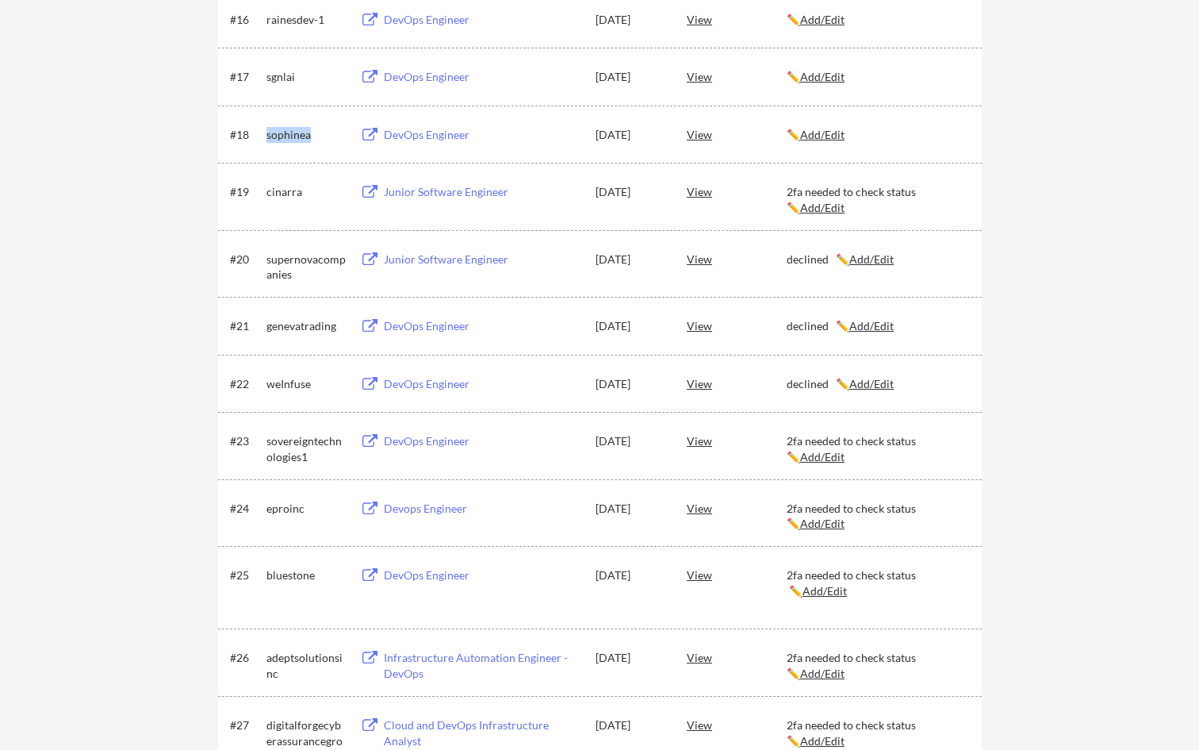
drag, startPoint x: 324, startPoint y: 139, endPoint x: 269, endPoint y: 140, distance: 54.8
click at [269, 140] on div "sophinea" at bounding box center [306, 135] width 79 height 16
click at [835, 134] on u "Add/Edit" at bounding box center [822, 134] width 44 height 13
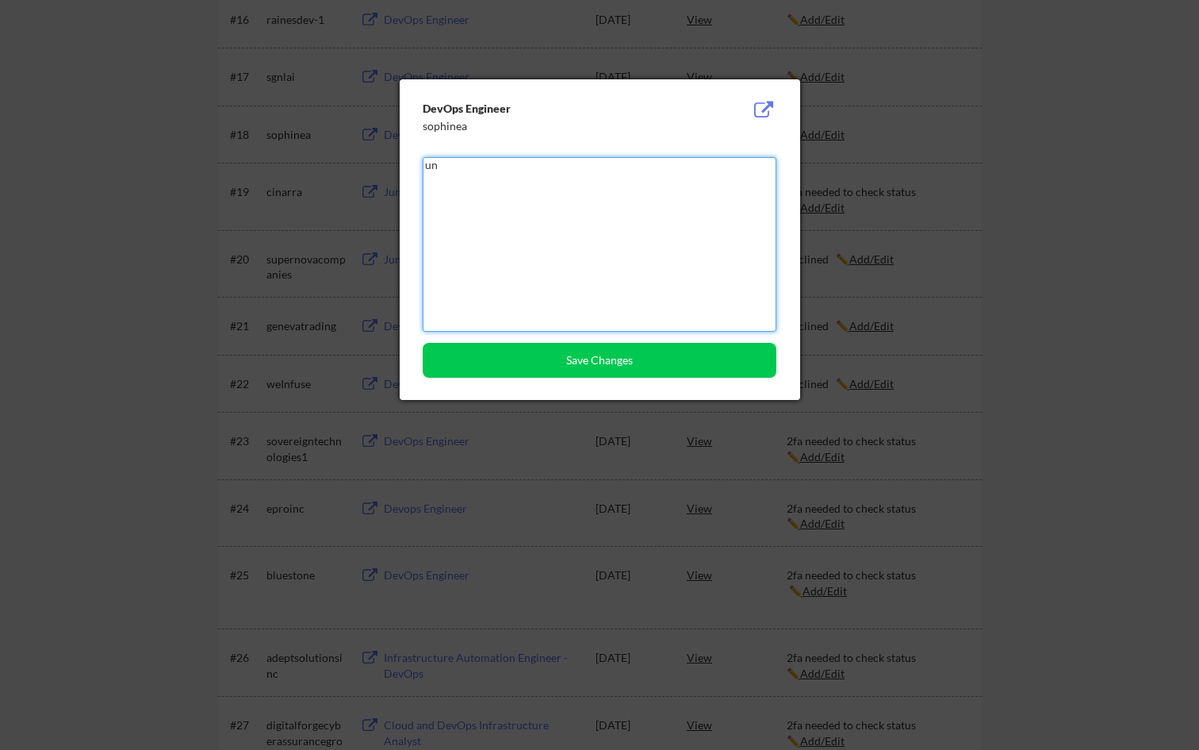
type textarea "u"
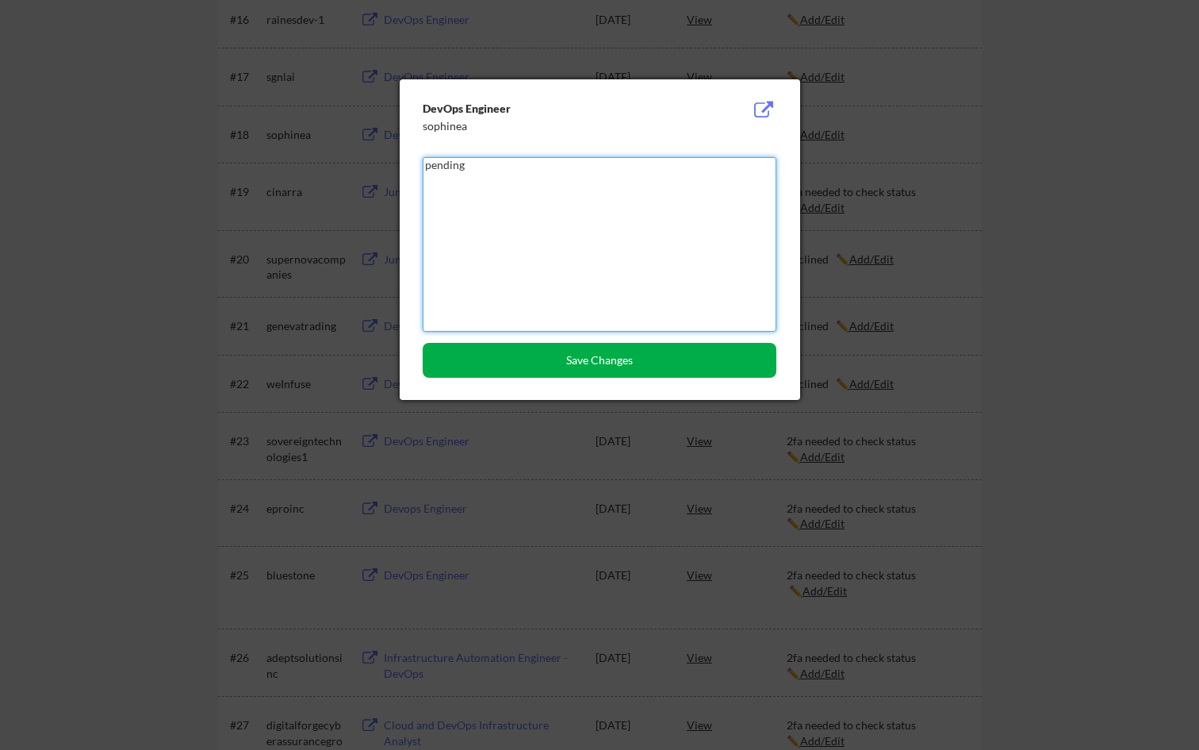
type textarea "pending"
click at [682, 363] on button "Save Changes" at bounding box center [600, 360] width 354 height 35
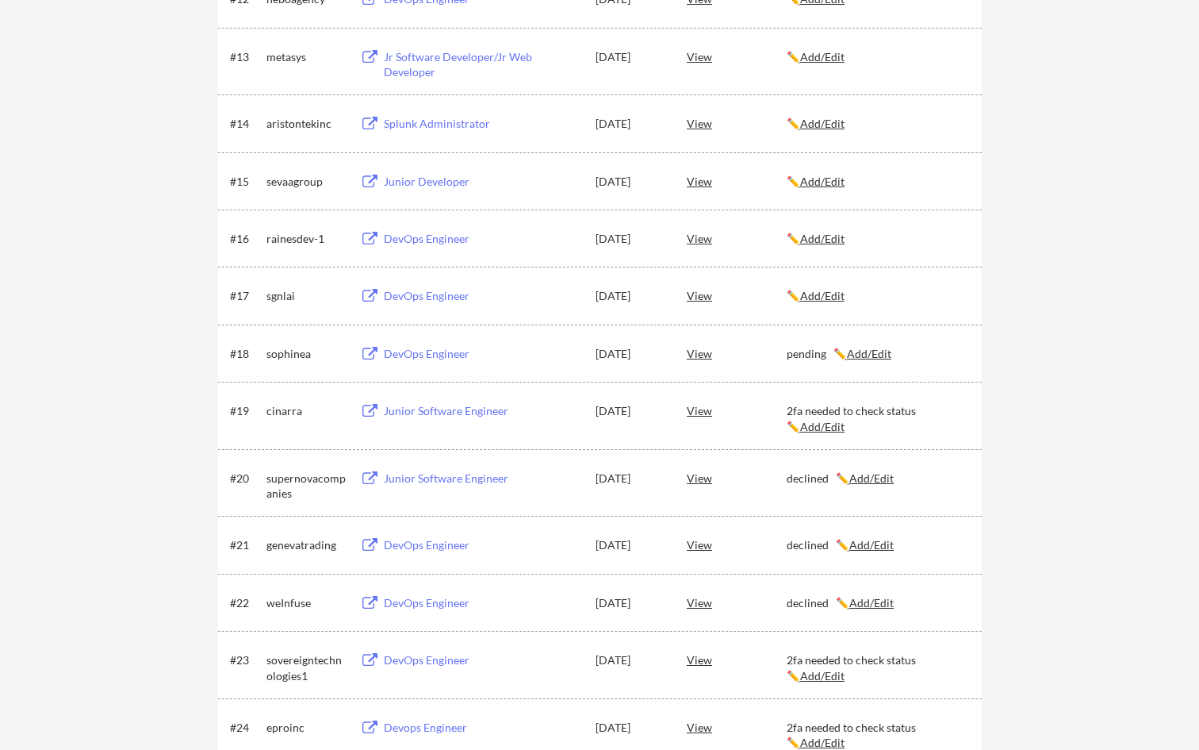
scroll to position [1034, 0]
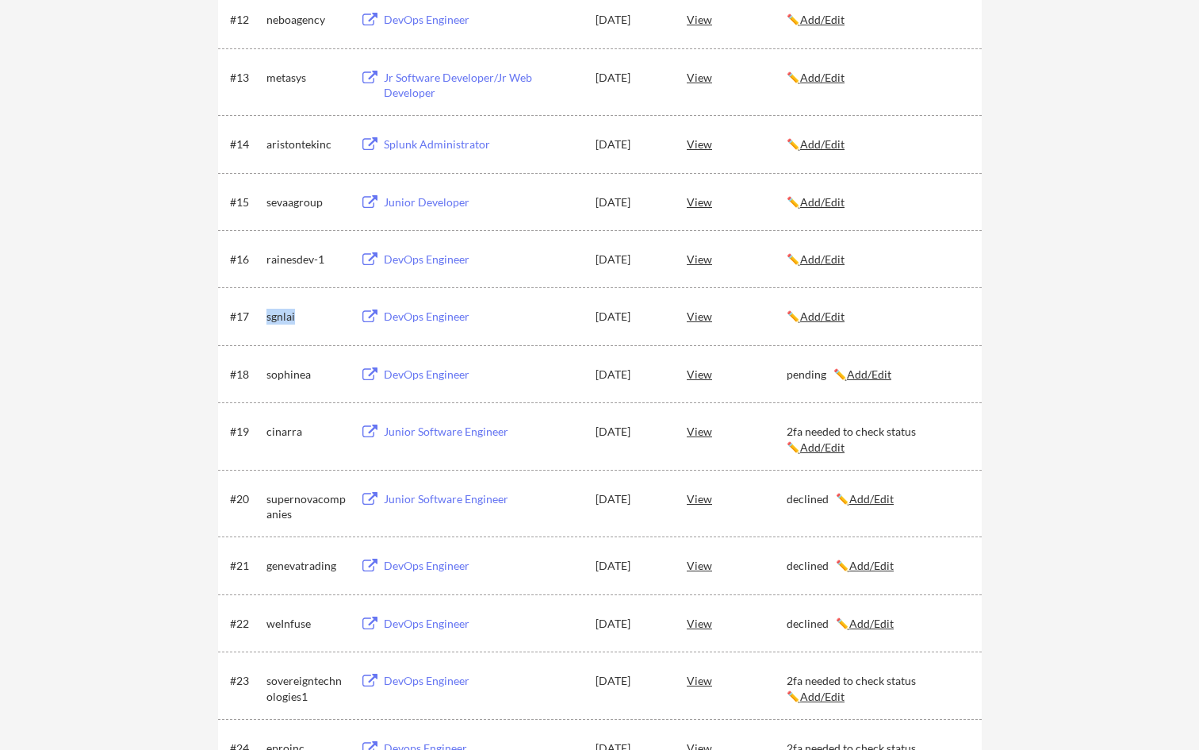
drag, startPoint x: 305, startPoint y: 318, endPoint x: 265, endPoint y: 319, distance: 40.5
click at [265, 319] on div "#17 sgnlai DevOps Engineer Aug 4, 2025 View ✏️ Add/Edit" at bounding box center [599, 315] width 738 height 29
click at [821, 314] on u "Add/Edit" at bounding box center [822, 315] width 44 height 13
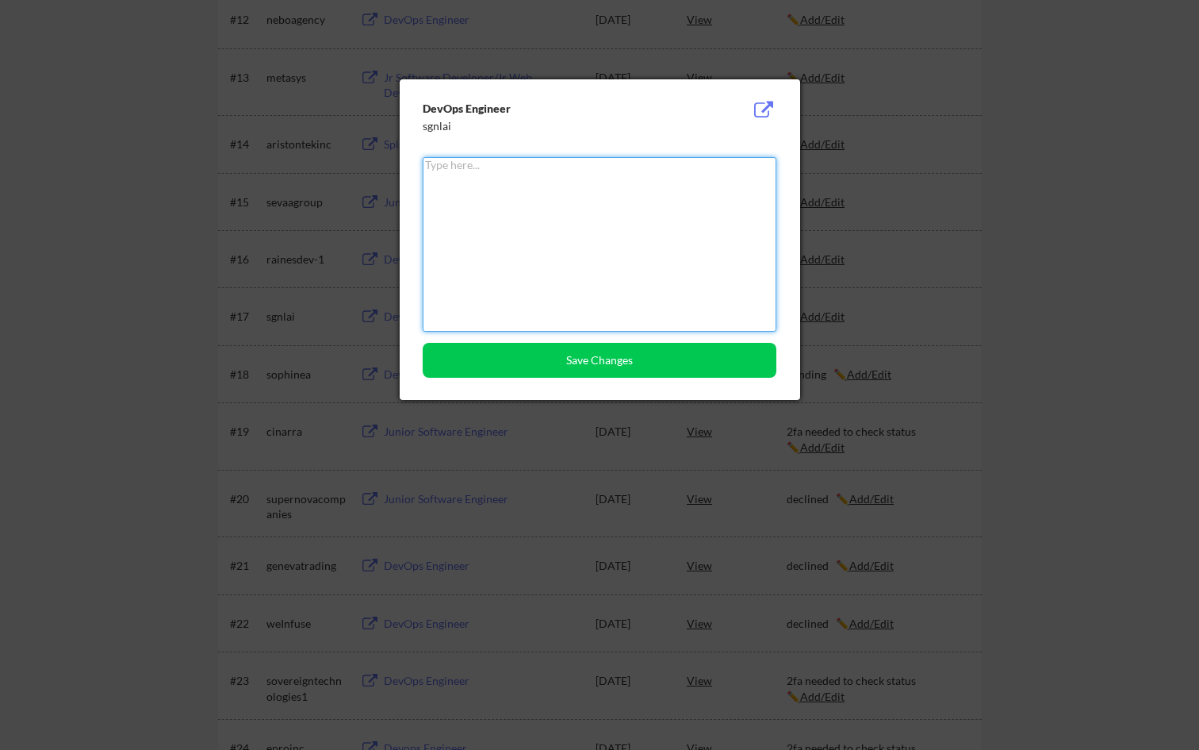
click at [688, 223] on textarea at bounding box center [600, 244] width 354 height 175
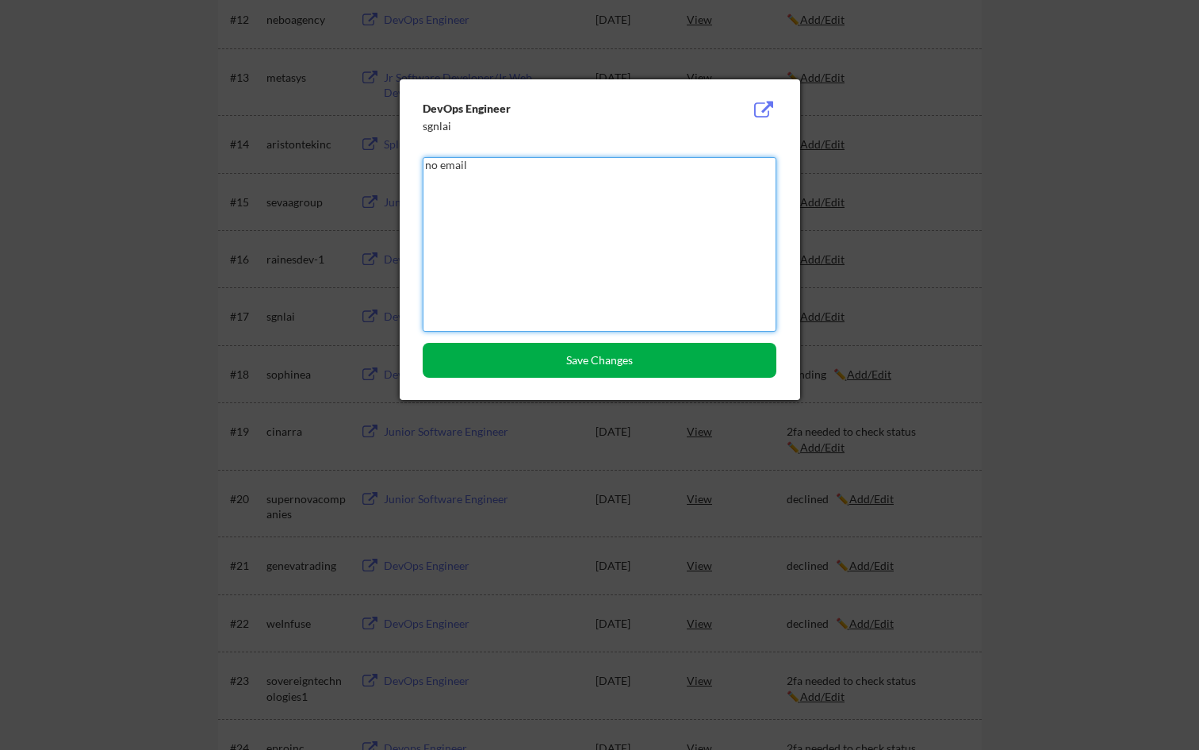
type textarea "no email"
click at [686, 365] on button "Save Changes" at bounding box center [600, 360] width 354 height 35
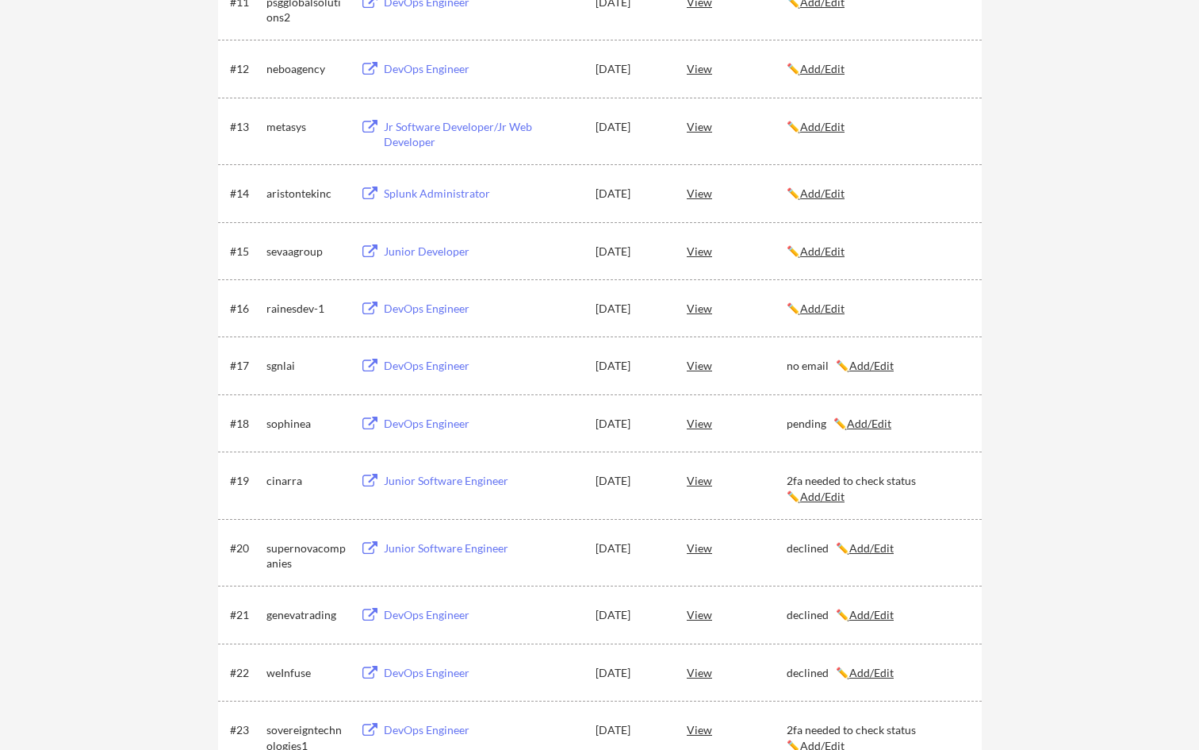
scroll to position [977, 0]
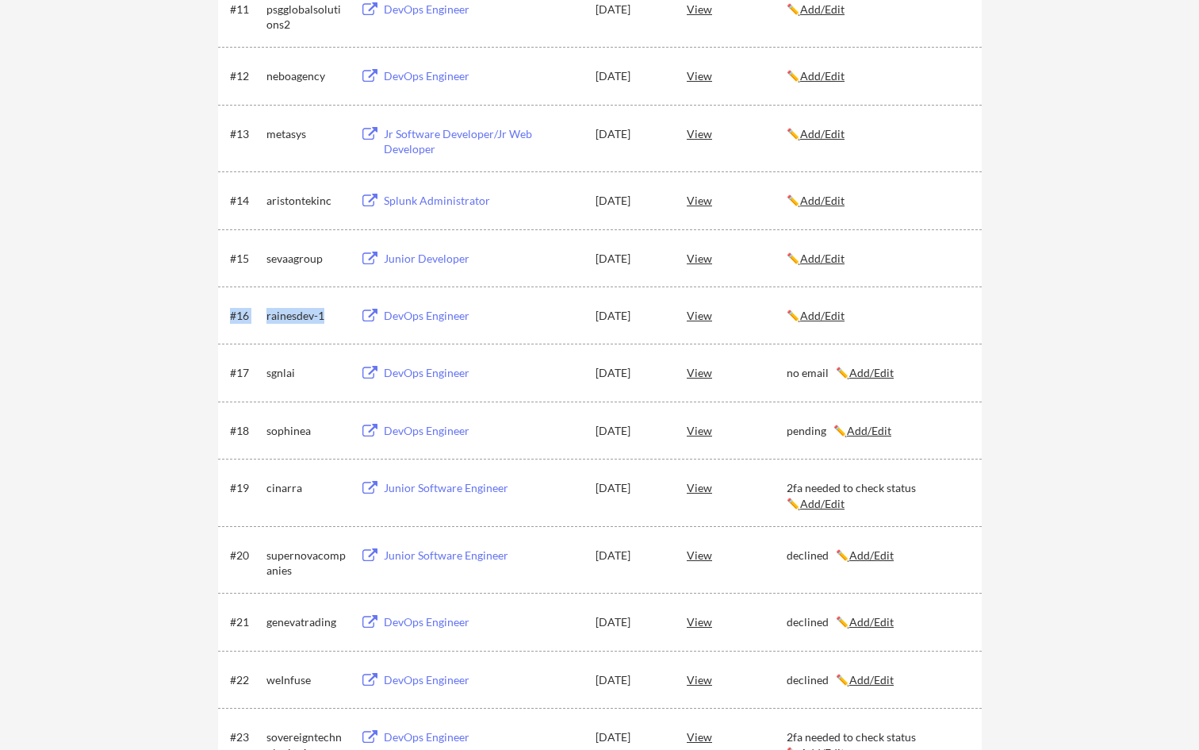
drag, startPoint x: 262, startPoint y: 320, endPoint x: 334, endPoint y: 321, distance: 72.2
click at [334, 321] on div "#16 rainesdev-1 DevOps Engineer Aug 4, 2025 View ✏️ Add/Edit" at bounding box center [599, 315] width 738 height 29
click at [334, 321] on div "rainesdev-1" at bounding box center [306, 316] width 79 height 16
drag, startPoint x: 332, startPoint y: 313, endPoint x: 267, endPoint y: 322, distance: 65.7
click at [267, 322] on div "rainesdev-1" at bounding box center [306, 316] width 79 height 16
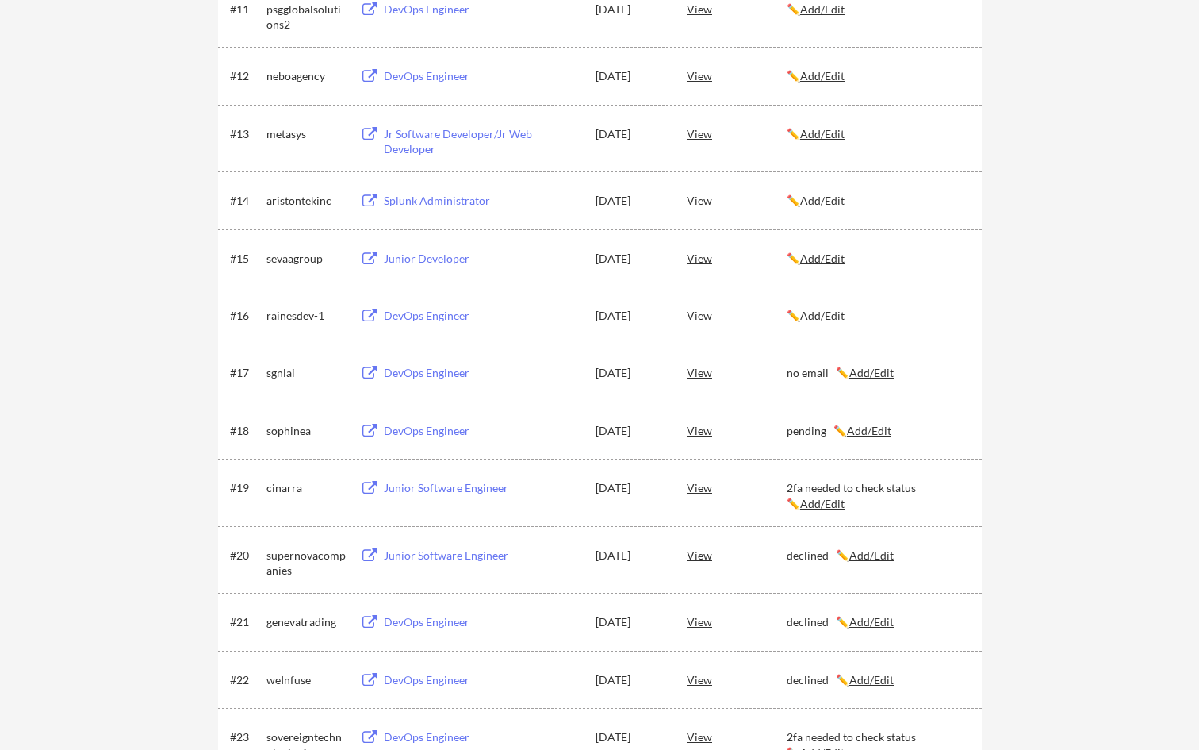
click at [443, 317] on div "DevOps Engineer" at bounding box center [482, 316] width 197 height 16
click at [833, 316] on u "Add/Edit" at bounding box center [822, 315] width 44 height 13
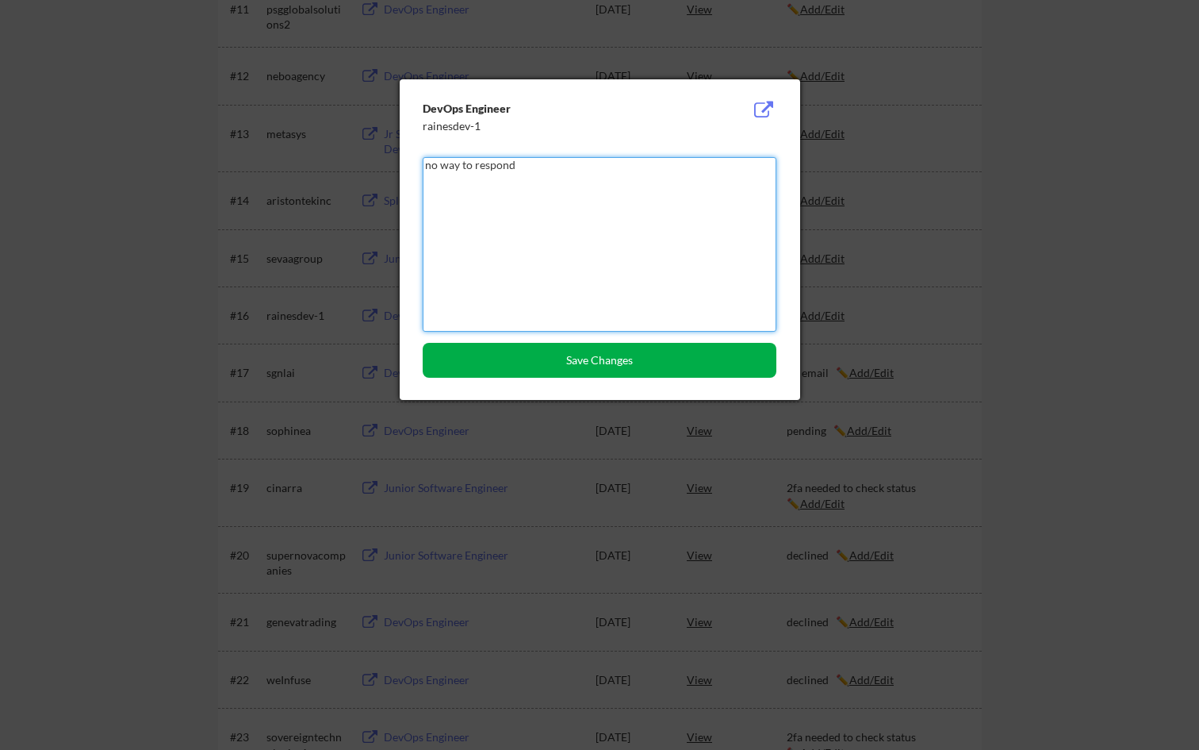
type textarea "no way to respond"
click at [742, 366] on button "Save Changes" at bounding box center [600, 360] width 354 height 35
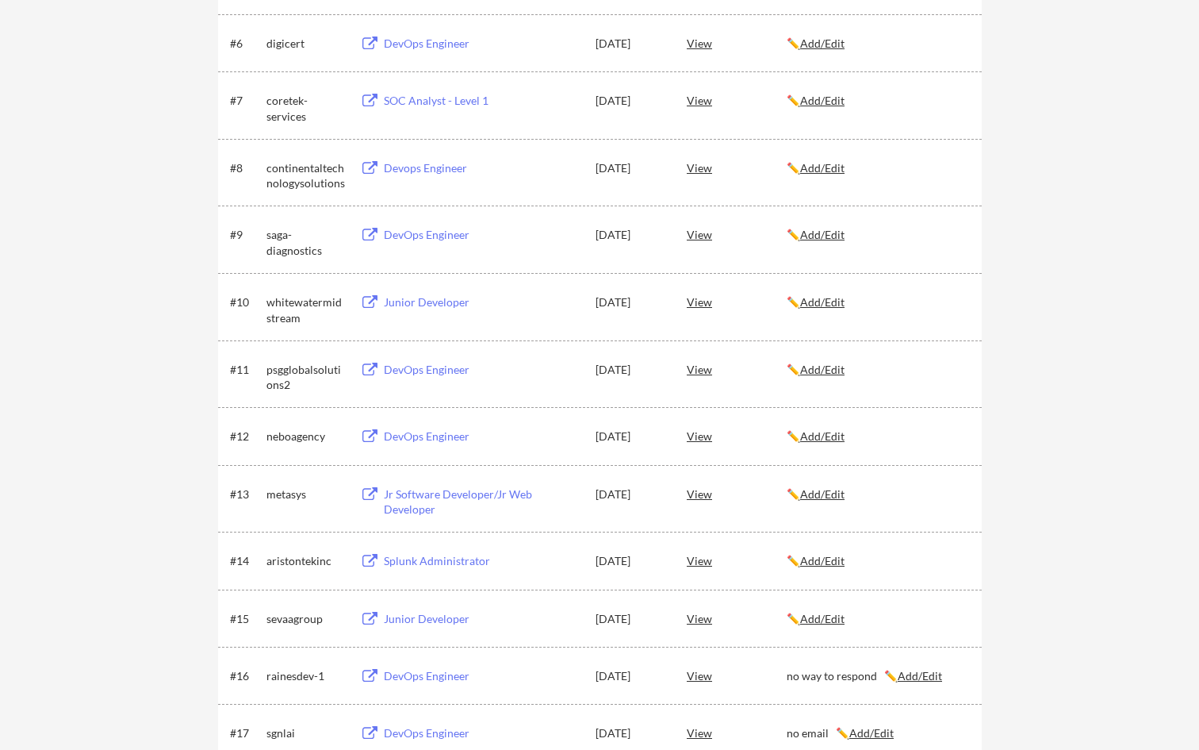
scroll to position [616, 0]
drag, startPoint x: 330, startPoint y: 620, endPoint x: 268, endPoint y: 624, distance: 62.1
click at [268, 553] on div "sevaagroup" at bounding box center [306, 620] width 79 height 16
click at [390, 553] on div "Junior Developer" at bounding box center [482, 620] width 197 height 16
drag, startPoint x: 259, startPoint y: 620, endPoint x: 324, endPoint y: 622, distance: 65.9
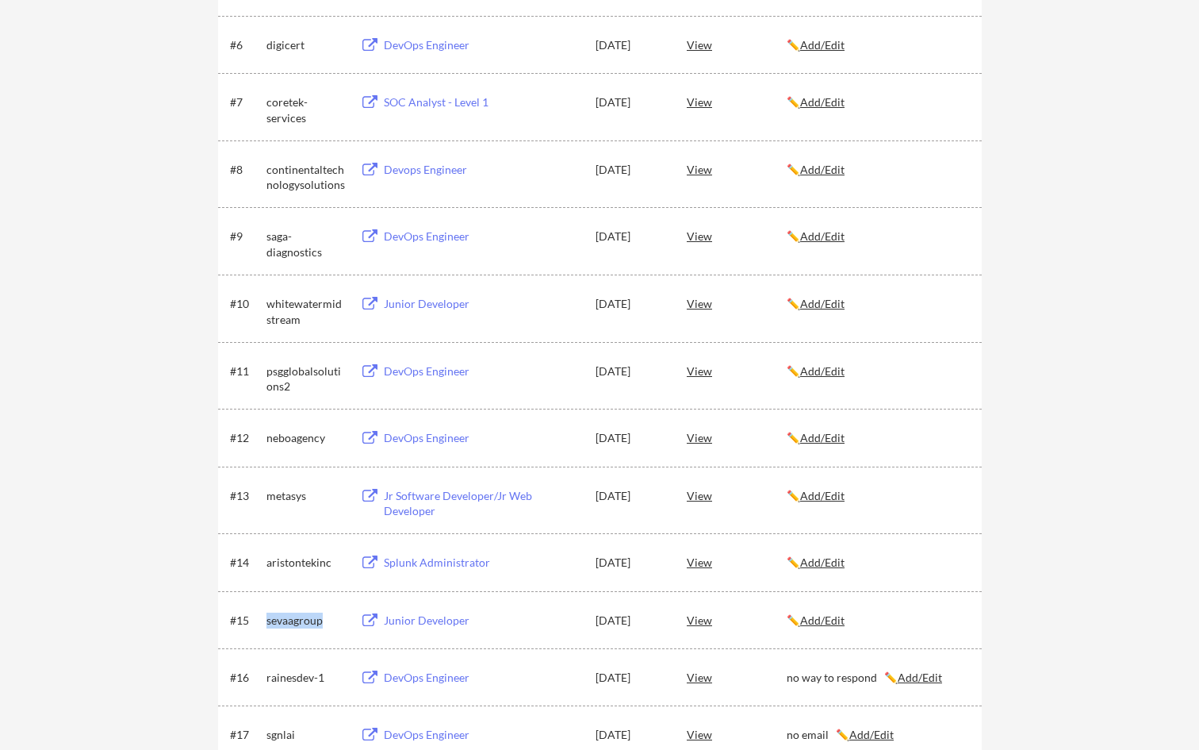
click at [324, 553] on div "#15 sevaagroup Junior Developer Aug 4, 2025 View ✏️ Add/Edit" at bounding box center [599, 619] width 738 height 29
click at [834, 553] on u "Add/Edit" at bounding box center [822, 619] width 44 height 13
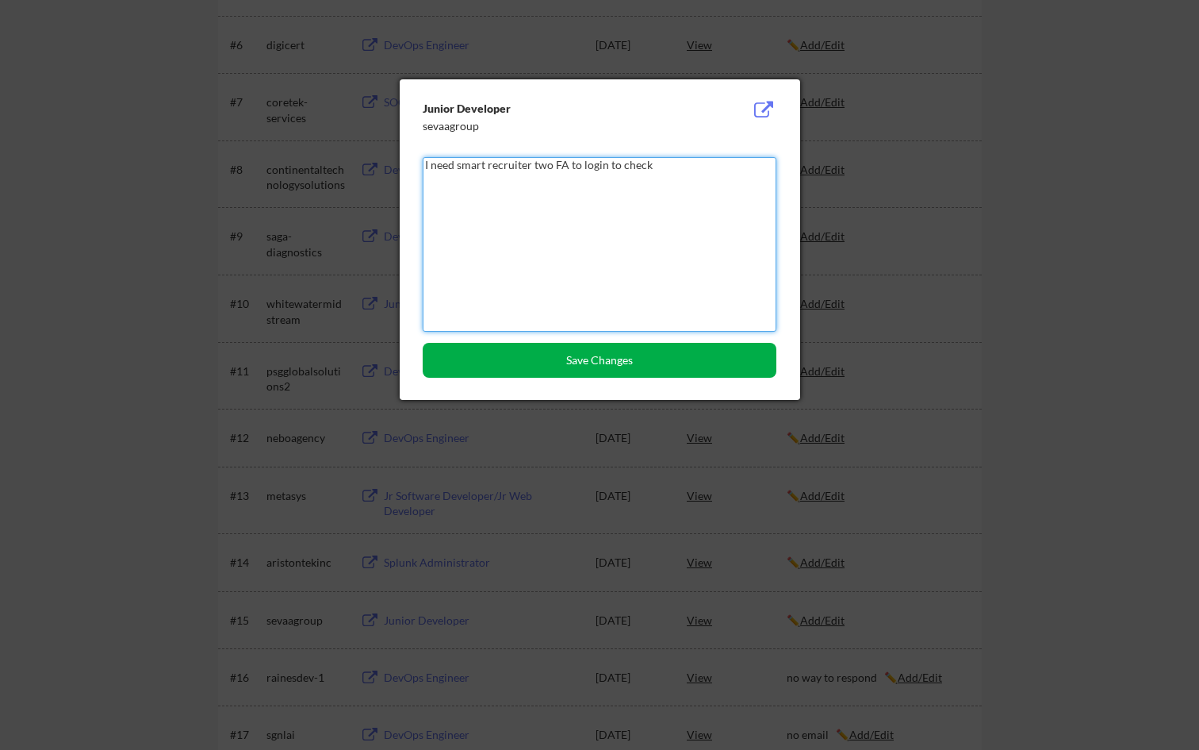
type textarea "I need smart recruiter two FA to login to check"
click at [651, 363] on button "Save Changes" at bounding box center [600, 360] width 354 height 35
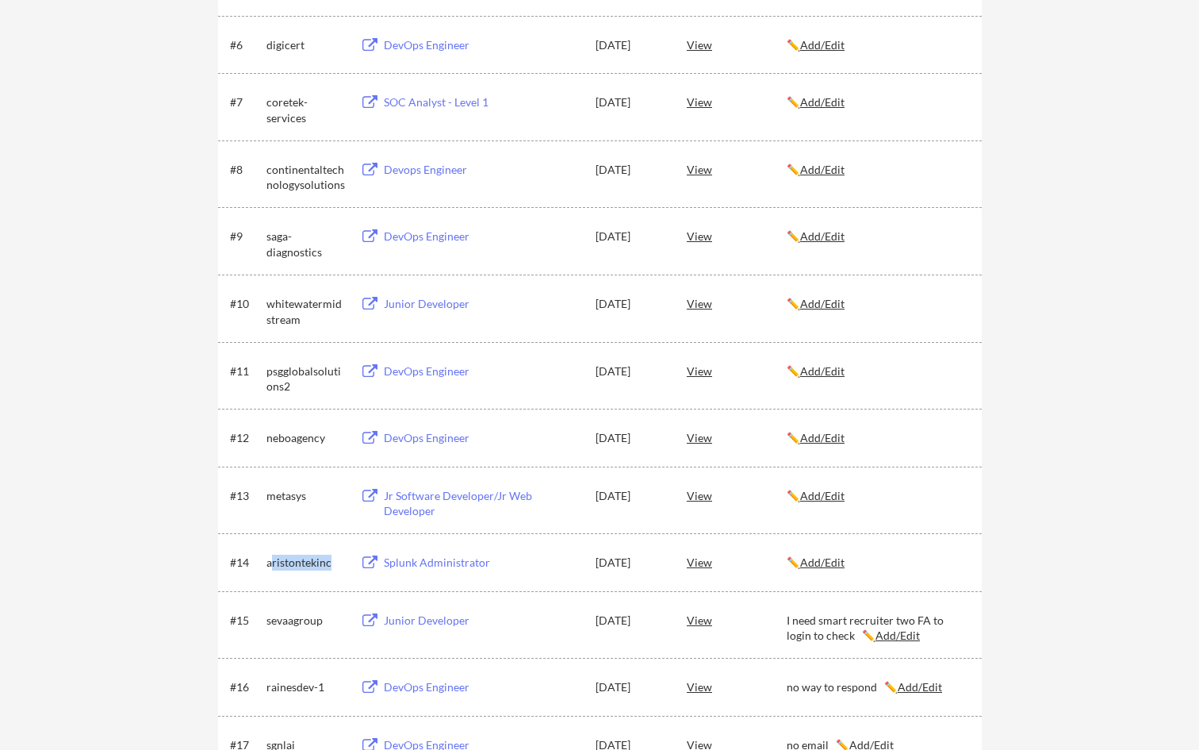
drag, startPoint x: 270, startPoint y: 566, endPoint x: 331, endPoint y: 566, distance: 61.1
click at [331, 553] on div "aristontekinc" at bounding box center [306, 563] width 79 height 16
drag, startPoint x: 337, startPoint y: 562, endPoint x: 267, endPoint y: 569, distance: 70.2
click at [267, 553] on div "aristontekinc" at bounding box center [306, 563] width 79 height 16
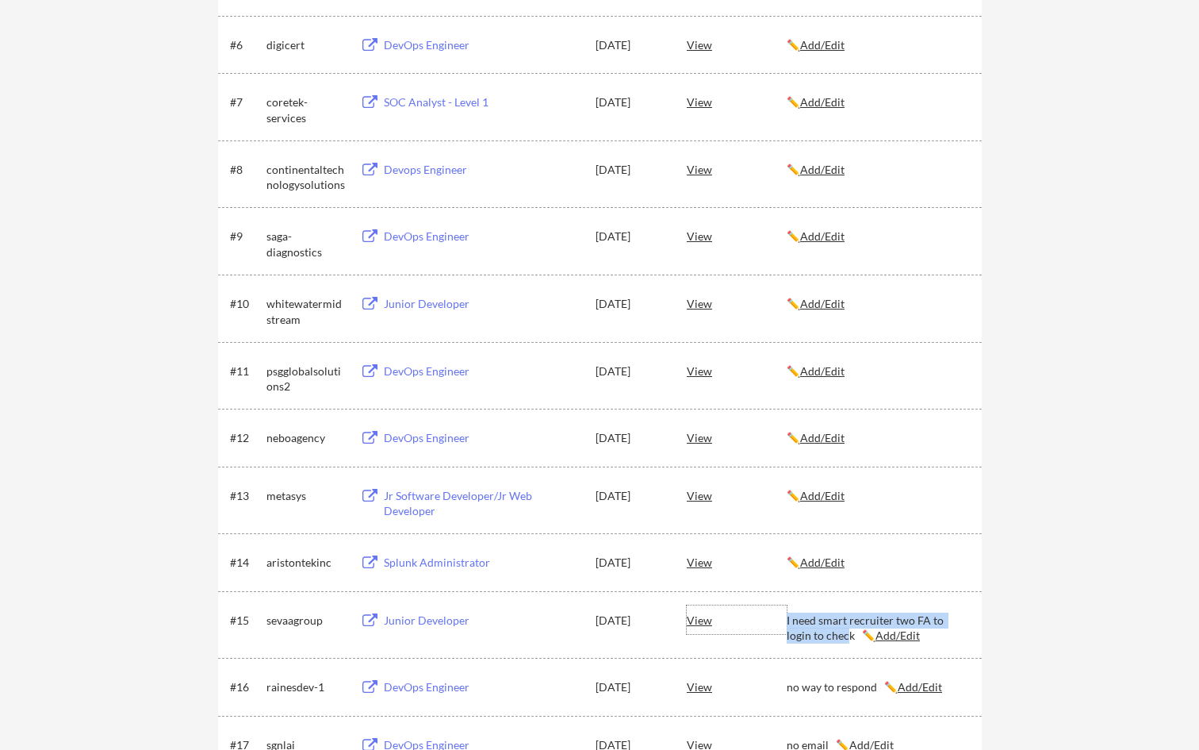
drag, startPoint x: 785, startPoint y: 618, endPoint x: 824, endPoint y: 639, distance: 44.7
click at [824, 553] on div "#15 sevaagroup Junior Developer Aug 4, 2025 View I need smart recruiter two FA …" at bounding box center [599, 624] width 738 height 38
drag, startPoint x: 828, startPoint y: 636, endPoint x: 781, endPoint y: 620, distance: 49.4
click at [781, 553] on div "#15 sevaagroup Junior Developer Aug 4, 2025 View I need smart recruiter two FA …" at bounding box center [599, 624] width 738 height 38
click at [827, 553] on u "Add/Edit" at bounding box center [822, 561] width 44 height 13
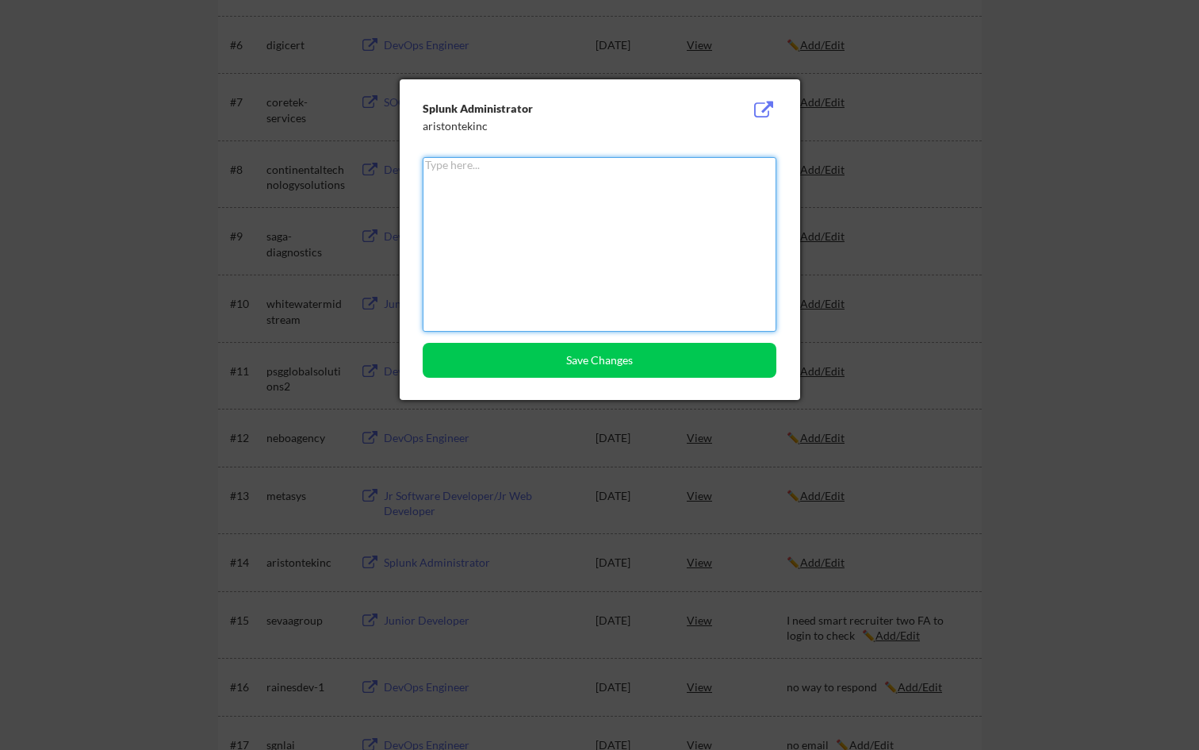
click at [630, 228] on textarea at bounding box center [600, 244] width 354 height 175
paste textarea "I need smart recruiter two FA to login to check"
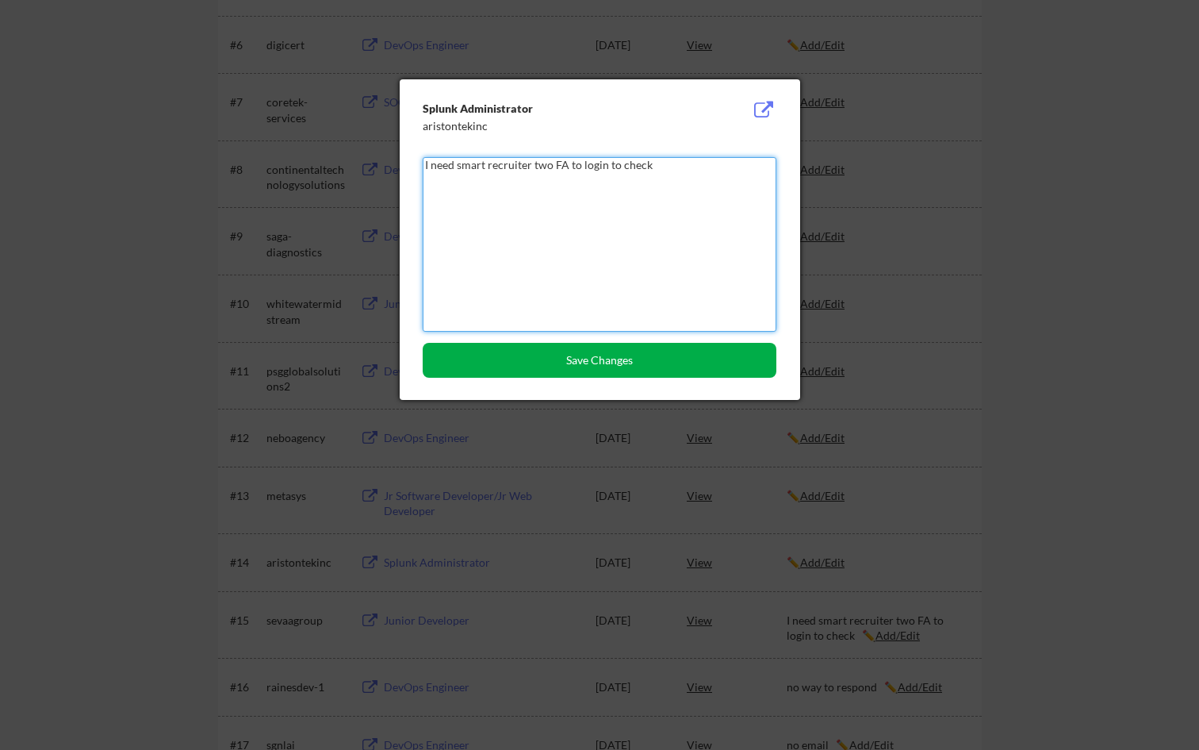
type textarea "I need smart recruiter two FA to login to check"
click at [640, 346] on button "Save Changes" at bounding box center [600, 360] width 354 height 35
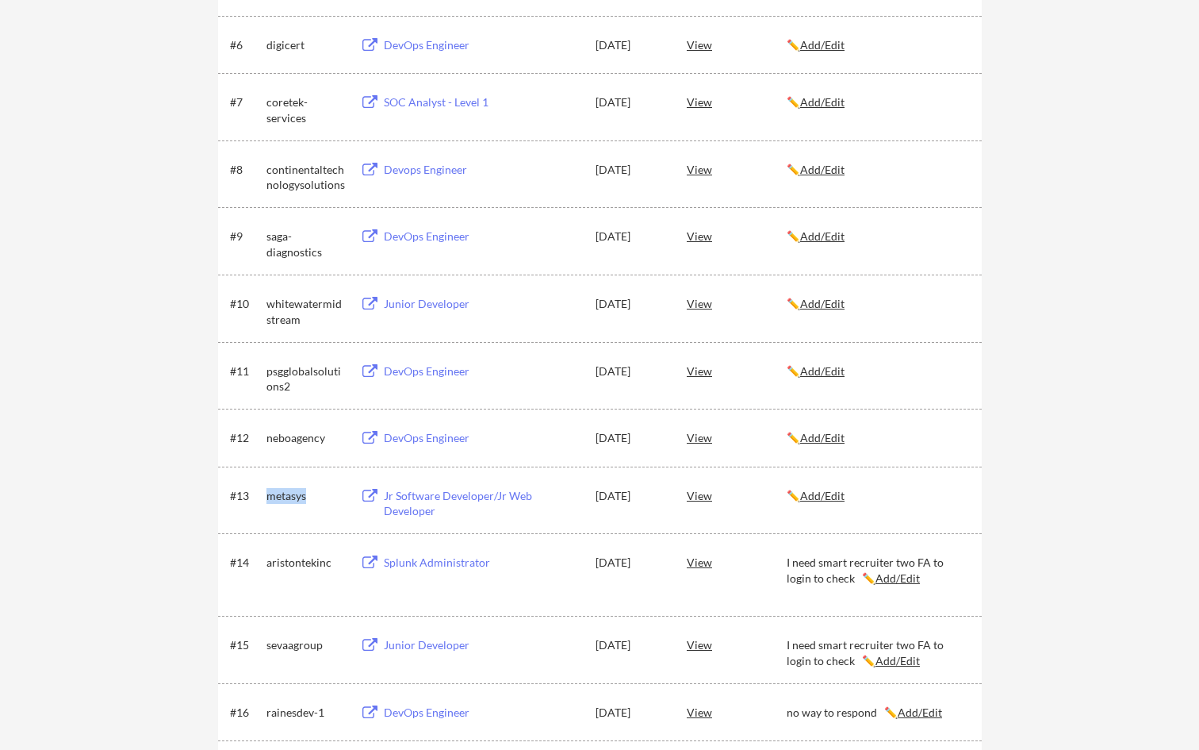
drag, startPoint x: 316, startPoint y: 493, endPoint x: 270, endPoint y: 501, distance: 46.7
click at [270, 501] on div "metasys" at bounding box center [306, 496] width 79 height 16
drag, startPoint x: 783, startPoint y: 576, endPoint x: 827, endPoint y: 598, distance: 49.0
click at [827, 553] on div "#14 aristontekinc Splunk Administrator Aug 4, 2025 View I need smart recruiter …" at bounding box center [599, 574] width 738 height 54
click at [819, 493] on u "Add/Edit" at bounding box center [822, 495] width 44 height 13
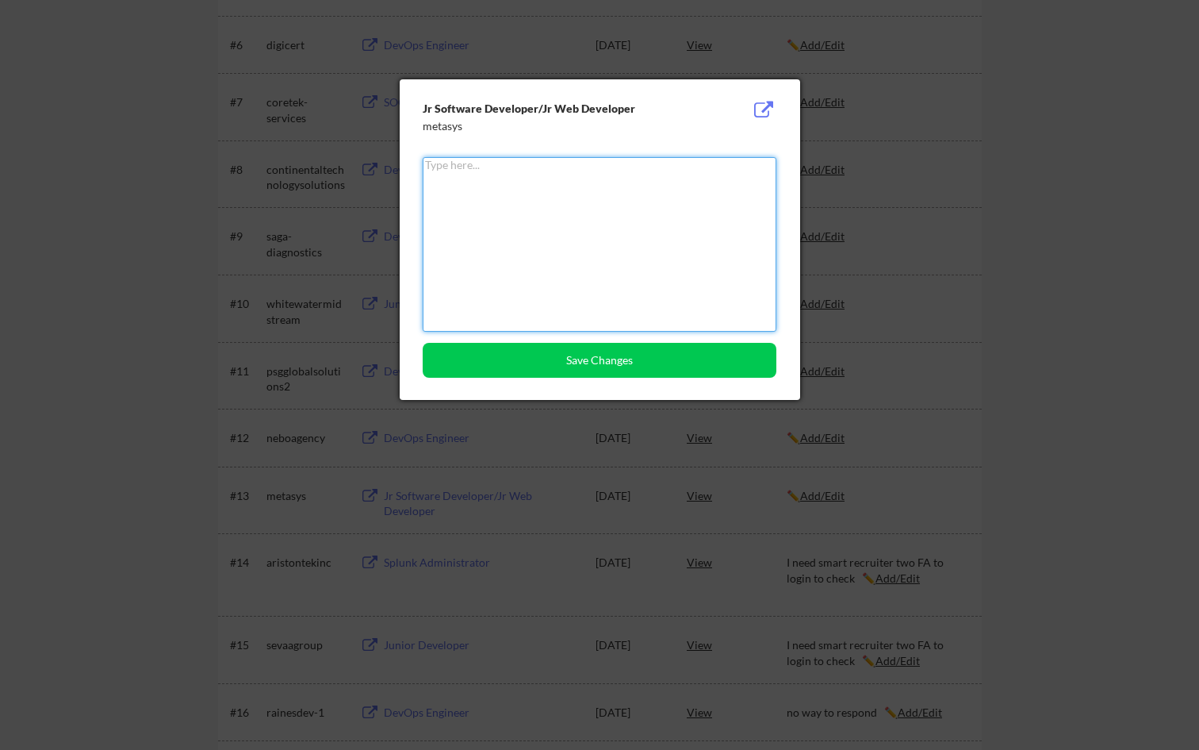
click at [602, 251] on textarea at bounding box center [600, 244] width 354 height 175
paste textarea "View I need smart recruiter two FA to login to check"
drag, startPoint x: 456, startPoint y: 168, endPoint x: 418, endPoint y: 169, distance: 38.1
click at [418, 169] on div "Jr Software Developer/Jr Web Developer metasys View I need smart recruiter two …" at bounding box center [600, 239] width 401 height 320
type textarea "I need smart recruiter two FA to login to check"
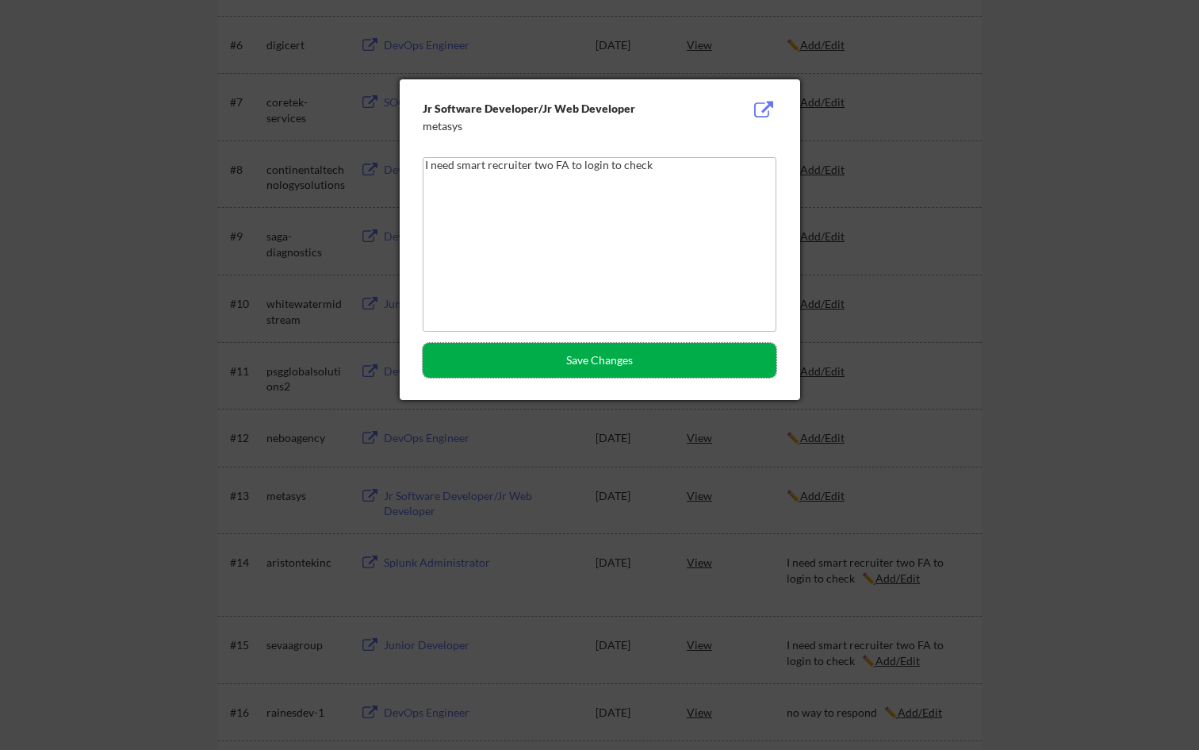
click at [556, 368] on button "Save Changes" at bounding box center [600, 360] width 354 height 35
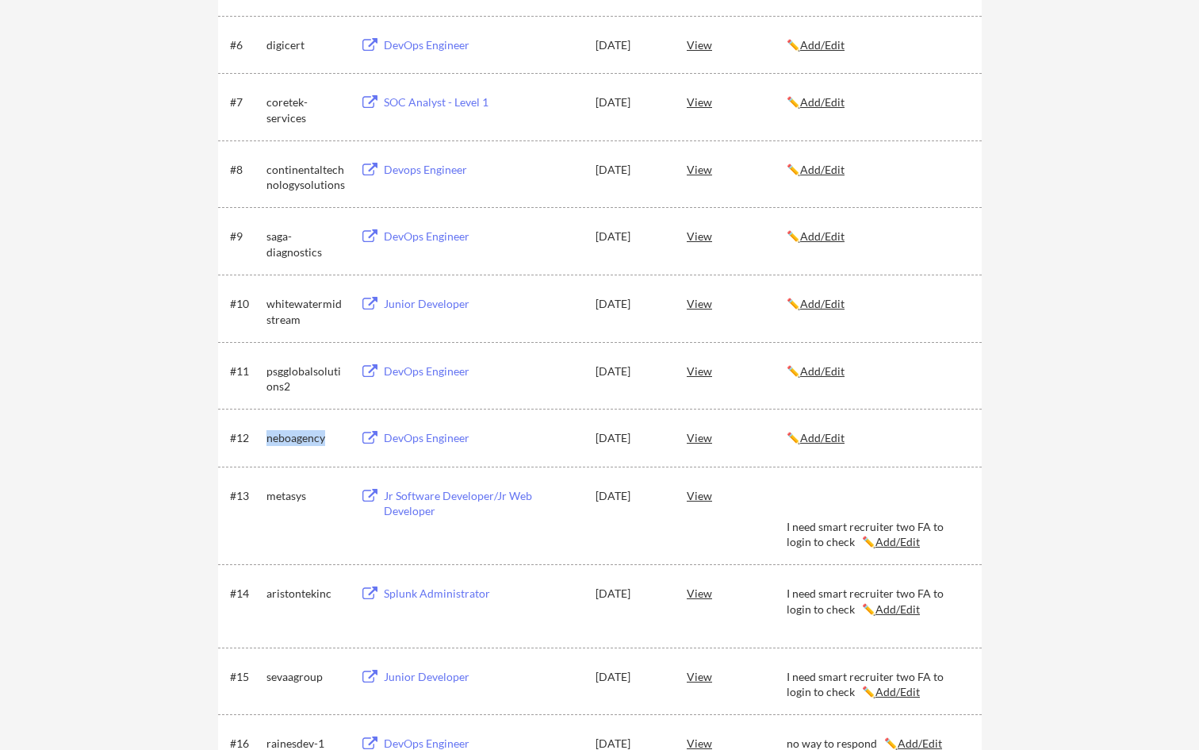
drag, startPoint x: 266, startPoint y: 439, endPoint x: 326, endPoint y: 446, distance: 60.6
click at [326, 446] on div "neboagency" at bounding box center [306, 437] width 79 height 29
click at [831, 443] on u "Add/Edit" at bounding box center [822, 437] width 44 height 13
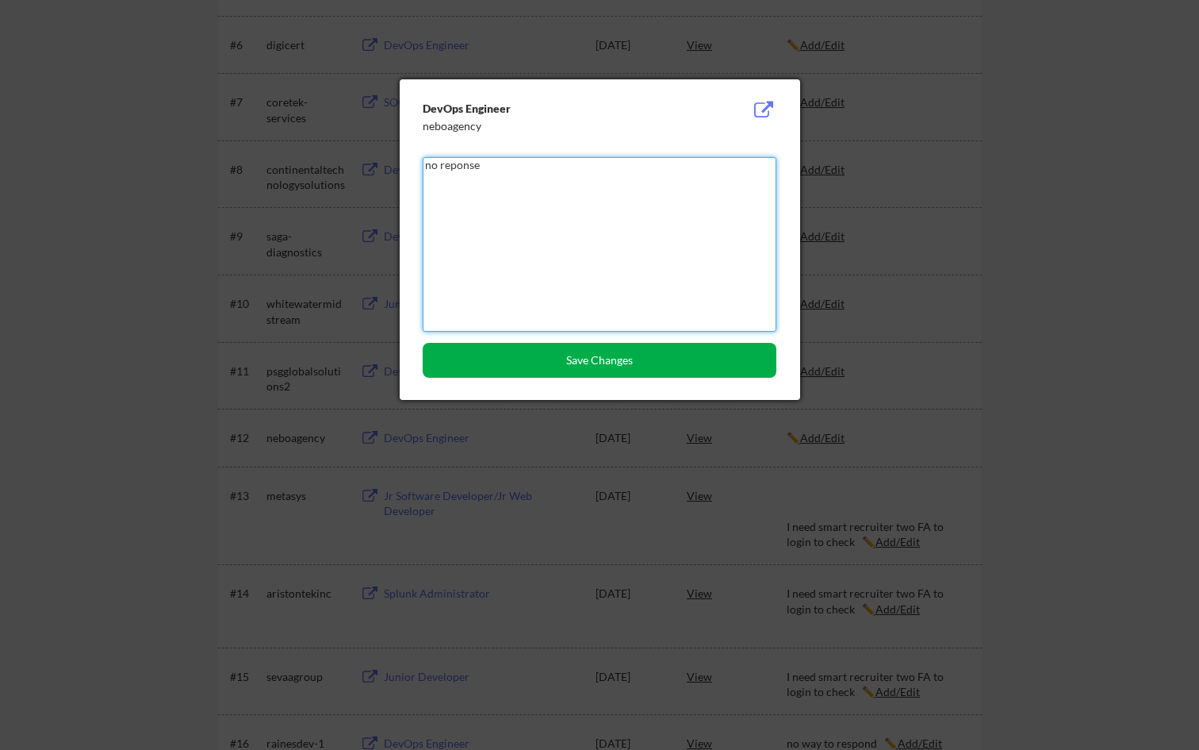
type textarea "no reponse"
click at [677, 360] on button "Save Changes" at bounding box center [600, 360] width 354 height 35
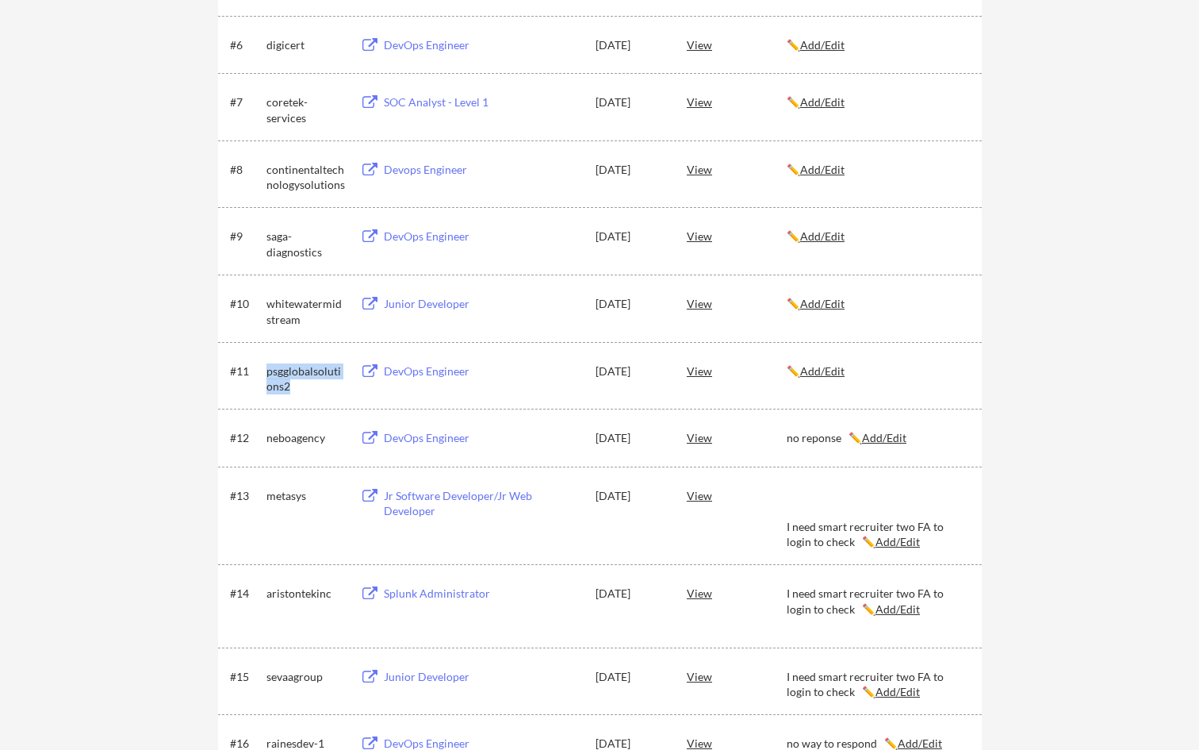
drag, startPoint x: 299, startPoint y: 382, endPoint x: 266, endPoint y: 372, distance: 34.9
click at [266, 372] on div "#11 psgglobalsolutions2 DevOps Engineer Aug 4, 2025 View ✏️ Add/Edit" at bounding box center [599, 375] width 738 height 38
drag, startPoint x: 783, startPoint y: 525, endPoint x: 826, endPoint y: 542, distance: 46.0
click at [826, 542] on div "#13 metasys Jr Software Developer/Jr Web Developer Aug 4, 2025 View I need smar…" at bounding box center [599, 515] width 738 height 69
click at [817, 367] on u "Add/Edit" at bounding box center [822, 370] width 44 height 13
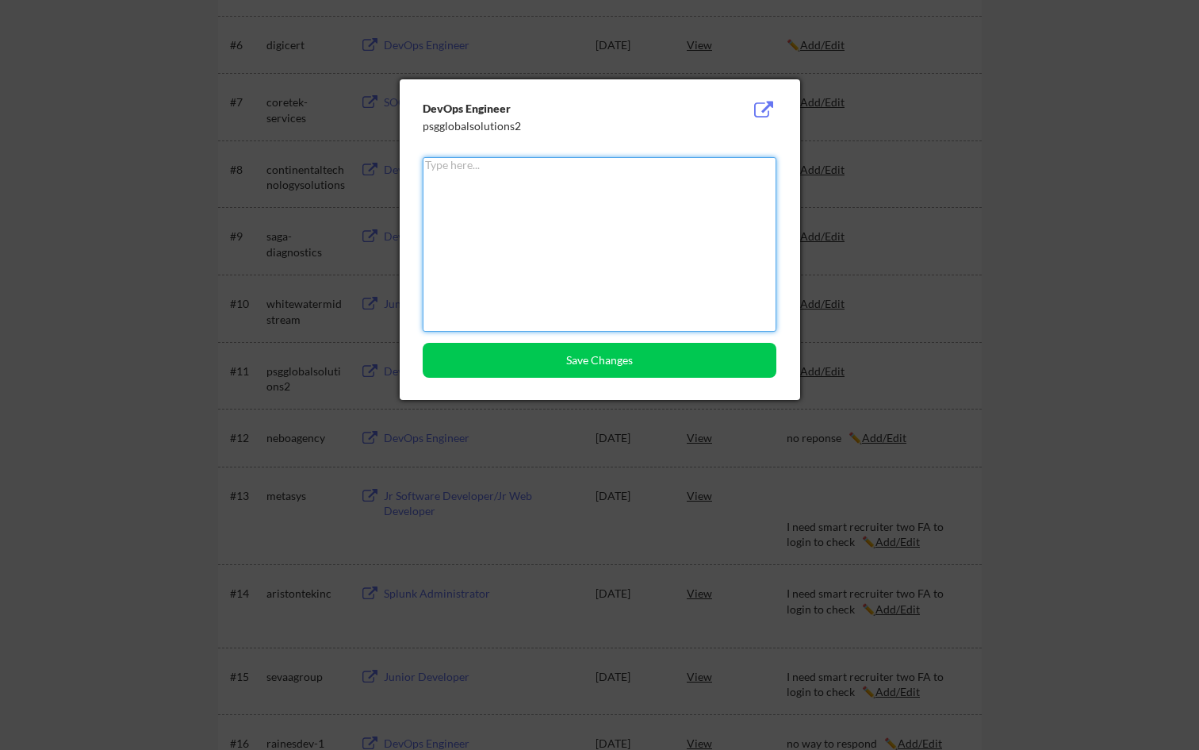
click at [672, 219] on textarea at bounding box center [600, 244] width 354 height 175
paste textarea "I need smart recruiter two FA to login to check"
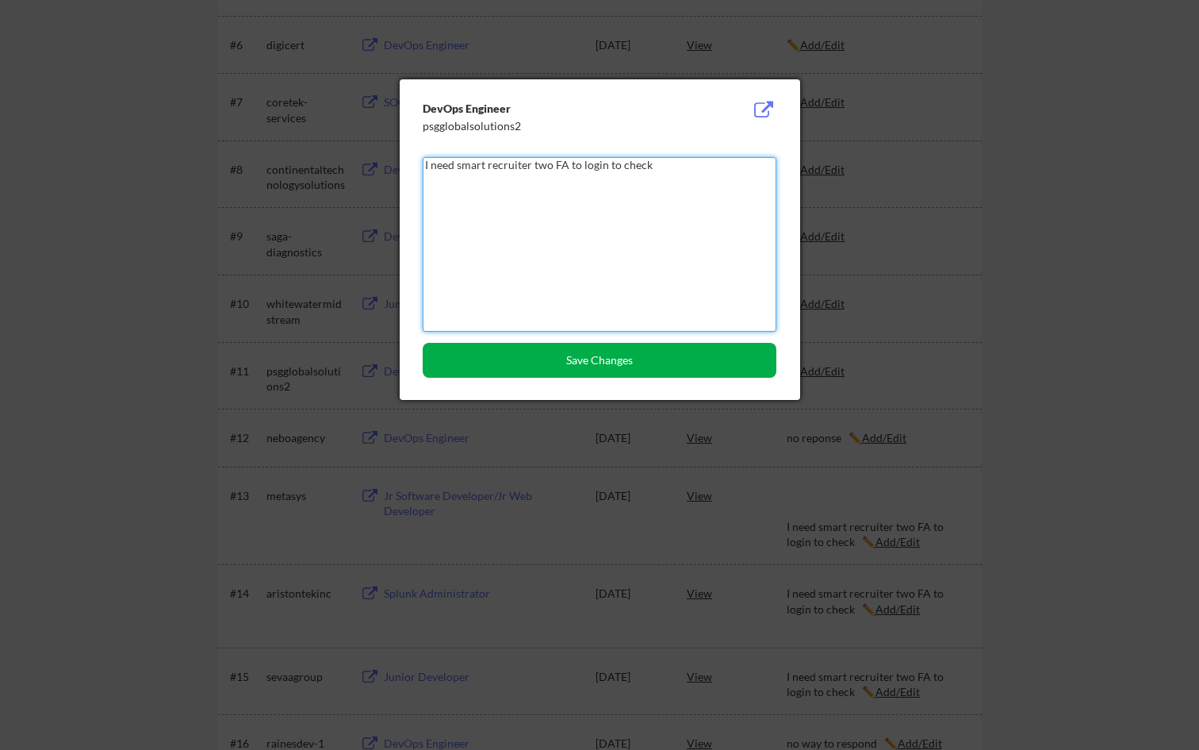
type textarea "I need smart recruiter two FA to login to check"
click at [673, 359] on button "Save Changes" at bounding box center [600, 360] width 354 height 35
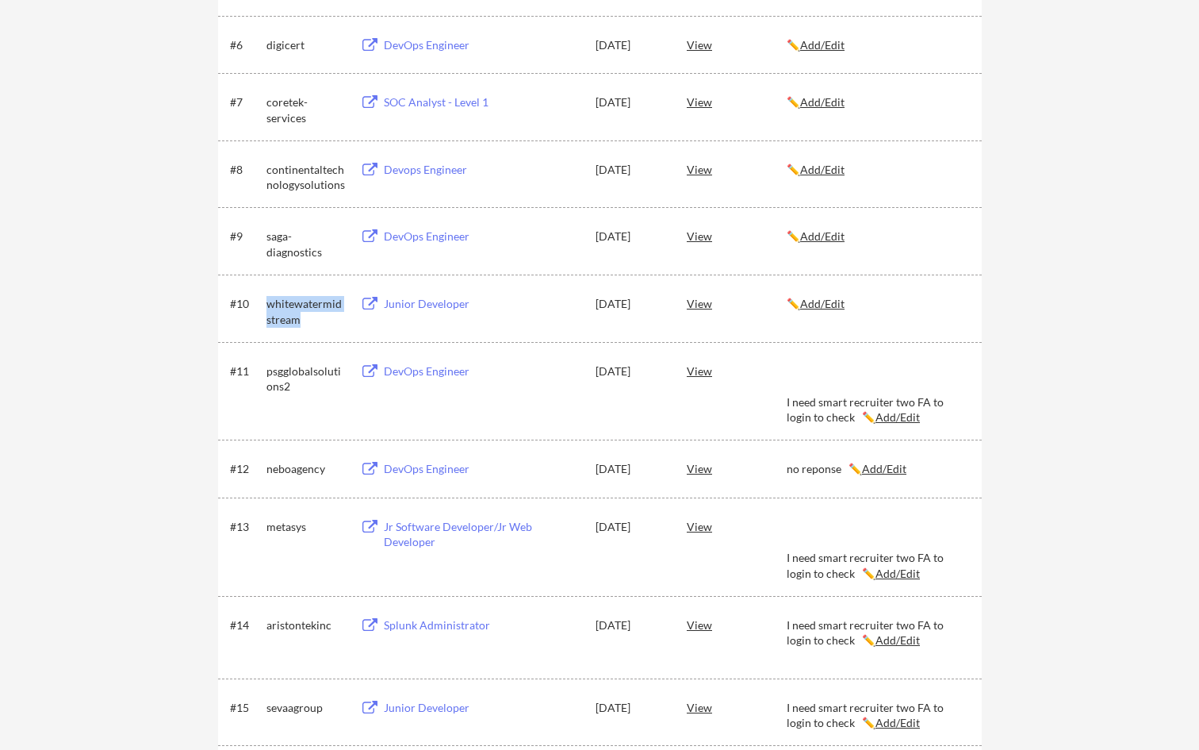
drag, startPoint x: 266, startPoint y: 308, endPoint x: 300, endPoint y: 319, distance: 35.9
click at [301, 320] on div "whitewatermidstream" at bounding box center [306, 311] width 79 height 31
click at [836, 302] on u "Add/Edit" at bounding box center [822, 303] width 44 height 13
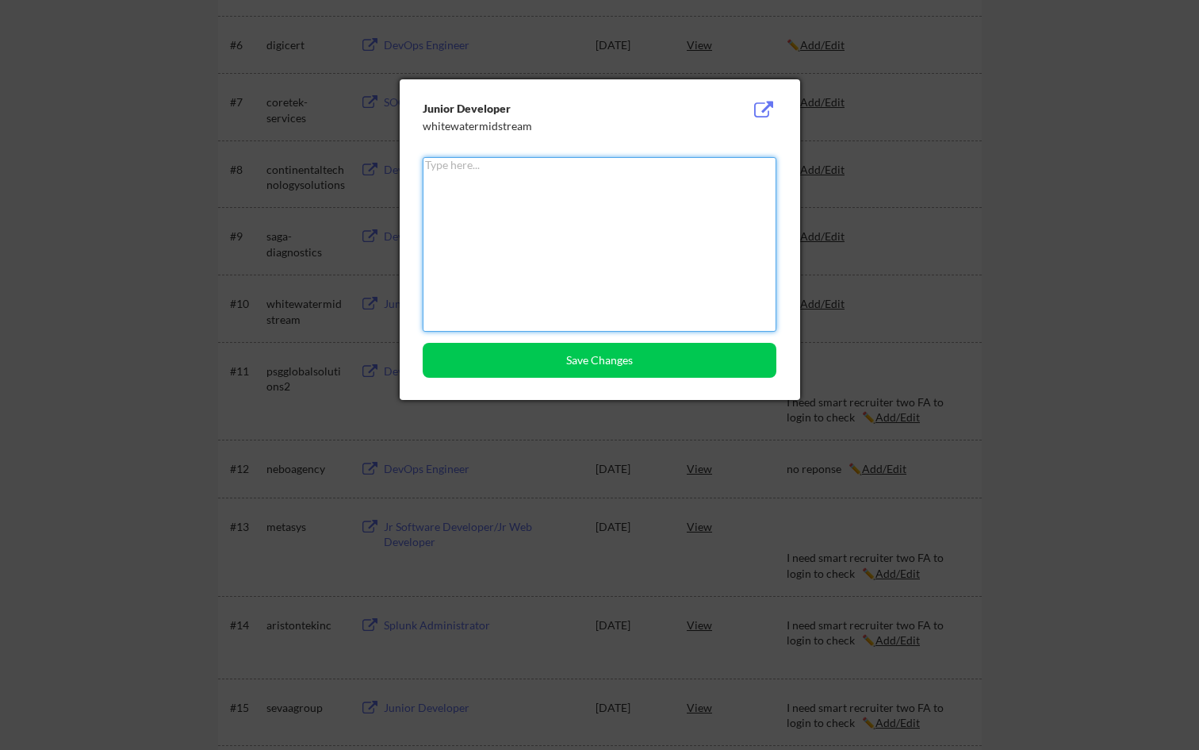
click at [726, 252] on textarea at bounding box center [600, 244] width 354 height 175
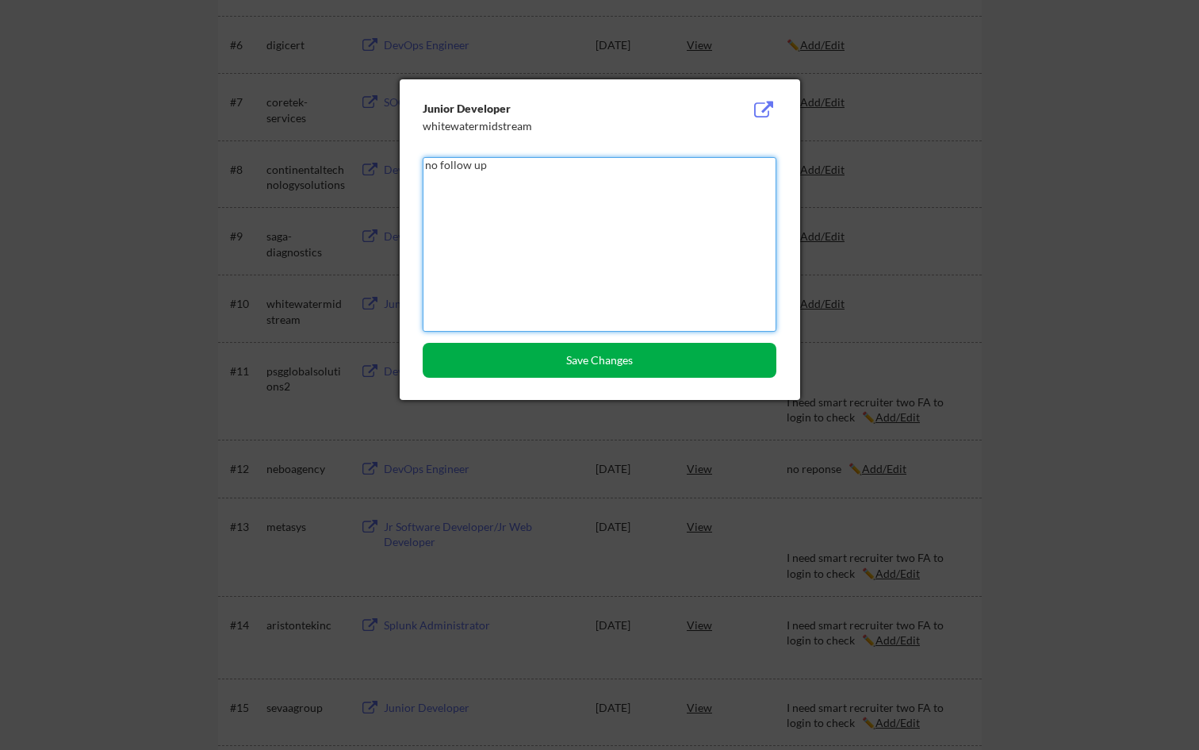
type textarea "no follow up"
click at [690, 352] on button "Save Changes" at bounding box center [600, 360] width 354 height 35
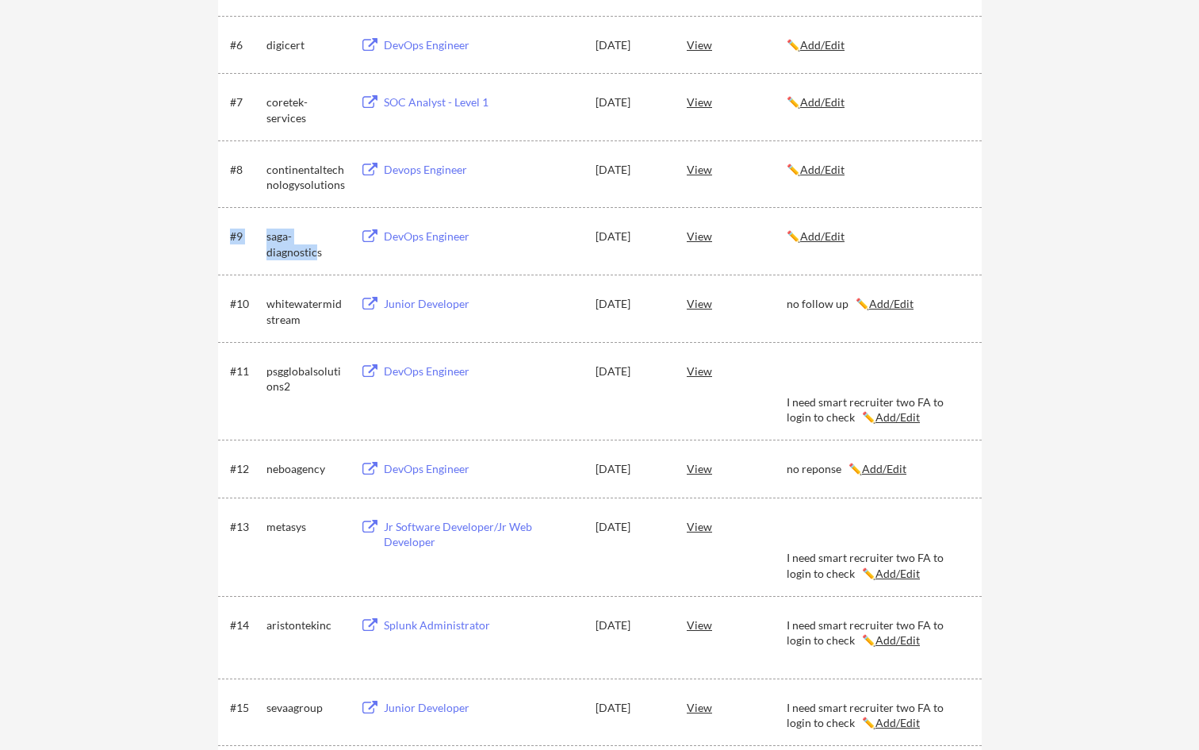
drag, startPoint x: 263, startPoint y: 233, endPoint x: 318, endPoint y: 244, distance: 55.9
click at [318, 244] on div "#9 saga-diagnostics DevOps Engineer Aug 4, 2025 View ✏️ Add/Edit" at bounding box center [599, 240] width 738 height 38
click at [318, 244] on div "saga-diagnostics" at bounding box center [306, 243] width 79 height 31
drag, startPoint x: 326, startPoint y: 249, endPoint x: 260, endPoint y: 236, distance: 67.2
click at [260, 236] on div "#9 saga-diagnostics DevOps Engineer Aug 4, 2025 View ✏️ Add/Edit" at bounding box center [599, 240] width 738 height 38
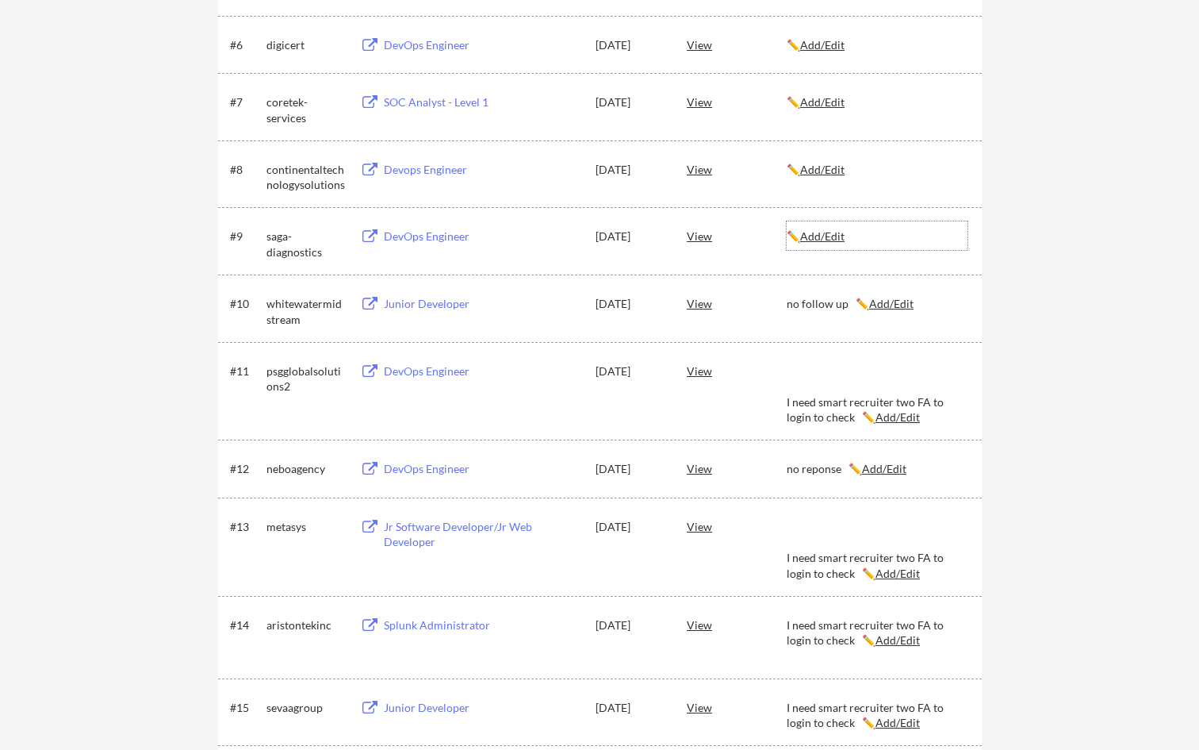
click at [820, 236] on u "Add/Edit" at bounding box center [822, 235] width 44 height 13
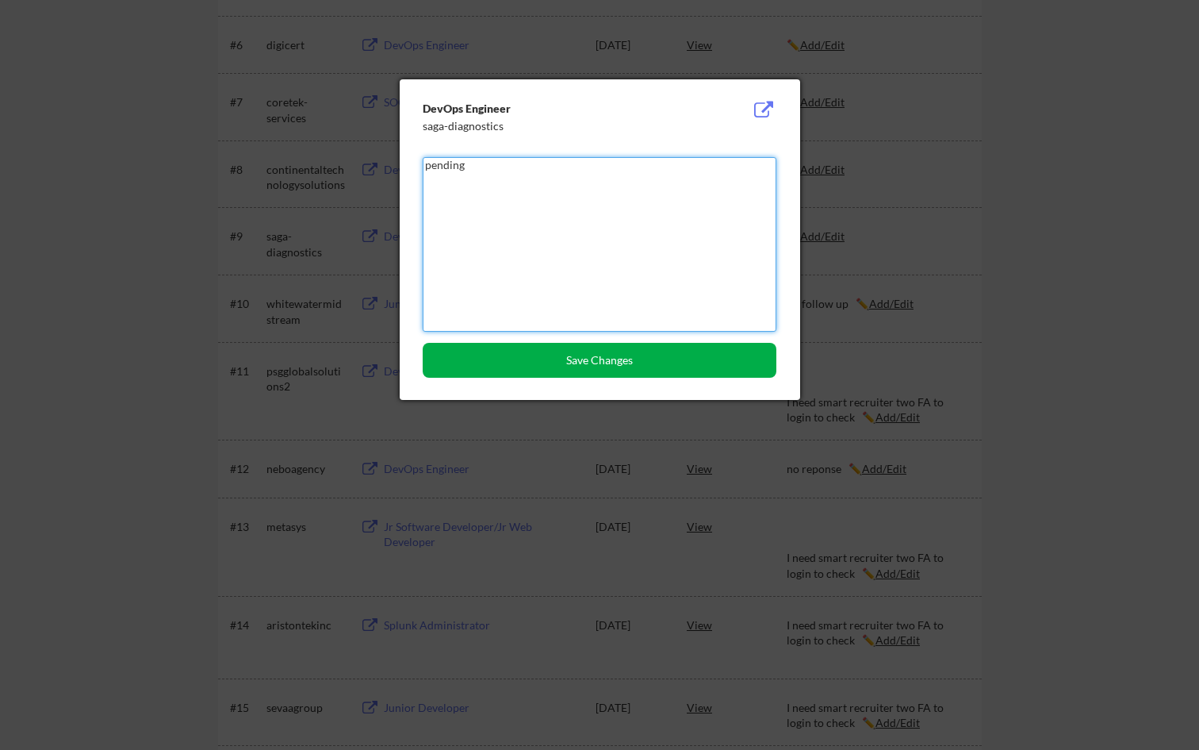
type textarea "pending"
click at [745, 365] on button "Save Changes" at bounding box center [600, 360] width 354 height 35
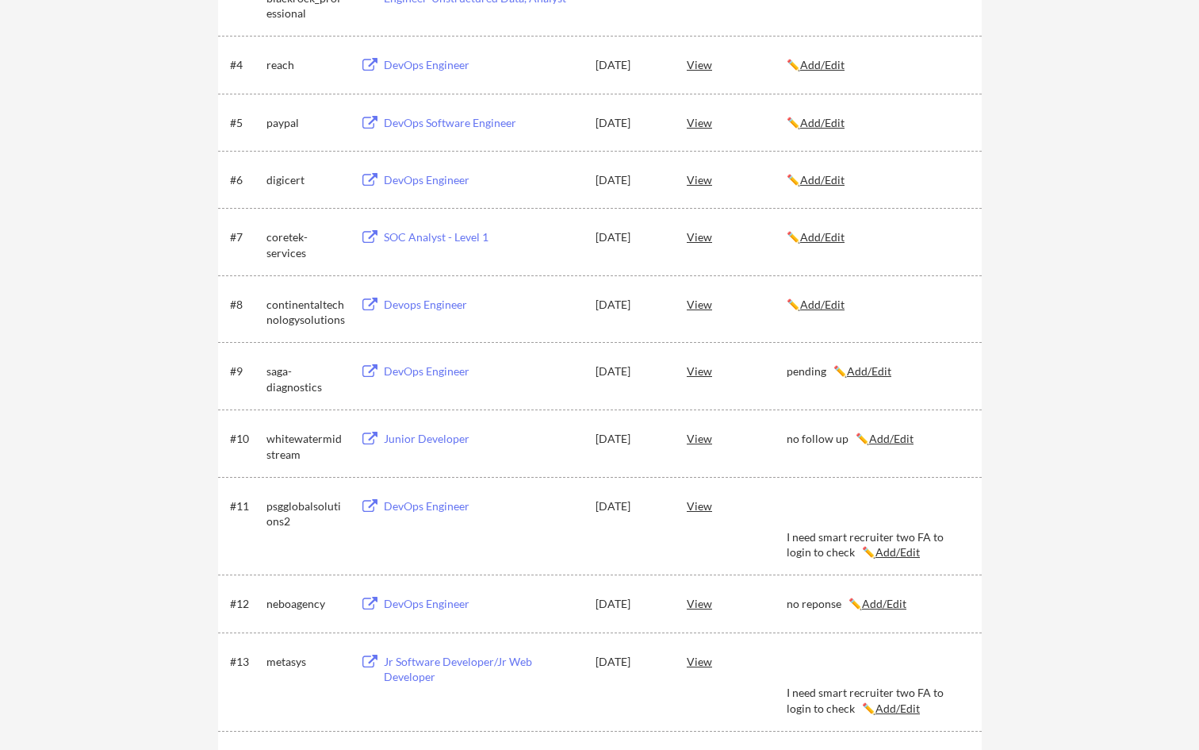
scroll to position [478, 0]
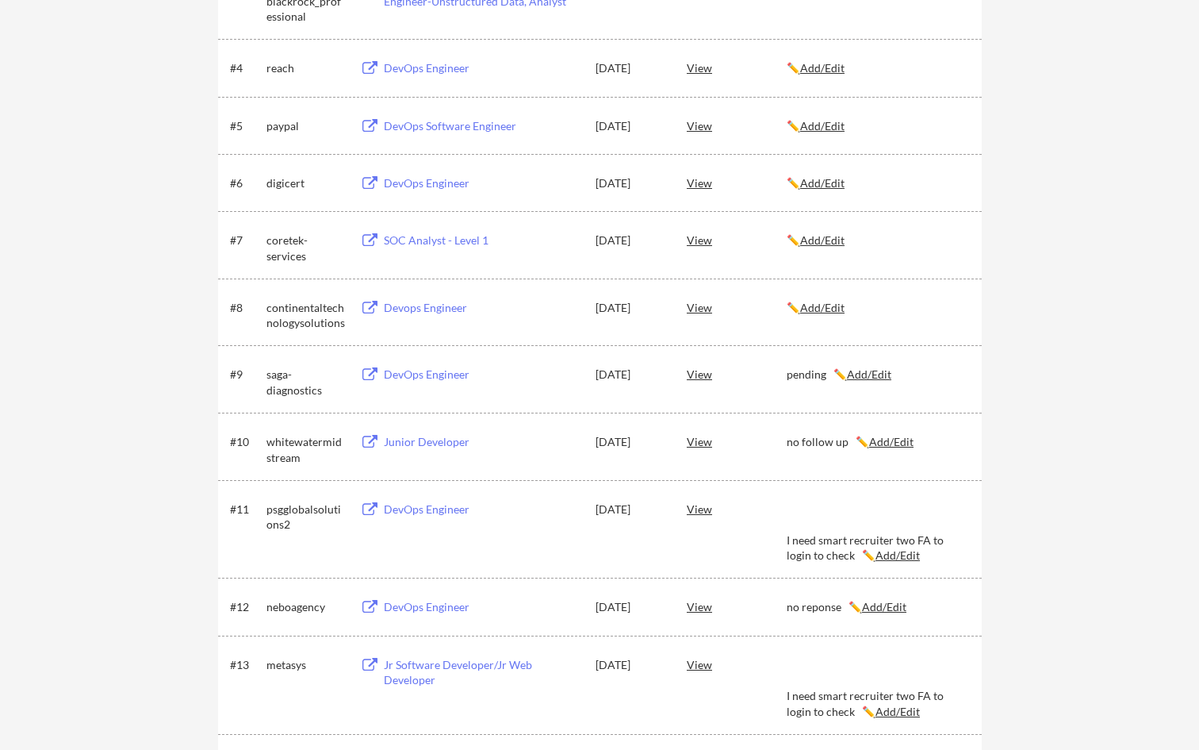
drag, startPoint x: 265, startPoint y: 307, endPoint x: 346, endPoint y: 326, distance: 83.1
click at [346, 326] on div "#8 continentaltechnologysolutions Devops Engineer Aug 4, 2025 View ✏️ Add/Edit" at bounding box center [599, 312] width 738 height 38
click at [345, 327] on div "#8 continentaltechnologysolutions Devops Engineer Aug 4, 2025 View ✏️ Add/Edit" at bounding box center [599, 312] width 738 height 38
click at [820, 307] on u "Add/Edit" at bounding box center [822, 307] width 44 height 13
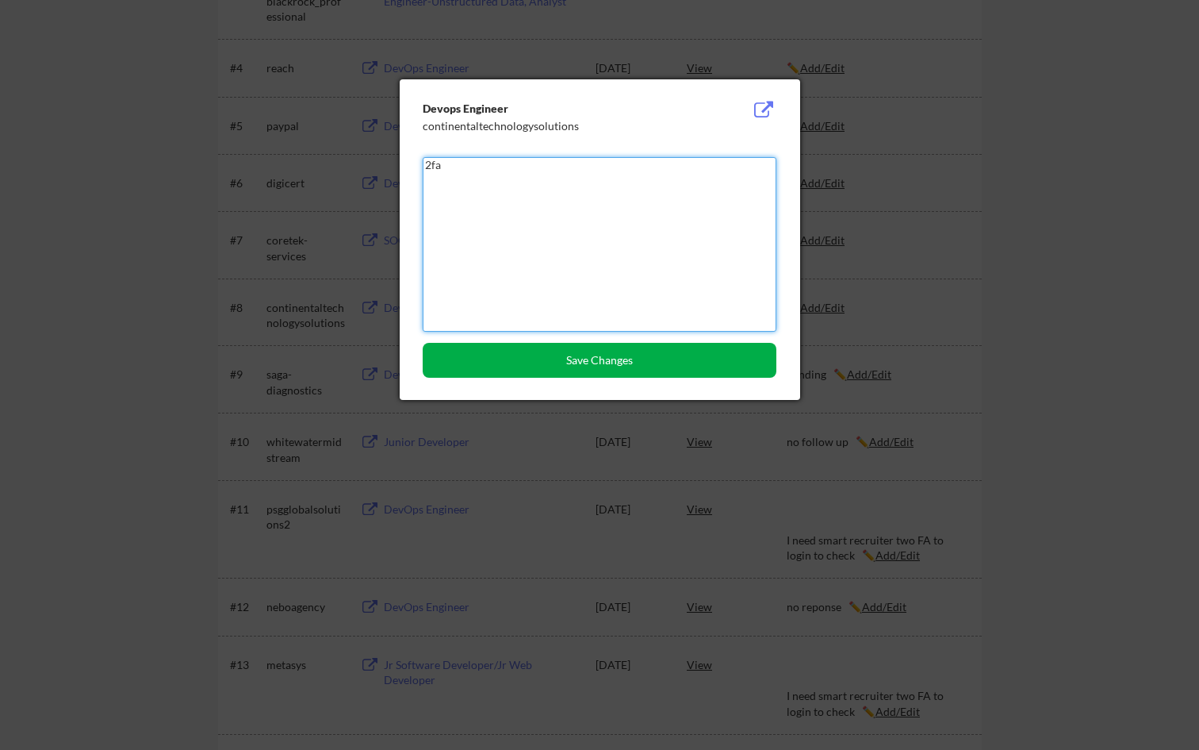
type textarea "2fa"
click at [639, 379] on div "Devops Engineer continentaltechnologysolutions 2fa Save Changes" at bounding box center [600, 239] width 401 height 320
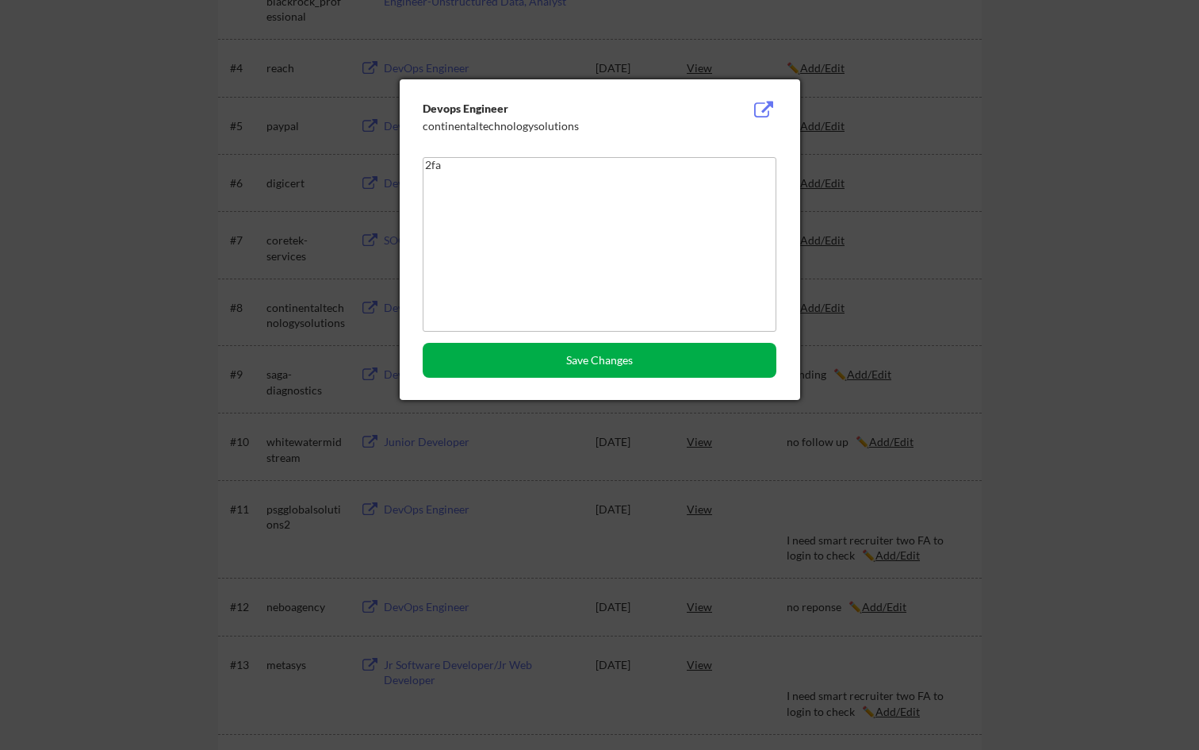
click at [643, 361] on button "Save Changes" at bounding box center [600, 360] width 354 height 35
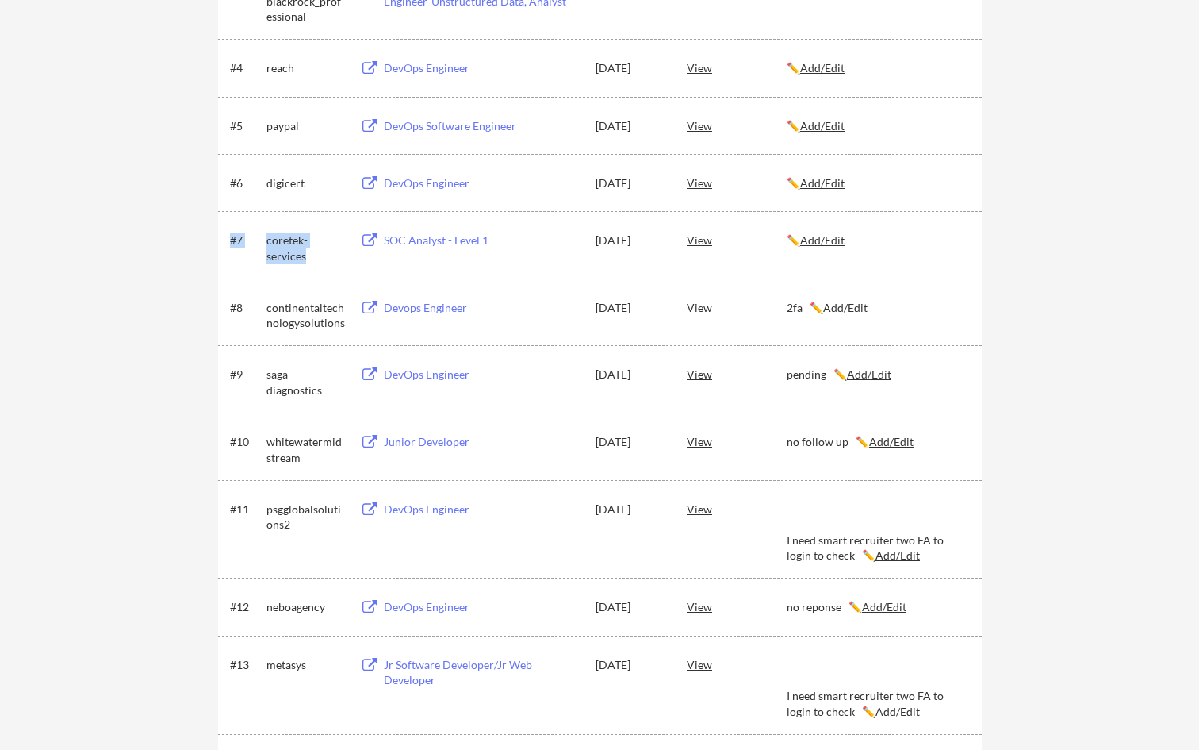
drag, startPoint x: 261, startPoint y: 240, endPoint x: 315, endPoint y: 251, distance: 55.2
click at [315, 251] on div "#7 coretek-services SOC Analyst - Level 1 Aug 5, 2025 View ✏️ Add/Edit" at bounding box center [599, 244] width 738 height 38
click at [315, 251] on div "coretek-services" at bounding box center [306, 247] width 79 height 31
drag, startPoint x: 315, startPoint y: 254, endPoint x: 267, endPoint y: 242, distance: 49.1
click at [267, 242] on div "coretek-services" at bounding box center [306, 247] width 79 height 31
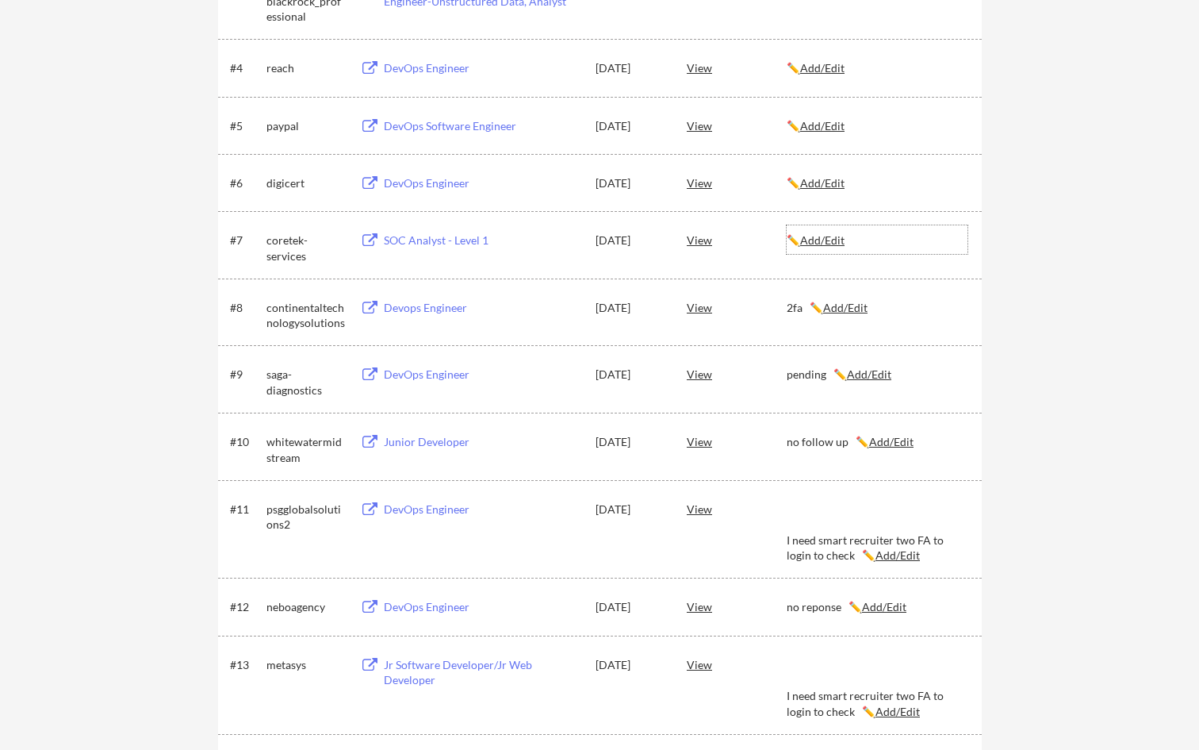
click at [837, 244] on u "Add/Edit" at bounding box center [822, 239] width 44 height 13
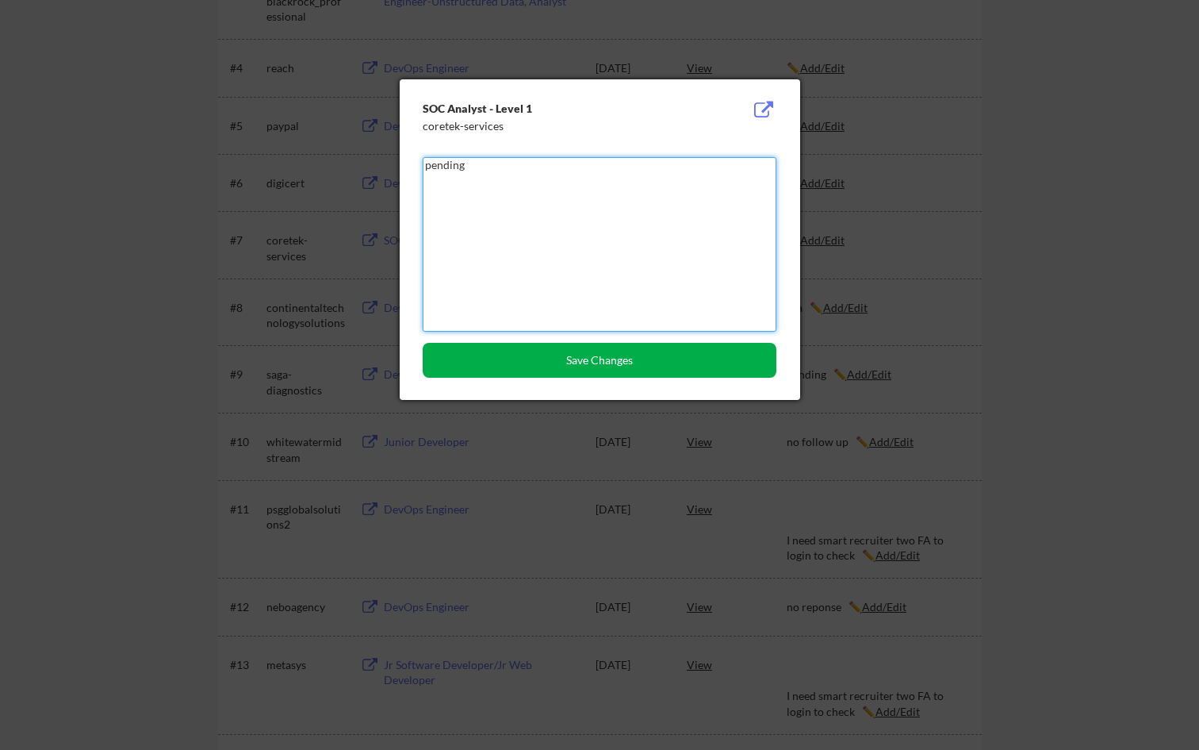
type textarea "pending"
click at [701, 366] on button "Save Changes" at bounding box center [600, 360] width 354 height 35
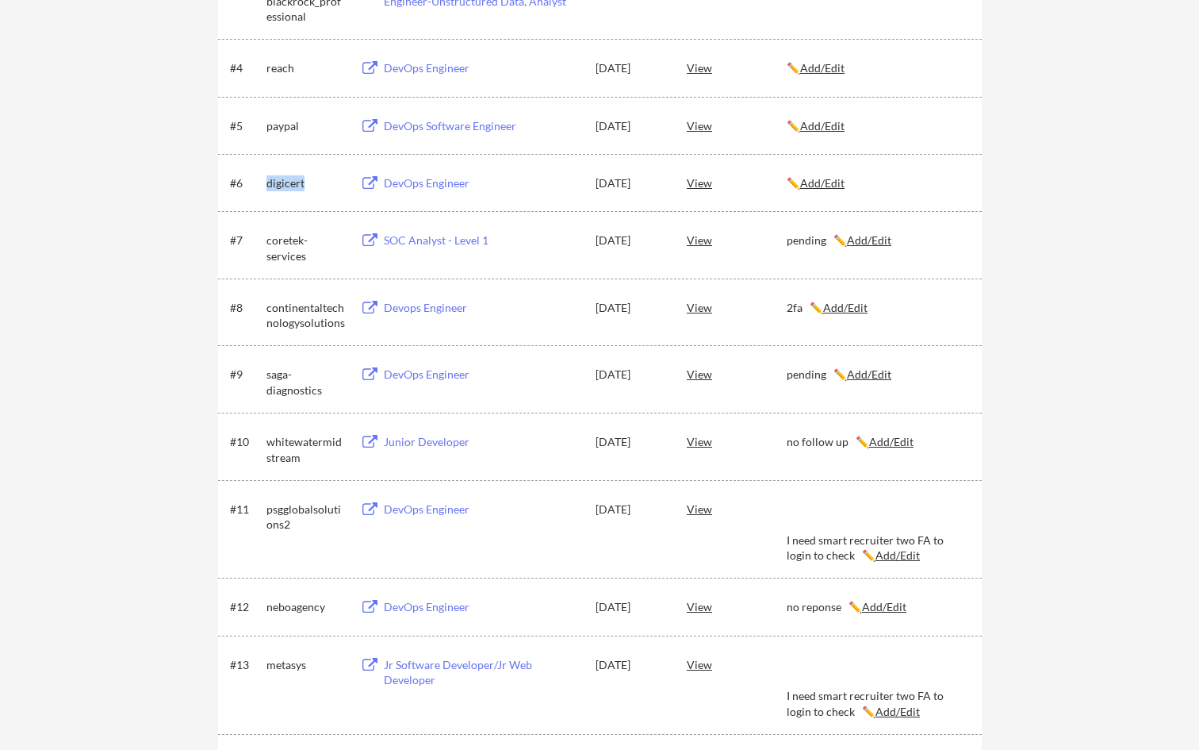
drag, startPoint x: 266, startPoint y: 182, endPoint x: 305, endPoint y: 183, distance: 38.9
click at [305, 183] on div "digicert" at bounding box center [306, 183] width 79 height 16
click at [831, 182] on u "Add/Edit" at bounding box center [822, 182] width 44 height 13
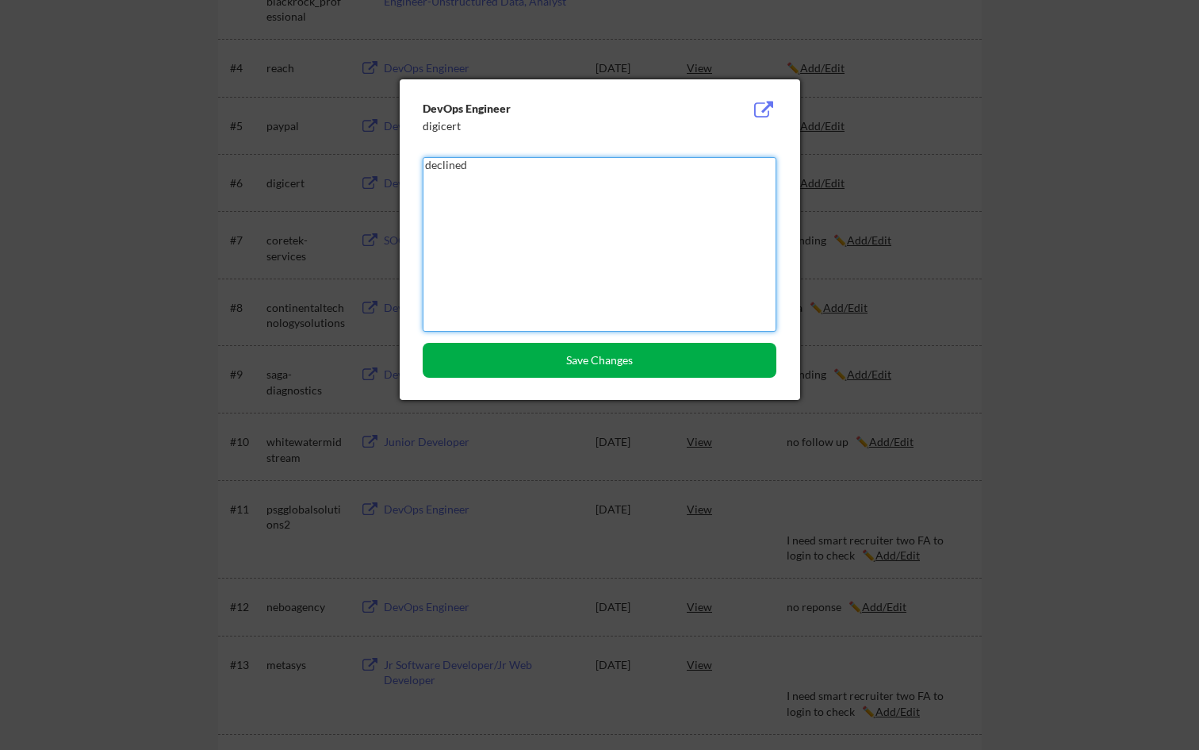
type textarea "declined"
click at [694, 366] on button "Save Changes" at bounding box center [600, 360] width 354 height 35
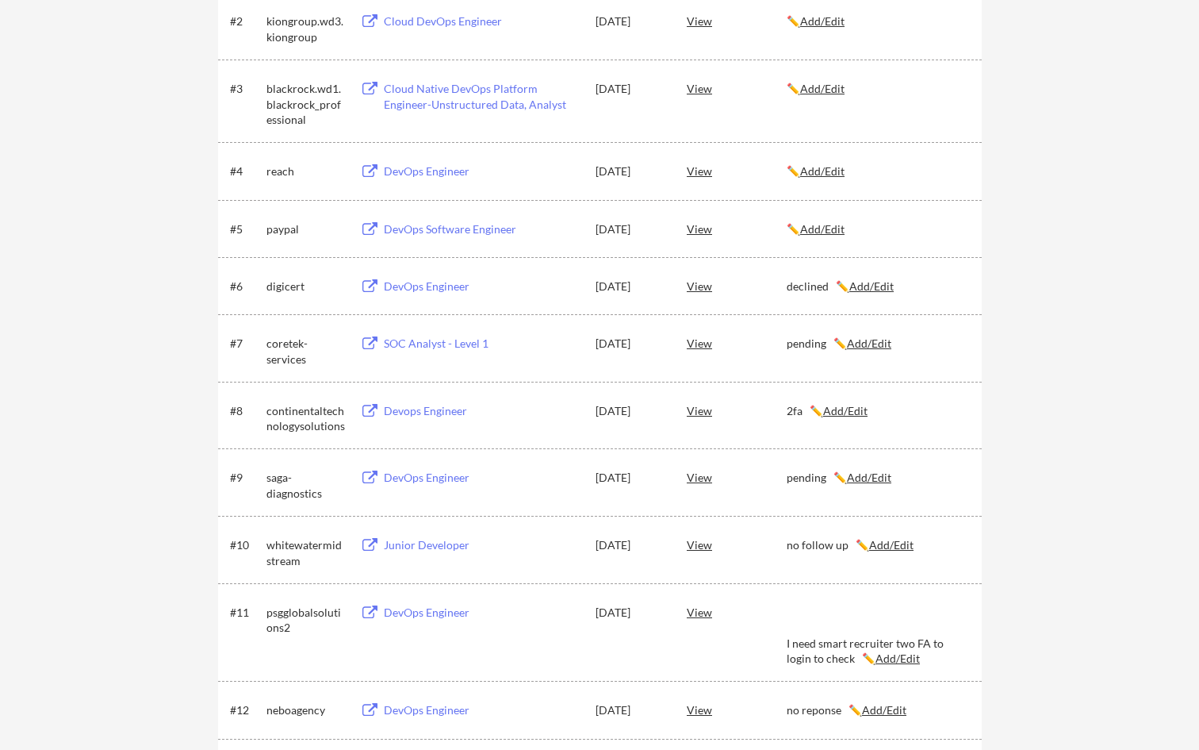
scroll to position [344, 0]
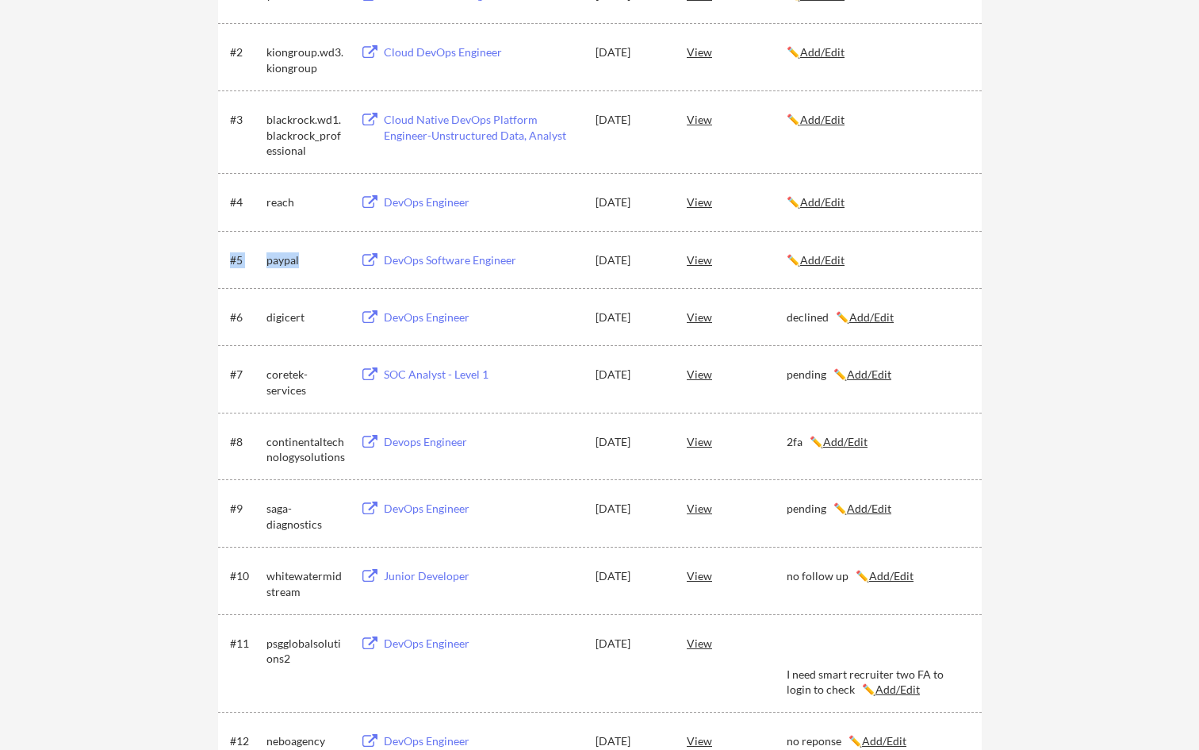
drag, startPoint x: 312, startPoint y: 265, endPoint x: 261, endPoint y: 263, distance: 50.8
click at [261, 262] on div "#5 paypal DevOps Software Engineer Aug 5, 2025 View ✏️ Add/Edit" at bounding box center [599, 259] width 738 height 29
click at [267, 261] on div "paypal" at bounding box center [306, 260] width 79 height 16
drag, startPoint x: 266, startPoint y: 261, endPoint x: 300, endPoint y: 261, distance: 34.1
click at [300, 261] on div "paypal" at bounding box center [306, 260] width 79 height 16
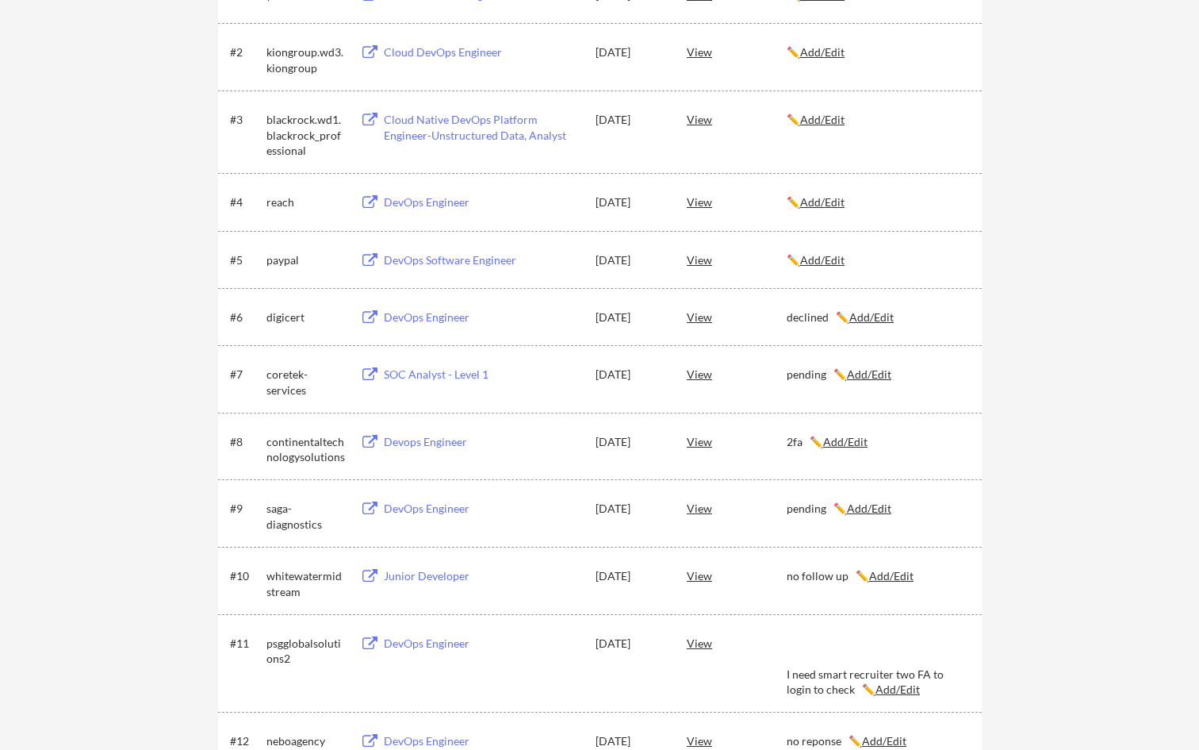
click at [832, 260] on u "Add/Edit" at bounding box center [822, 259] width 44 height 13
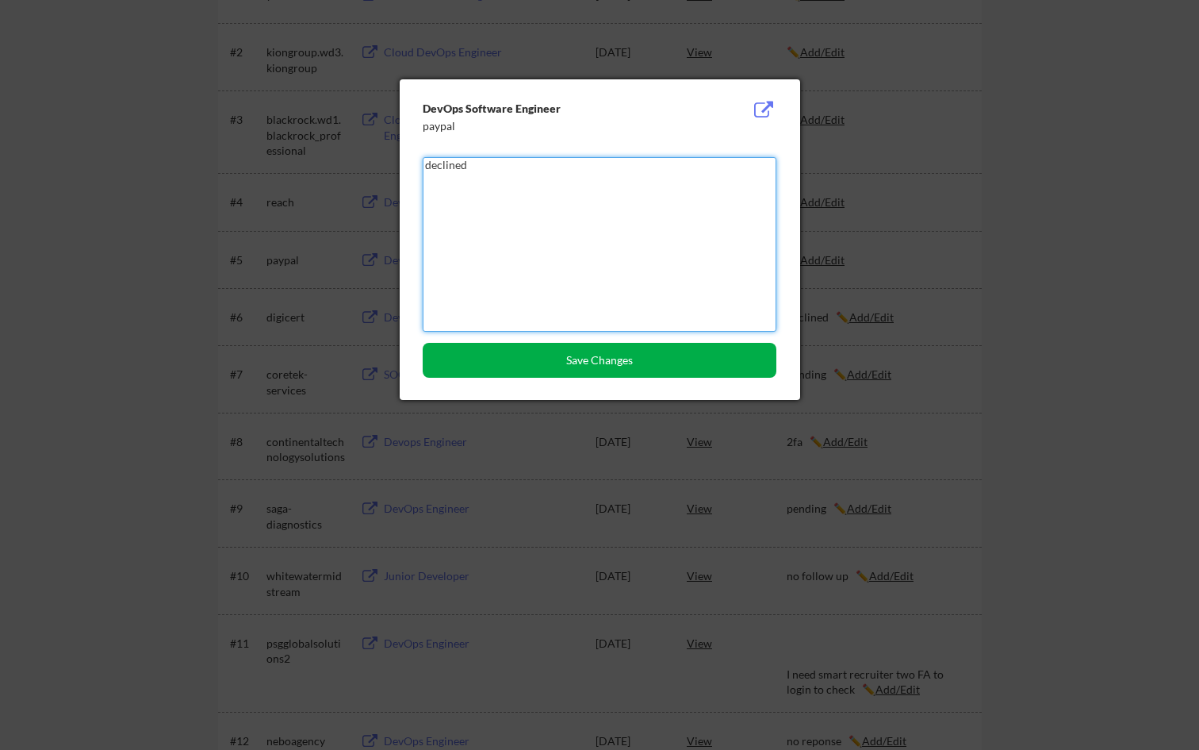
type textarea "declined"
click at [712, 367] on button "Save Changes" at bounding box center [600, 360] width 354 height 35
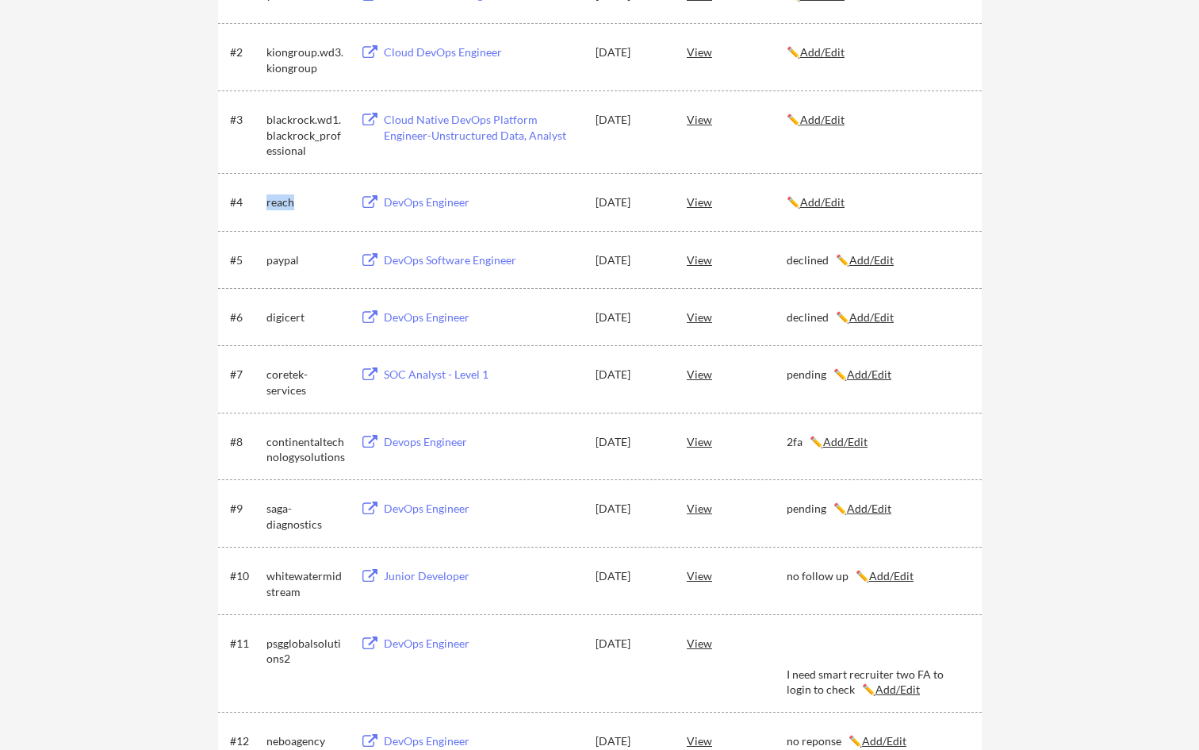
drag, startPoint x: 267, startPoint y: 202, endPoint x: 298, endPoint y: 204, distance: 31.8
click at [298, 204] on div "reach" at bounding box center [306, 202] width 79 height 16
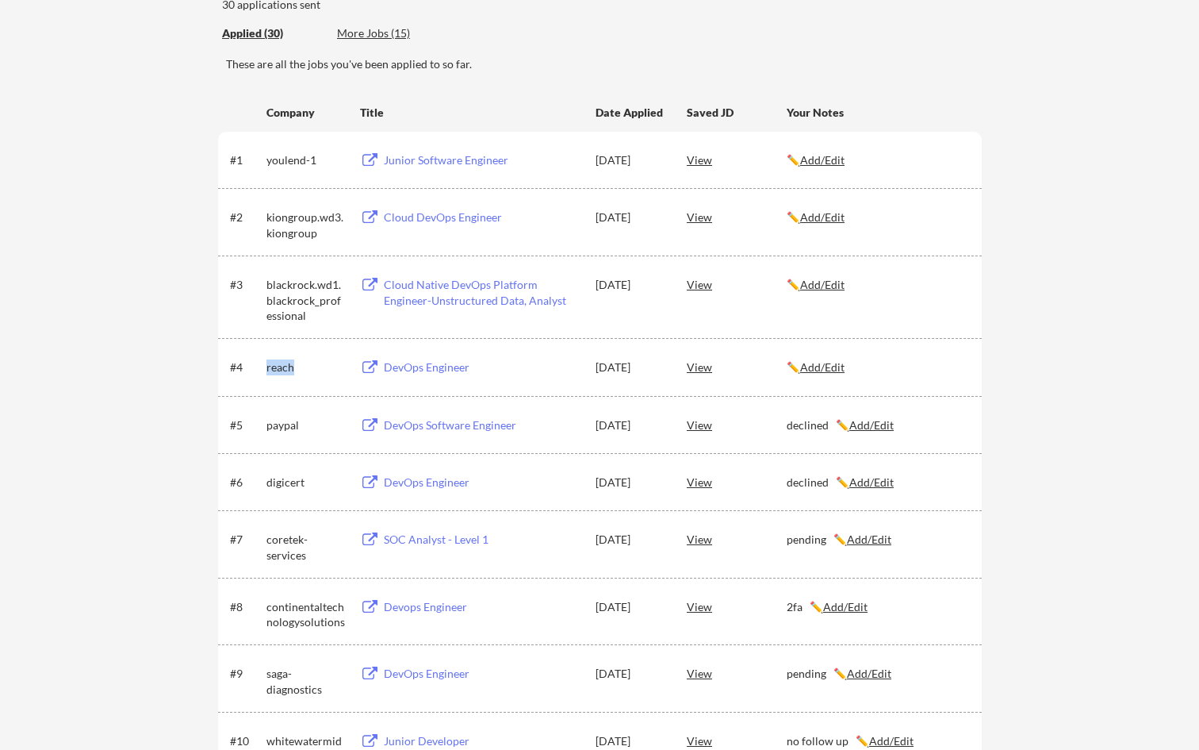
scroll to position [178, 0]
click at [824, 364] on u "Add/Edit" at bounding box center [822, 367] width 44 height 13
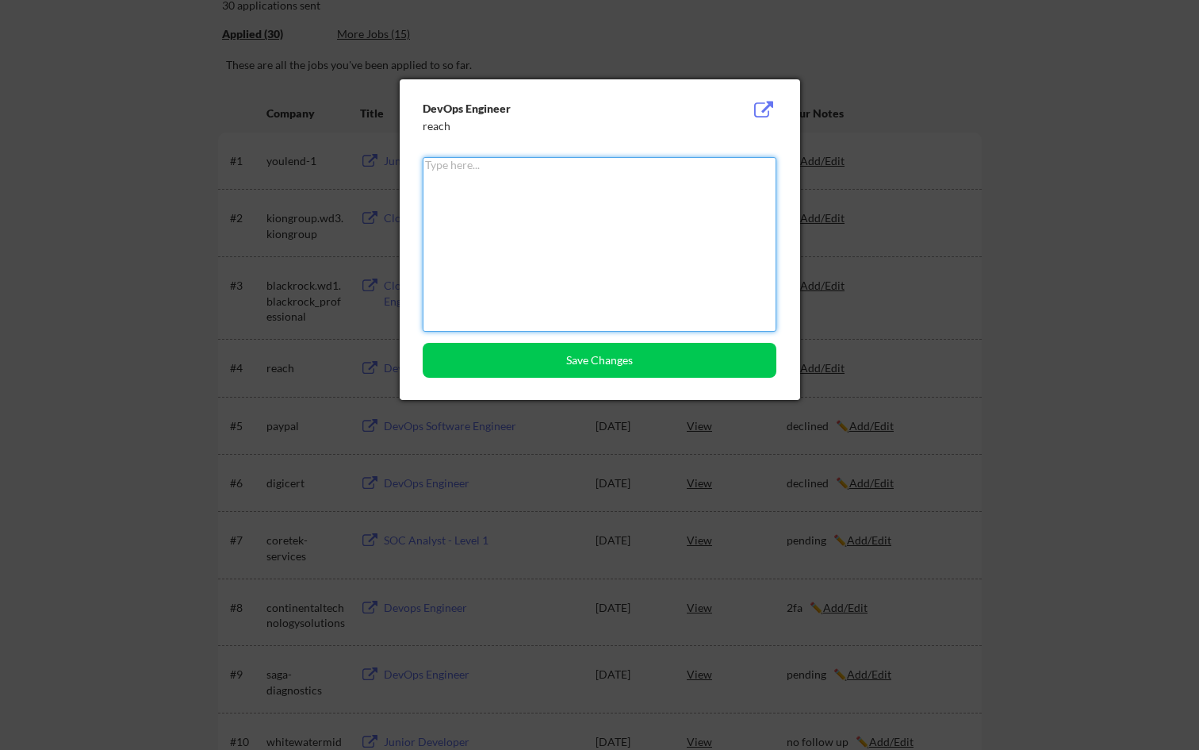
type textarea "m"
type textarea "n/a"
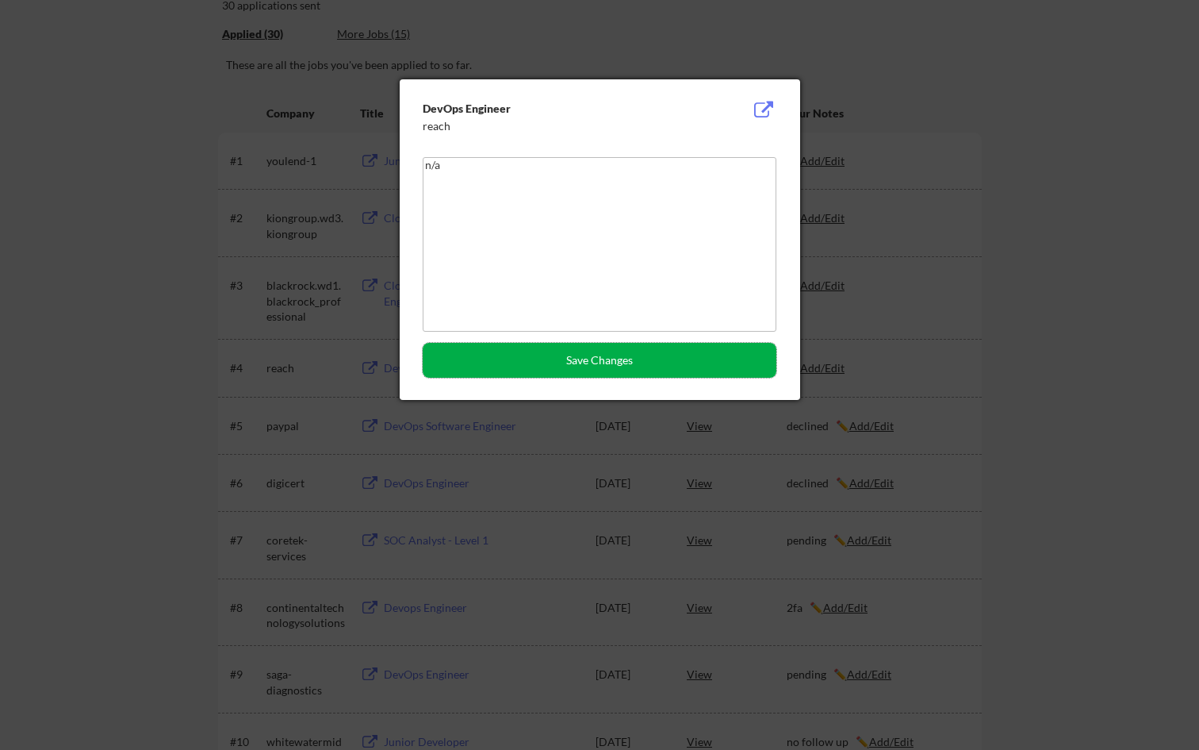
click at [651, 367] on button "Save Changes" at bounding box center [600, 360] width 354 height 35
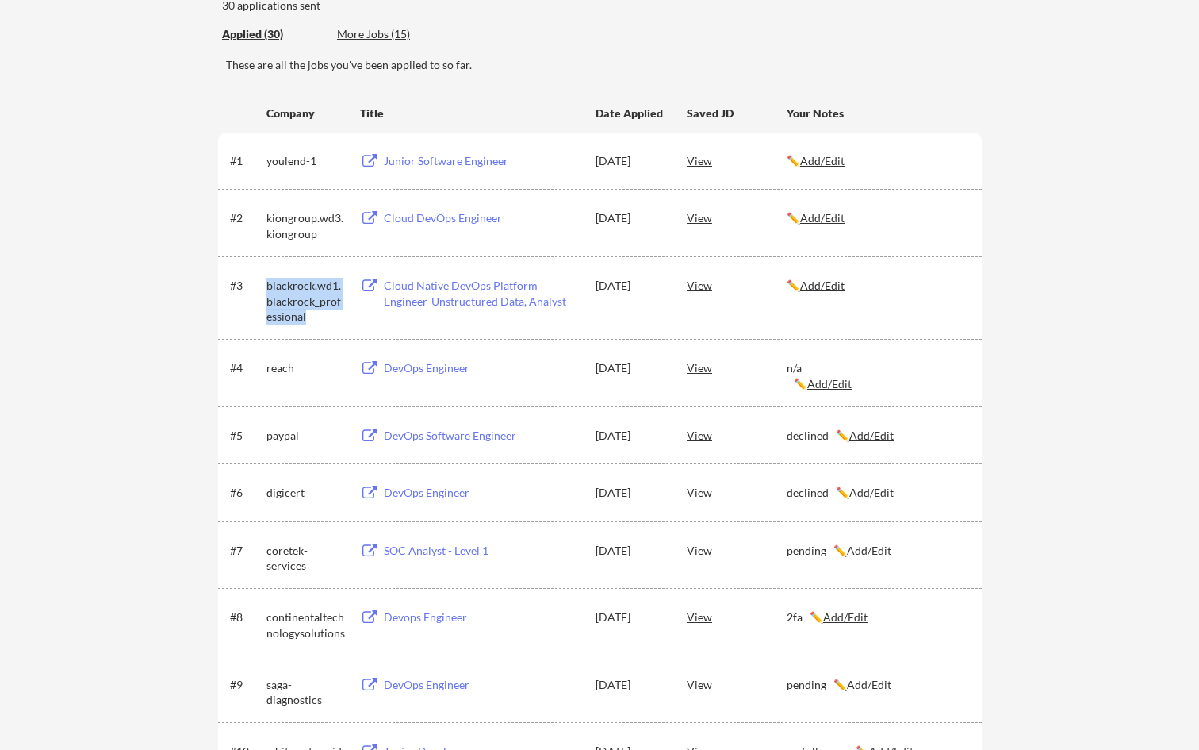
drag, startPoint x: 266, startPoint y: 286, endPoint x: 305, endPoint y: 313, distance: 47.8
click at [305, 314] on div "blackrock.wd1.blackrock_professional" at bounding box center [306, 301] width 79 height 47
click at [827, 278] on u "Add/Edit" at bounding box center [822, 284] width 44 height 13
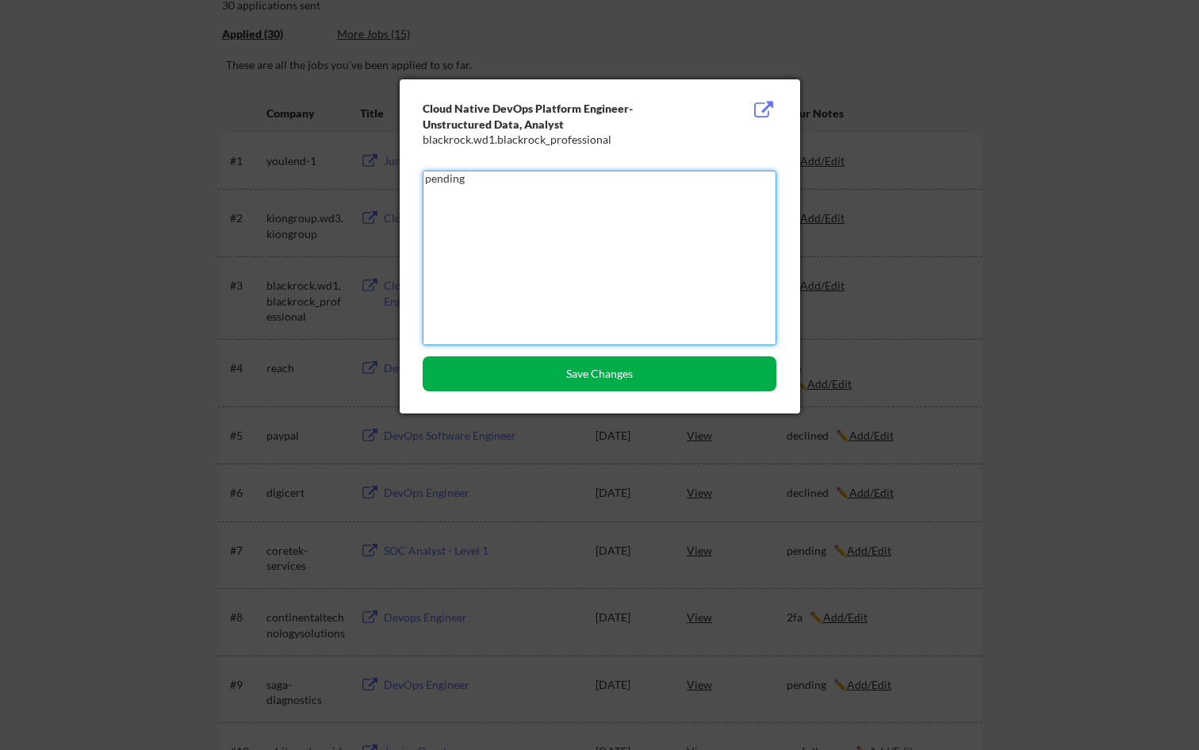
type textarea "pending"
click at [763, 369] on button "Save Changes" at bounding box center [600, 373] width 354 height 35
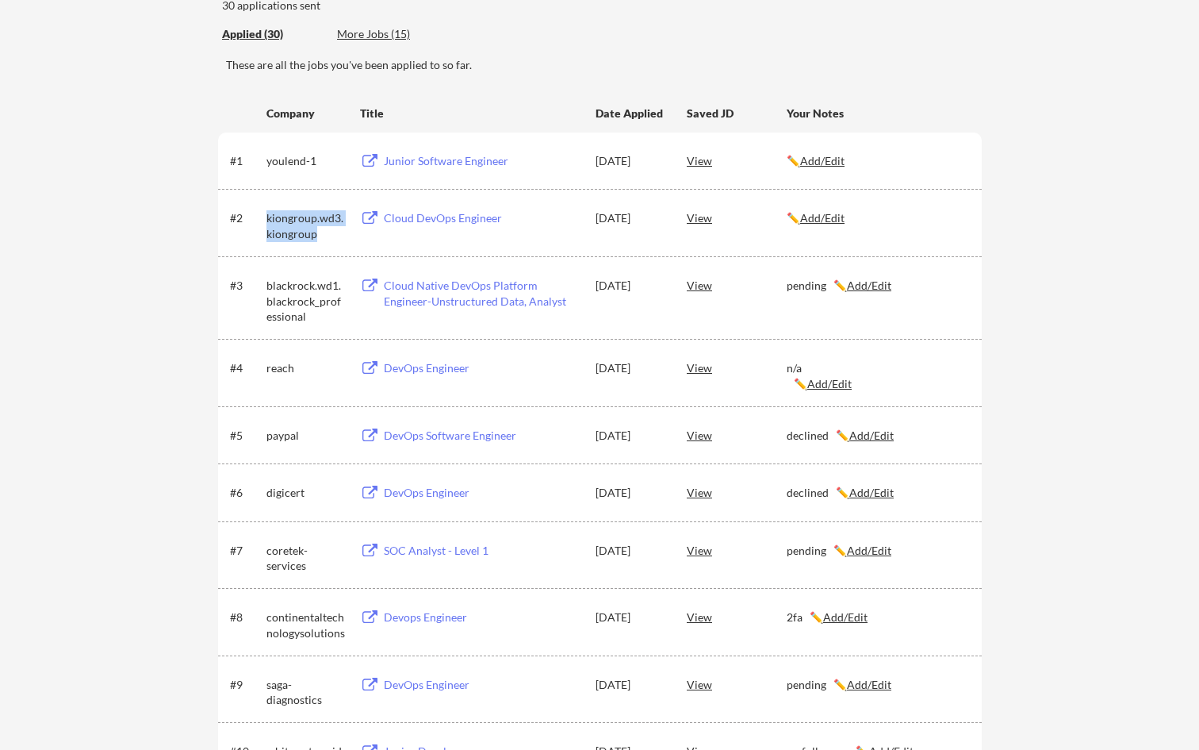
drag, startPoint x: 269, startPoint y: 217, endPoint x: 328, endPoint y: 231, distance: 60.2
click at [328, 231] on div "kiongroup.wd3.kiongroup" at bounding box center [306, 225] width 79 height 31
click at [831, 219] on u "Add/Edit" at bounding box center [822, 217] width 44 height 13
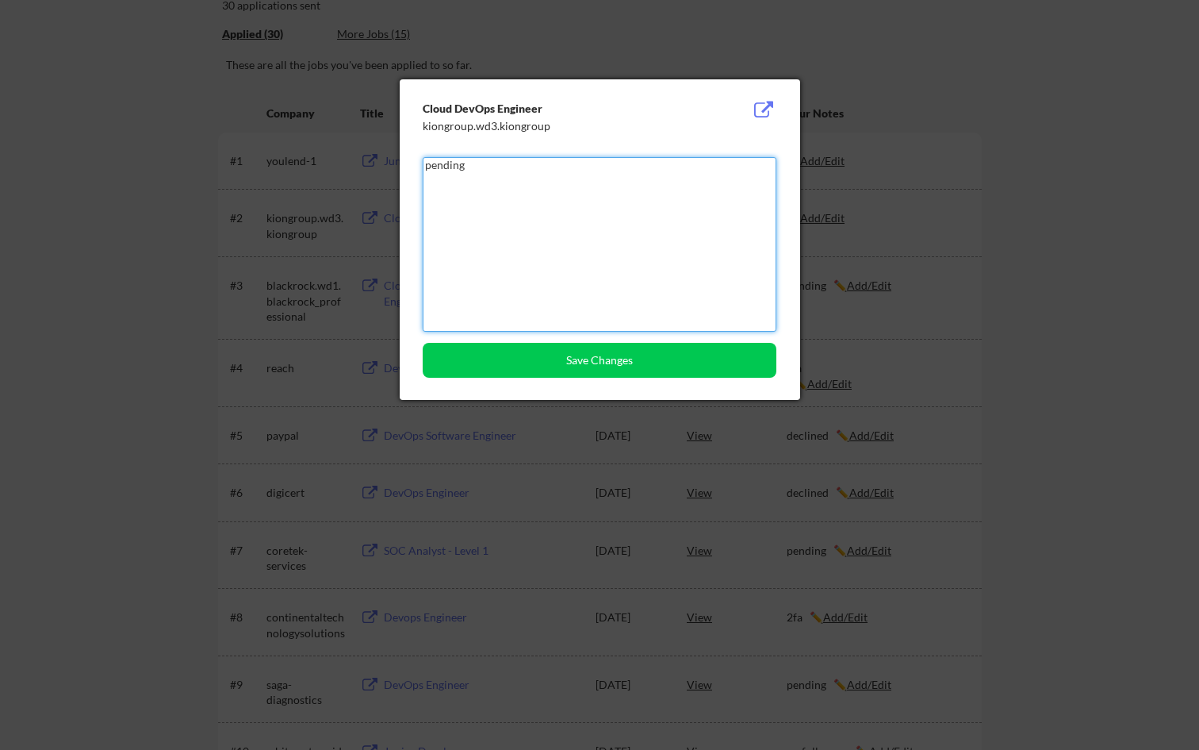
type textarea "pending"
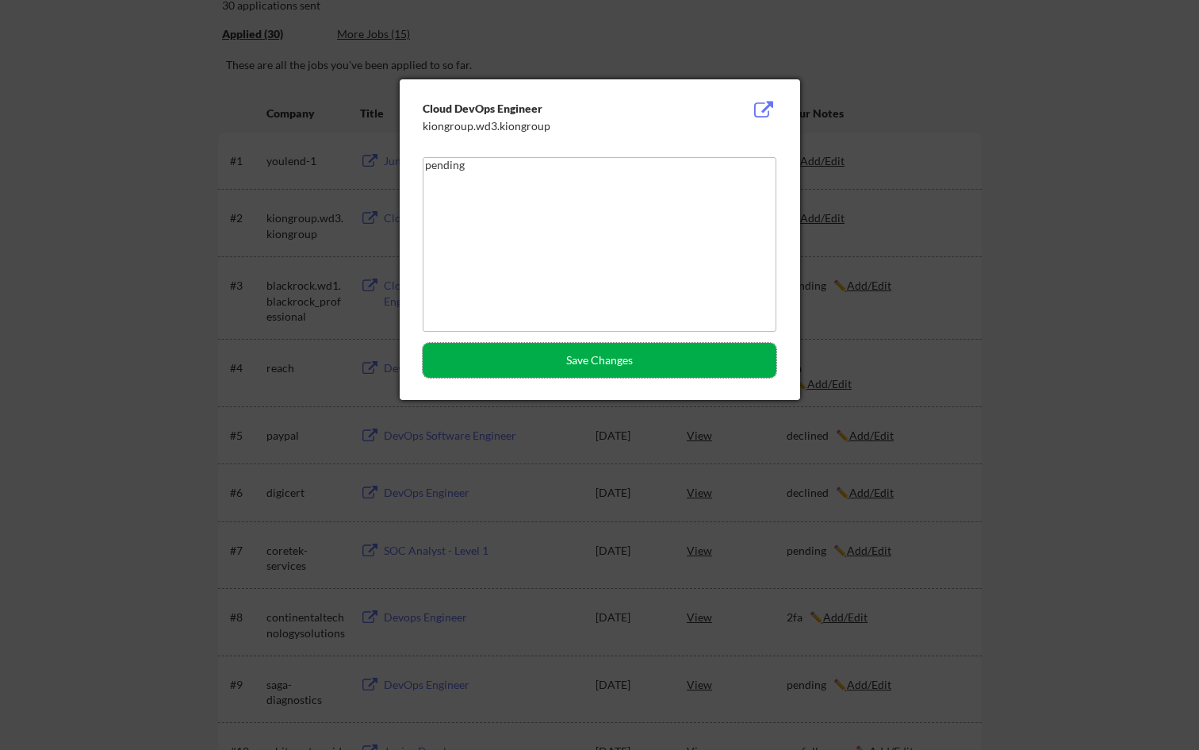
click at [686, 357] on button "Save Changes" at bounding box center [600, 360] width 354 height 35
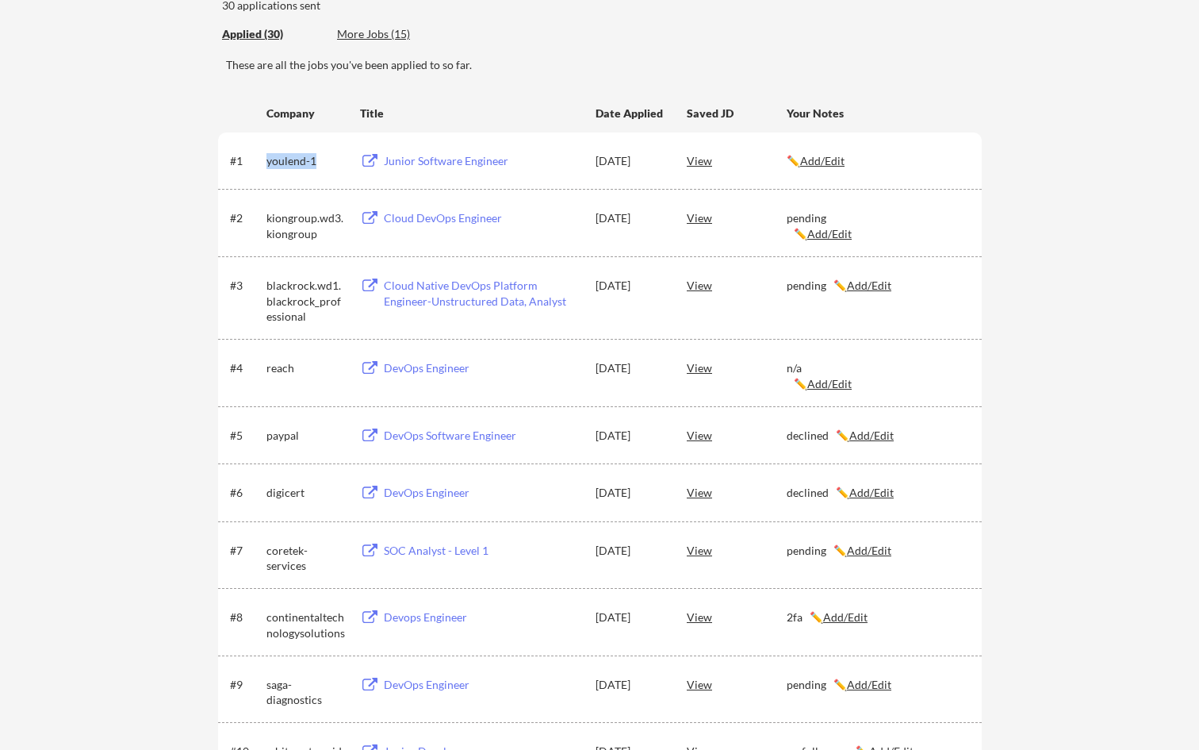
drag, startPoint x: 266, startPoint y: 161, endPoint x: 316, endPoint y: 163, distance: 50.0
click at [317, 163] on div "youlend-1" at bounding box center [306, 161] width 79 height 16
click at [839, 157] on u "Add/Edit" at bounding box center [822, 160] width 44 height 13
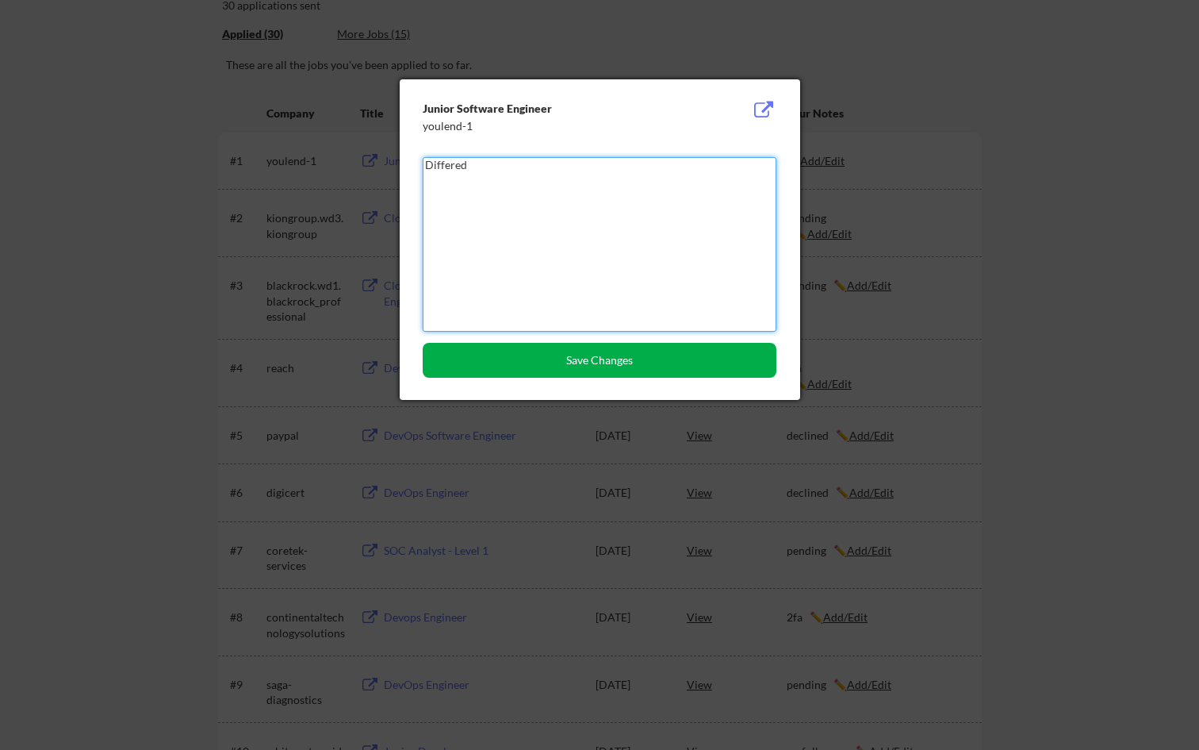
type textarea "Differed"
click at [607, 359] on button "Save Changes" at bounding box center [600, 360] width 354 height 35
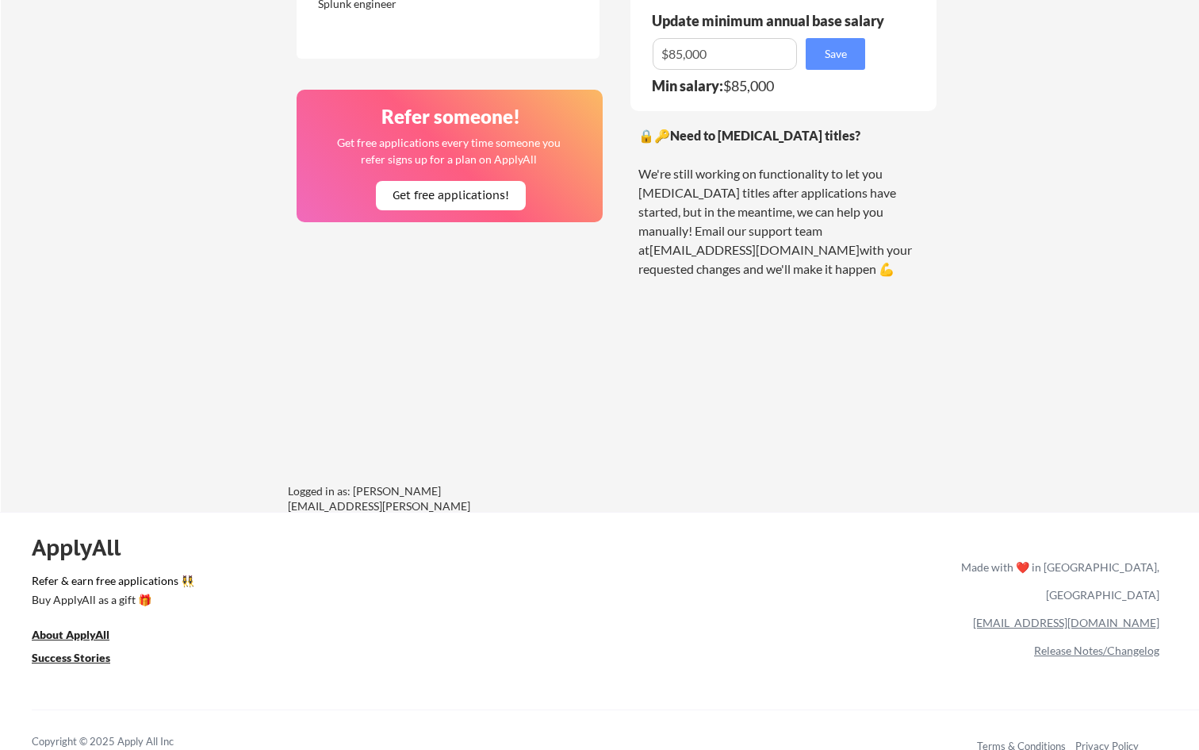
scroll to position [1241, 0]
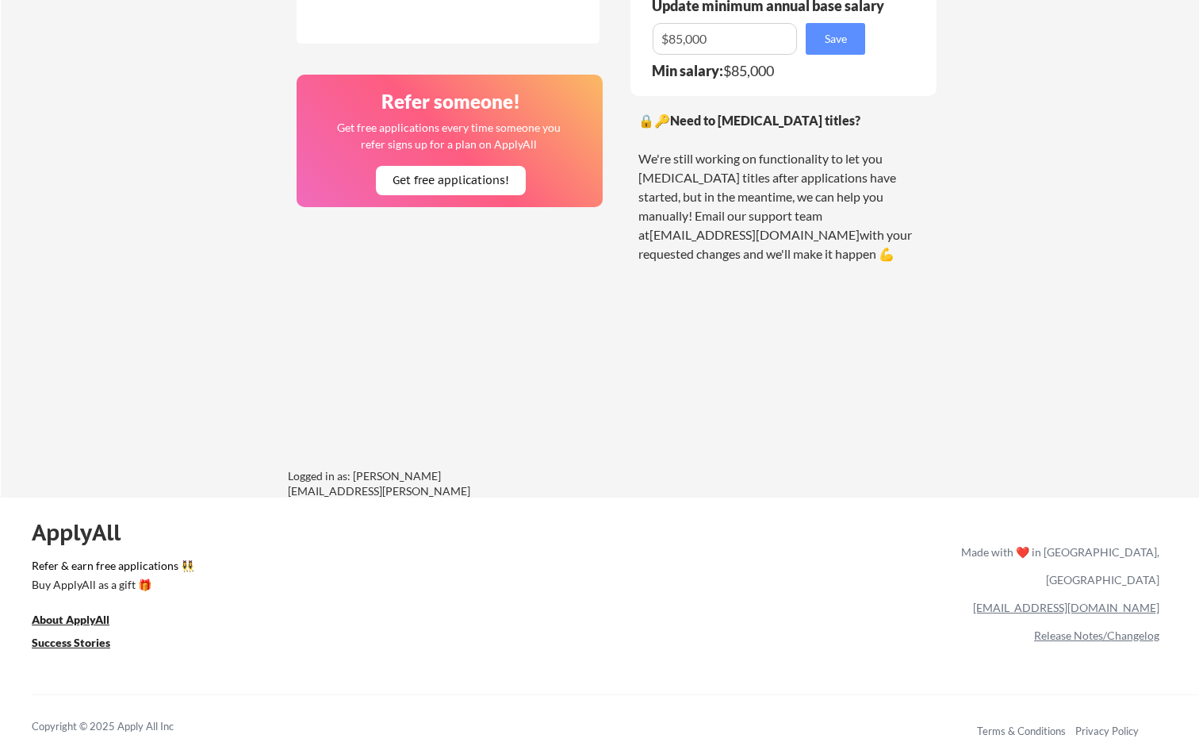
click at [1092, 601] on link "[EMAIL_ADDRESS][DOMAIN_NAME]" at bounding box center [1066, 607] width 186 height 13
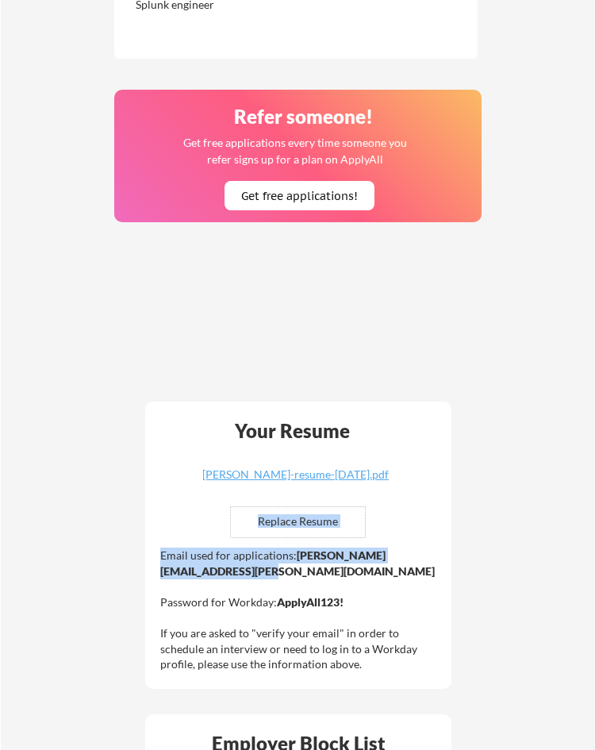
drag, startPoint x: 156, startPoint y: 570, endPoint x: 341, endPoint y: 576, distance: 185.0
click at [341, 576] on div "Your Resume [PERSON_NAME]-resume-[DATE].pdf Replace Resume ✅ Replaced! Email us…" at bounding box center [298, 544] width 306 height 287
click at [341, 576] on strong "[PERSON_NAME][EMAIL_ADDRESS][PERSON_NAME][DOMAIN_NAME]" at bounding box center [297, 562] width 274 height 29
drag, startPoint x: 355, startPoint y: 576, endPoint x: 160, endPoint y: 573, distance: 194.4
click at [160, 573] on div "Email used for applications: [PERSON_NAME][EMAIL_ADDRESS][PERSON_NAME][DOMAIN_N…" at bounding box center [300, 609] width 280 height 125
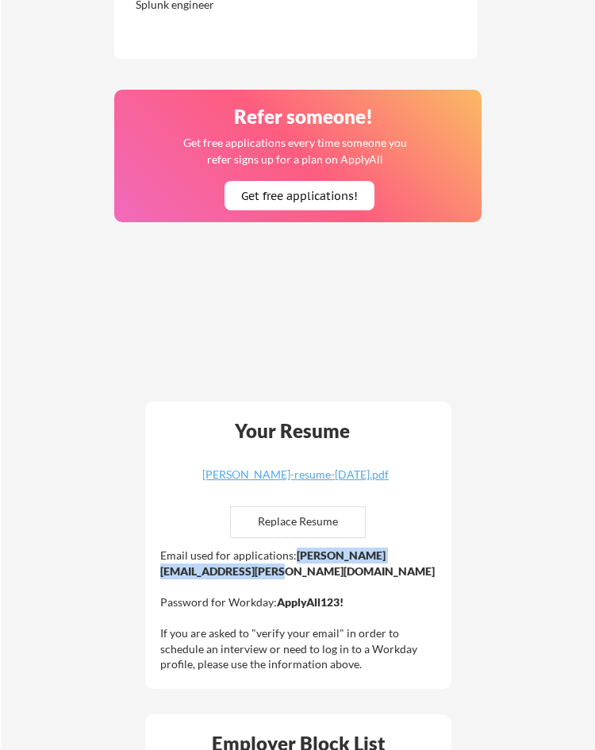
copy strong "[PERSON_NAME][EMAIL_ADDRESS][PERSON_NAME][DOMAIN_NAME]"
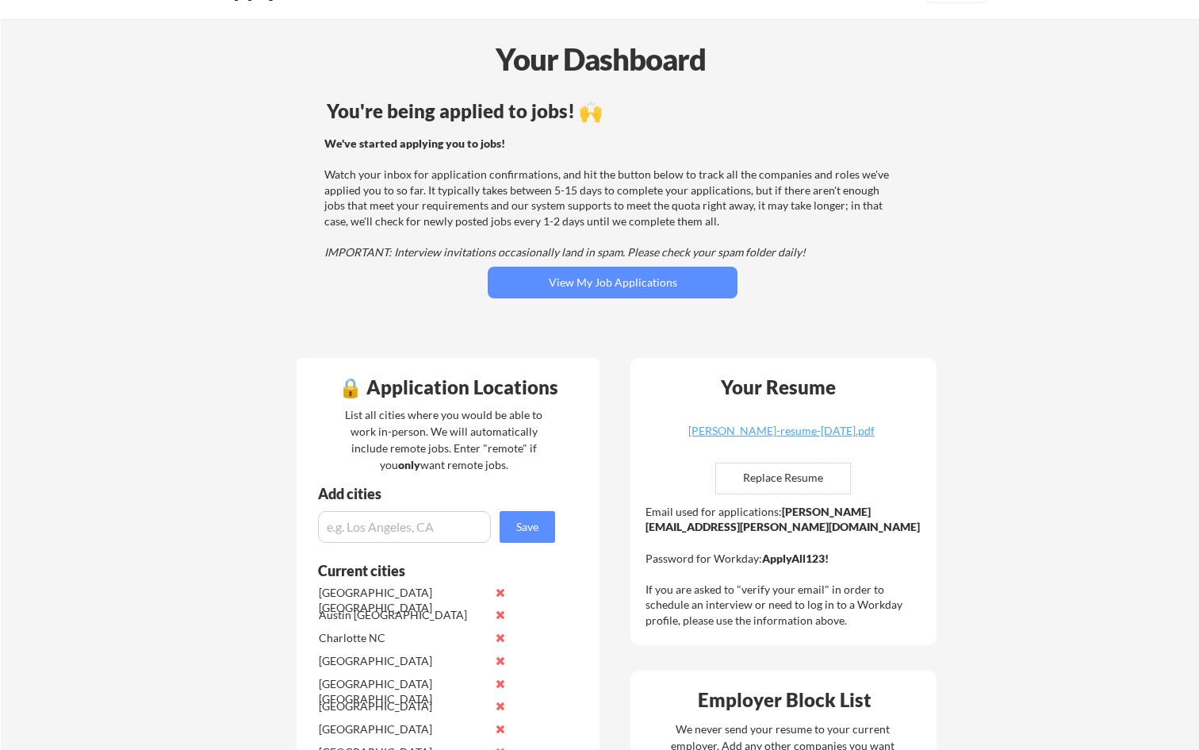
scroll to position [0, 0]
